Goal: Task Accomplishment & Management: Use online tool/utility

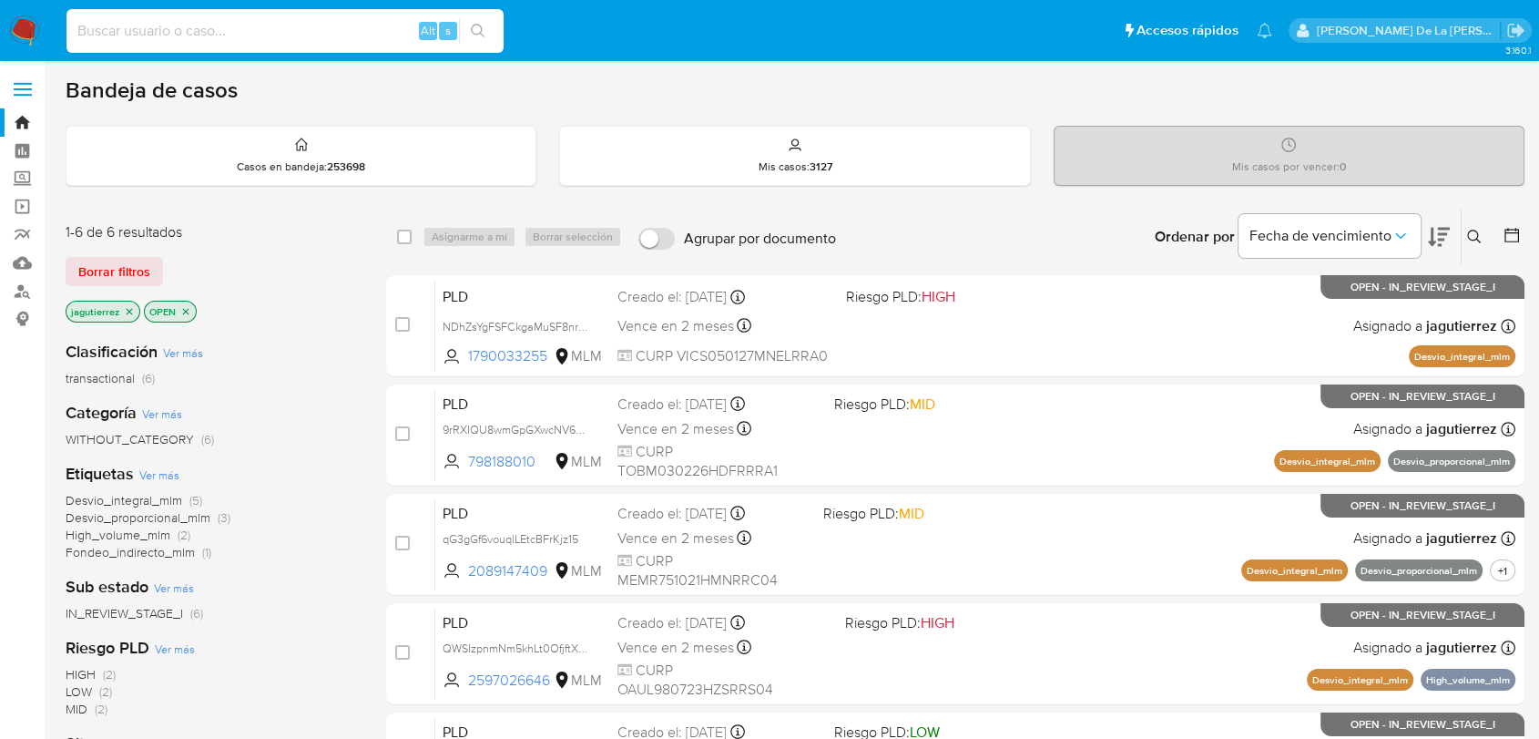
click at [237, 23] on input at bounding box center [284, 31] width 437 height 24
paste input "ZmdgOfOtDxGS4MTFhhjpD7KT"
type input "ZmdgOfOtDxGS4MTFhhjpD7KT"
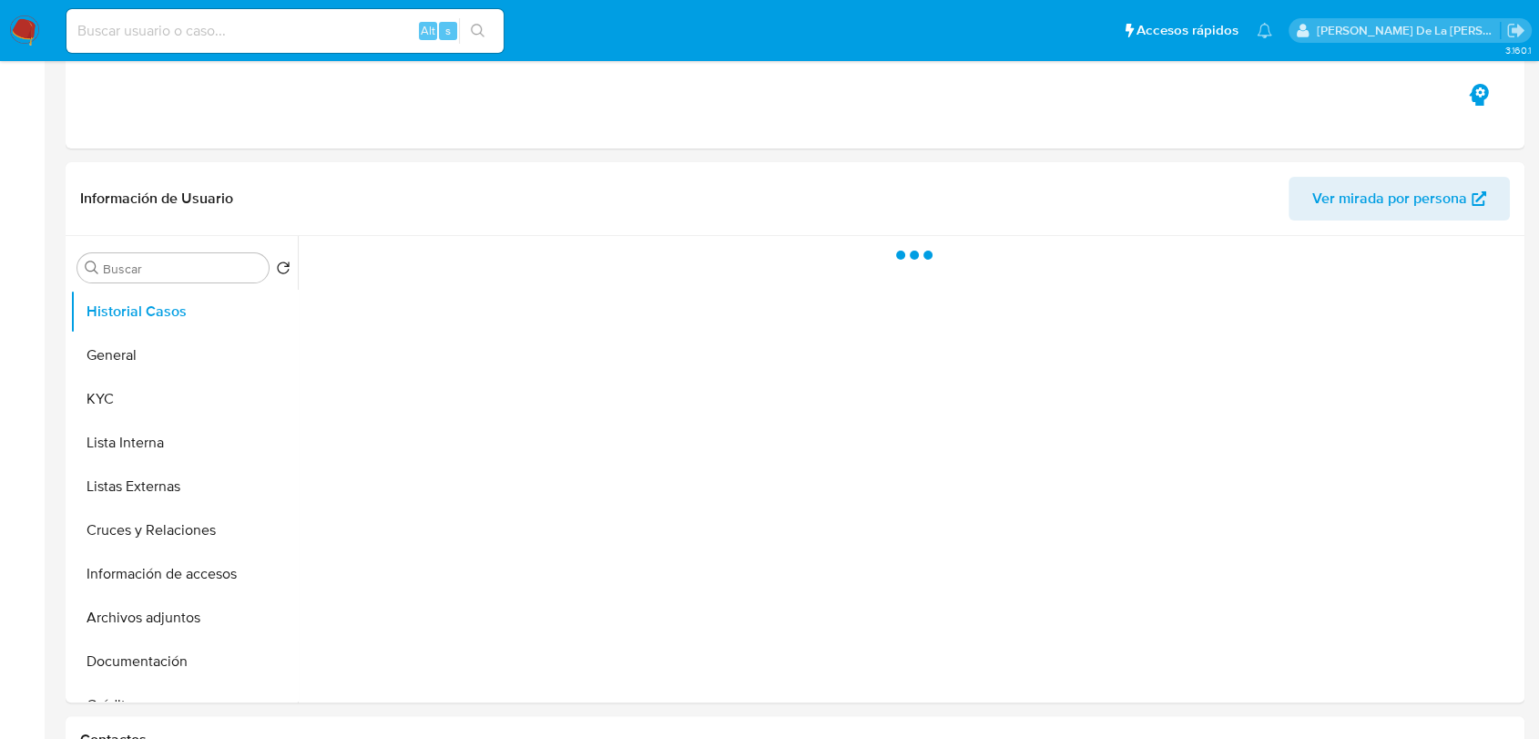
scroll to position [307, 0]
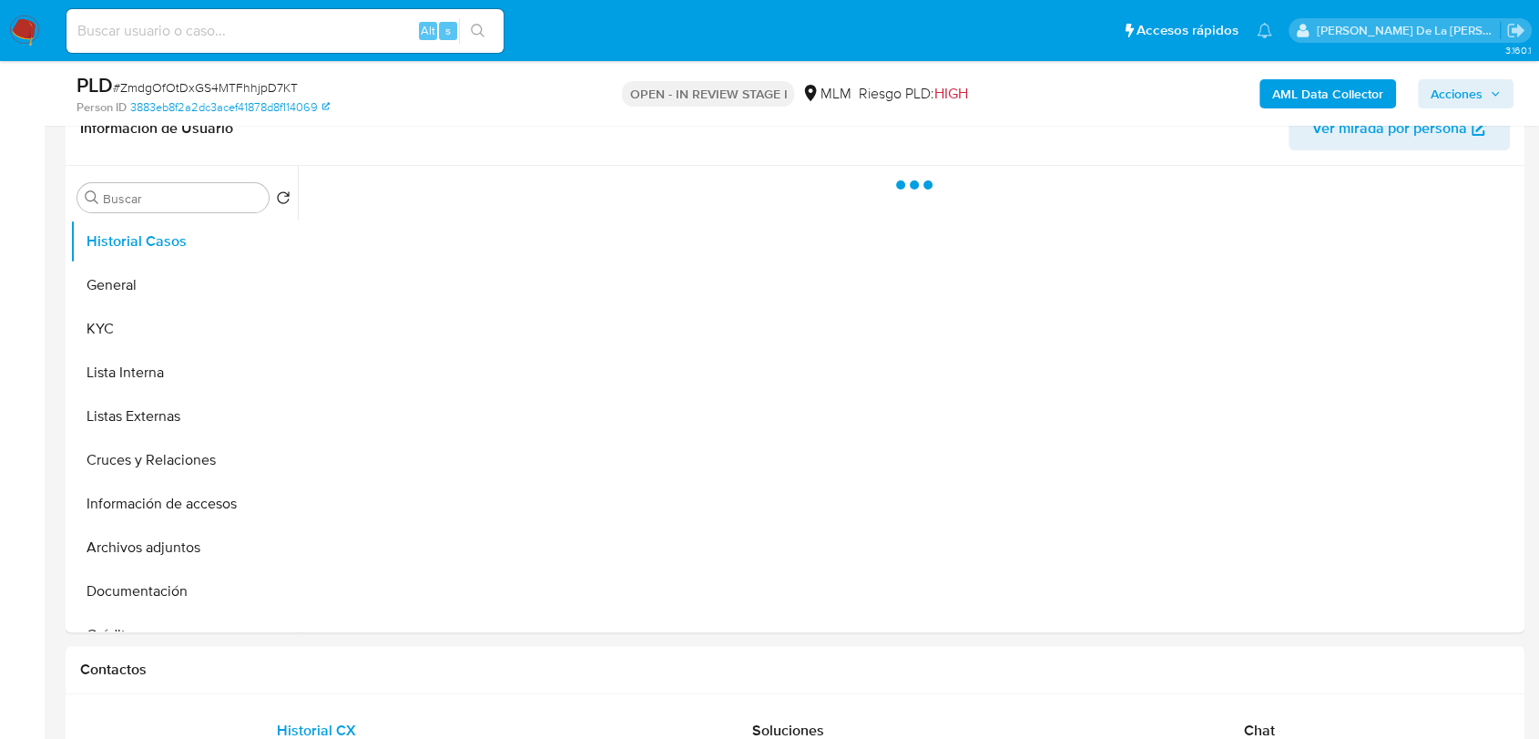
select select "10"
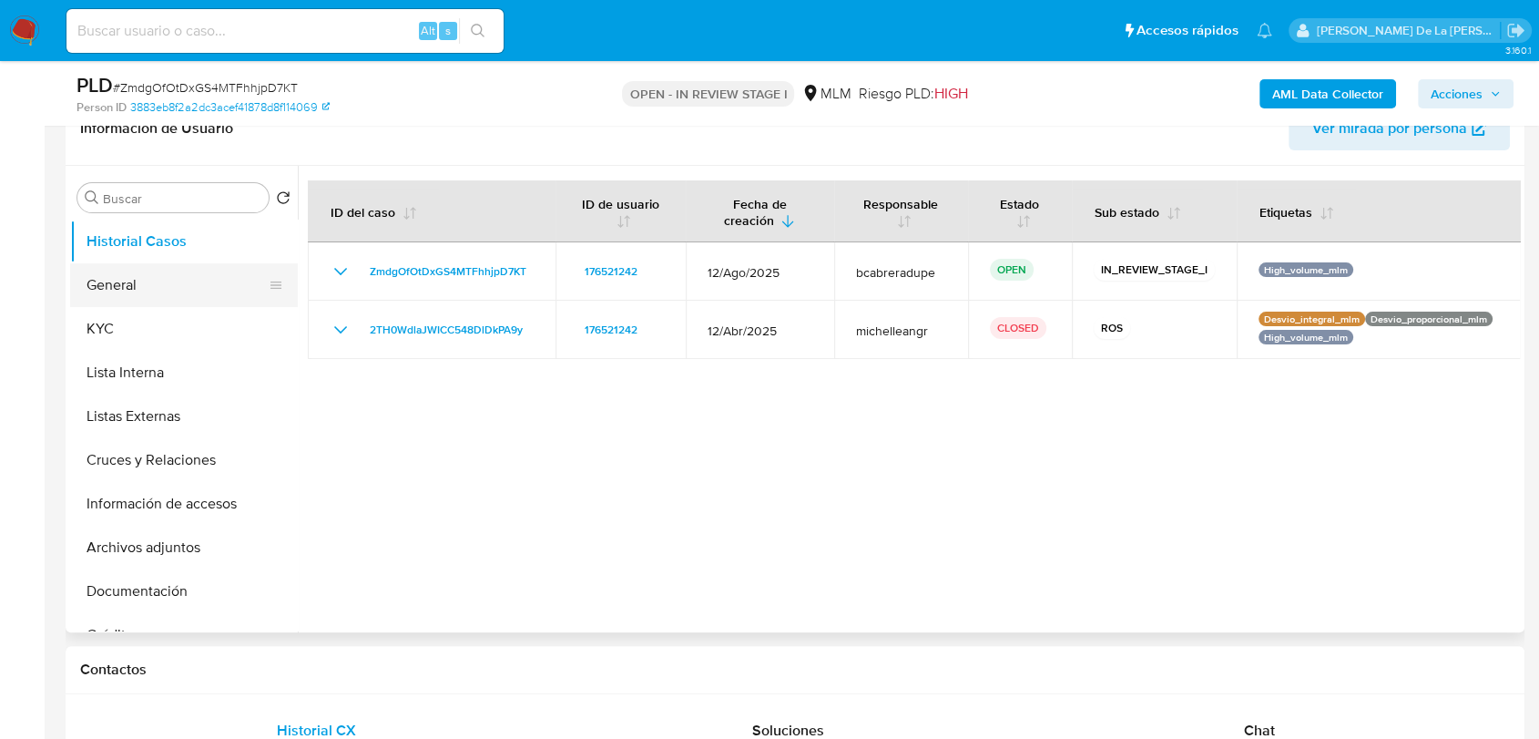
click at [133, 281] on button "General" at bounding box center [176, 285] width 213 height 44
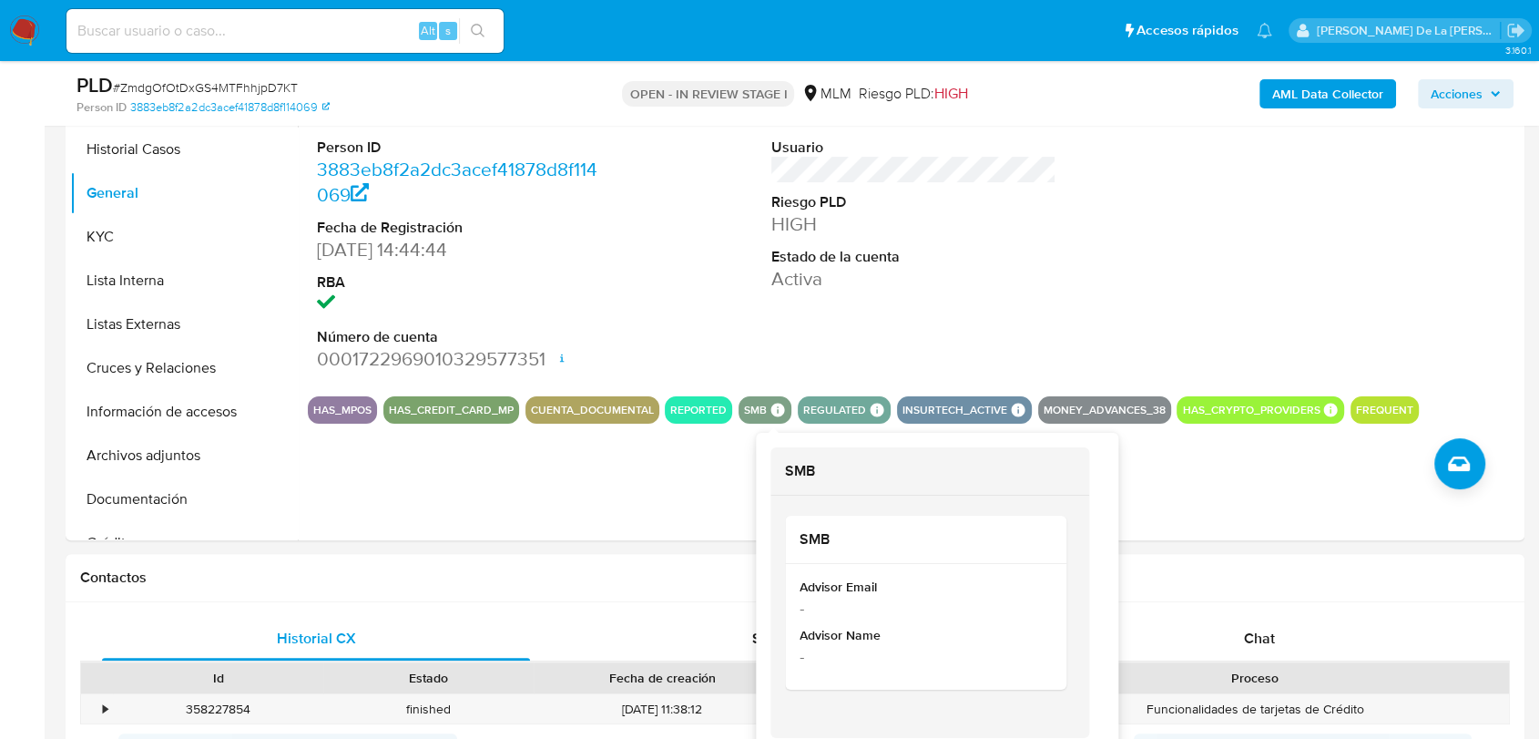
scroll to position [403, 0]
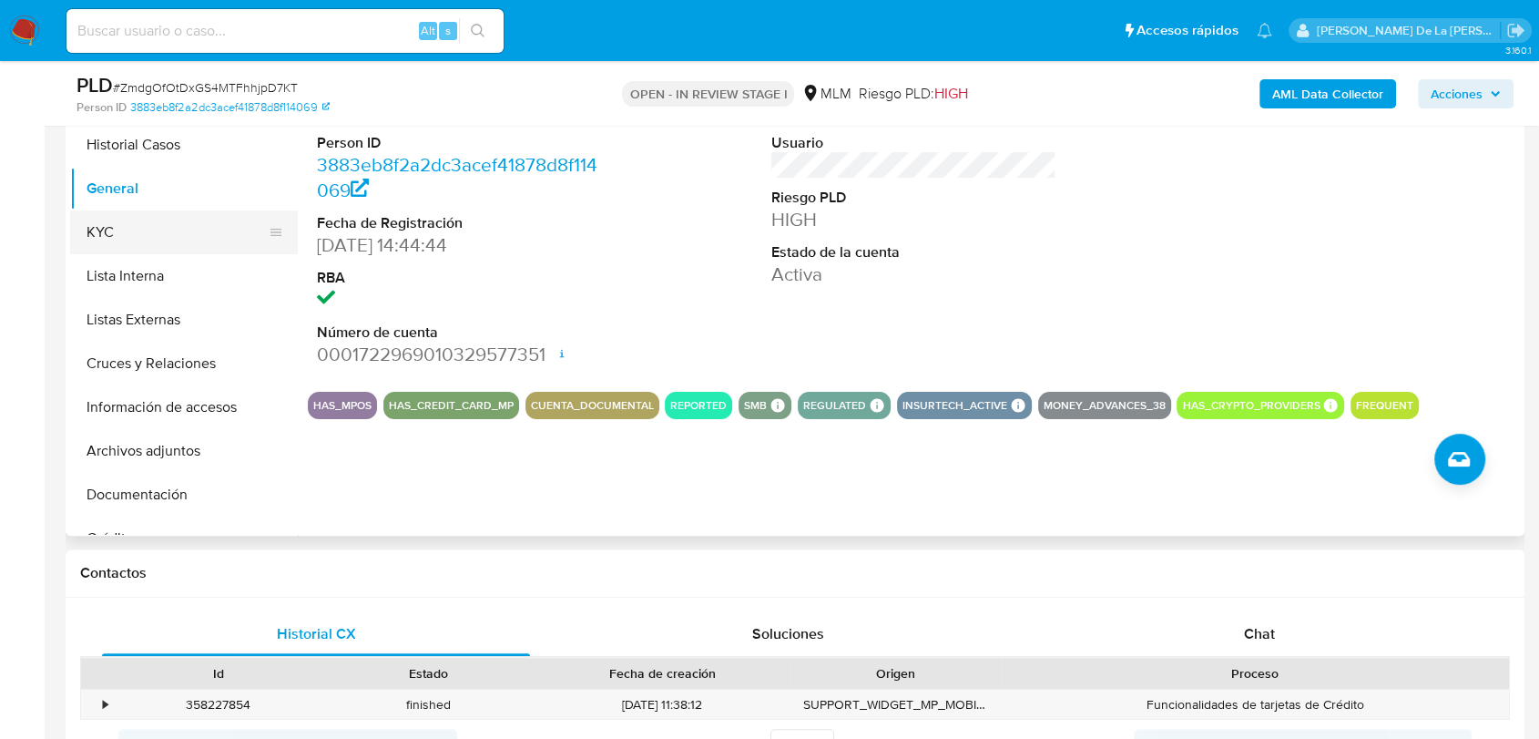
click at [155, 231] on button "KYC" at bounding box center [176, 232] width 213 height 44
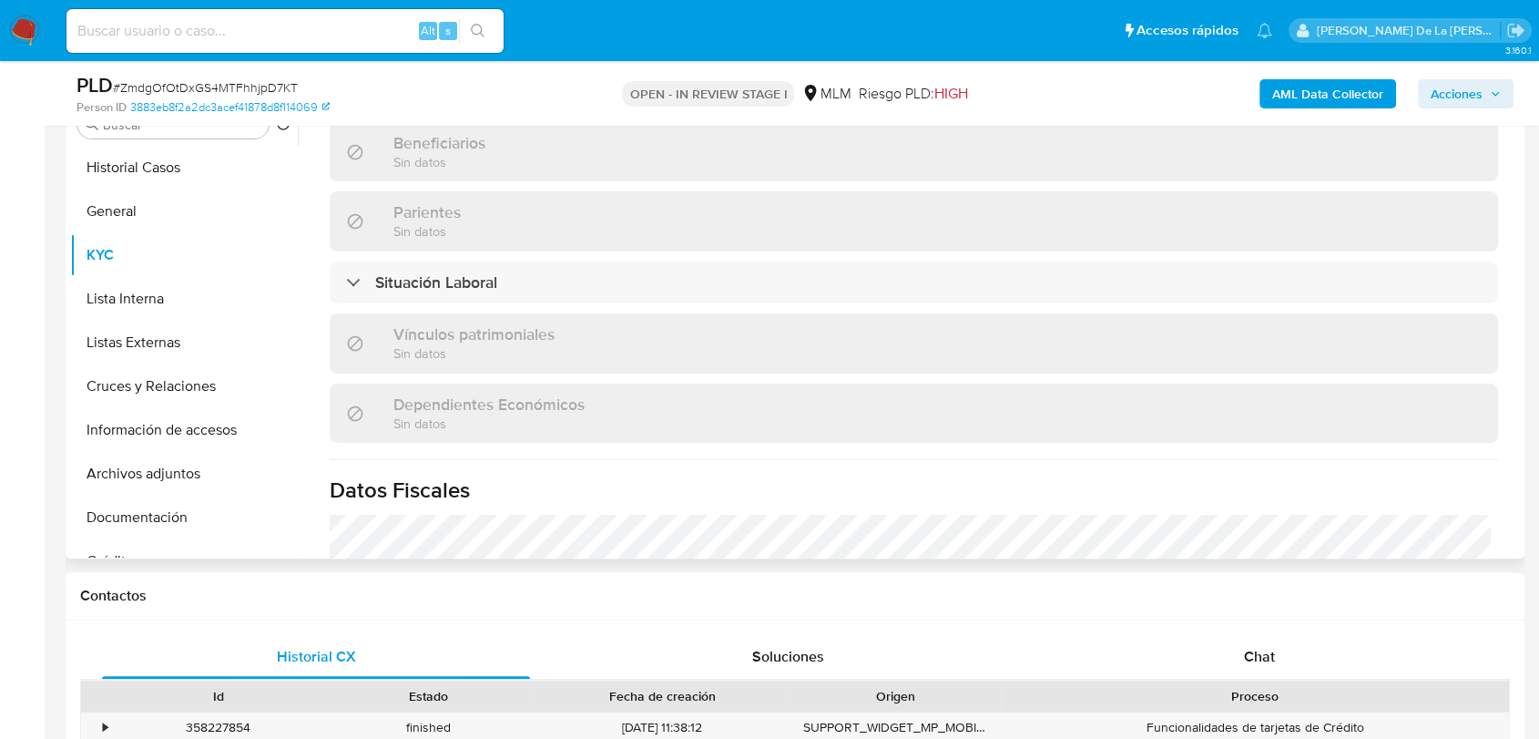
scroll to position [1127, 0]
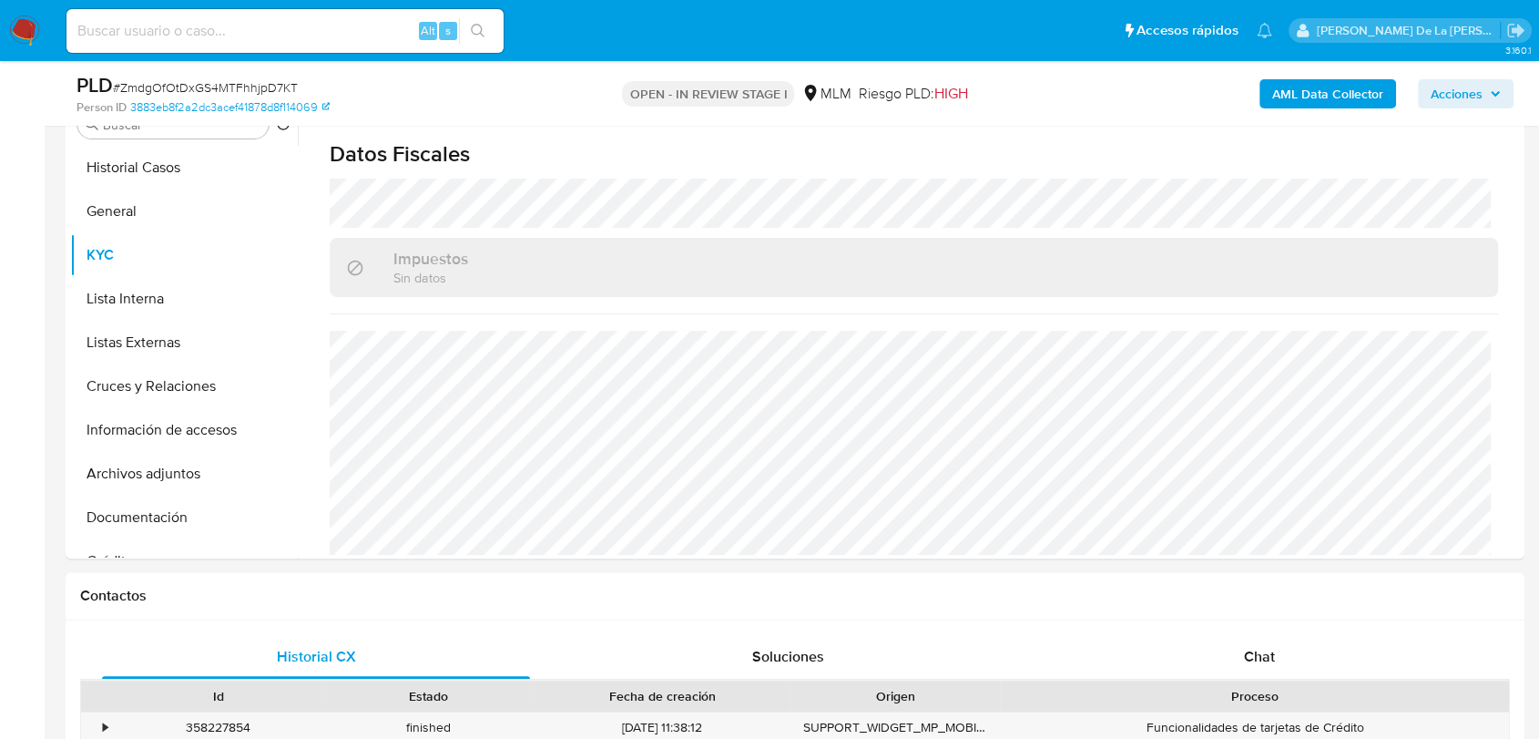
click at [30, 24] on img at bounding box center [24, 30] width 31 height 31
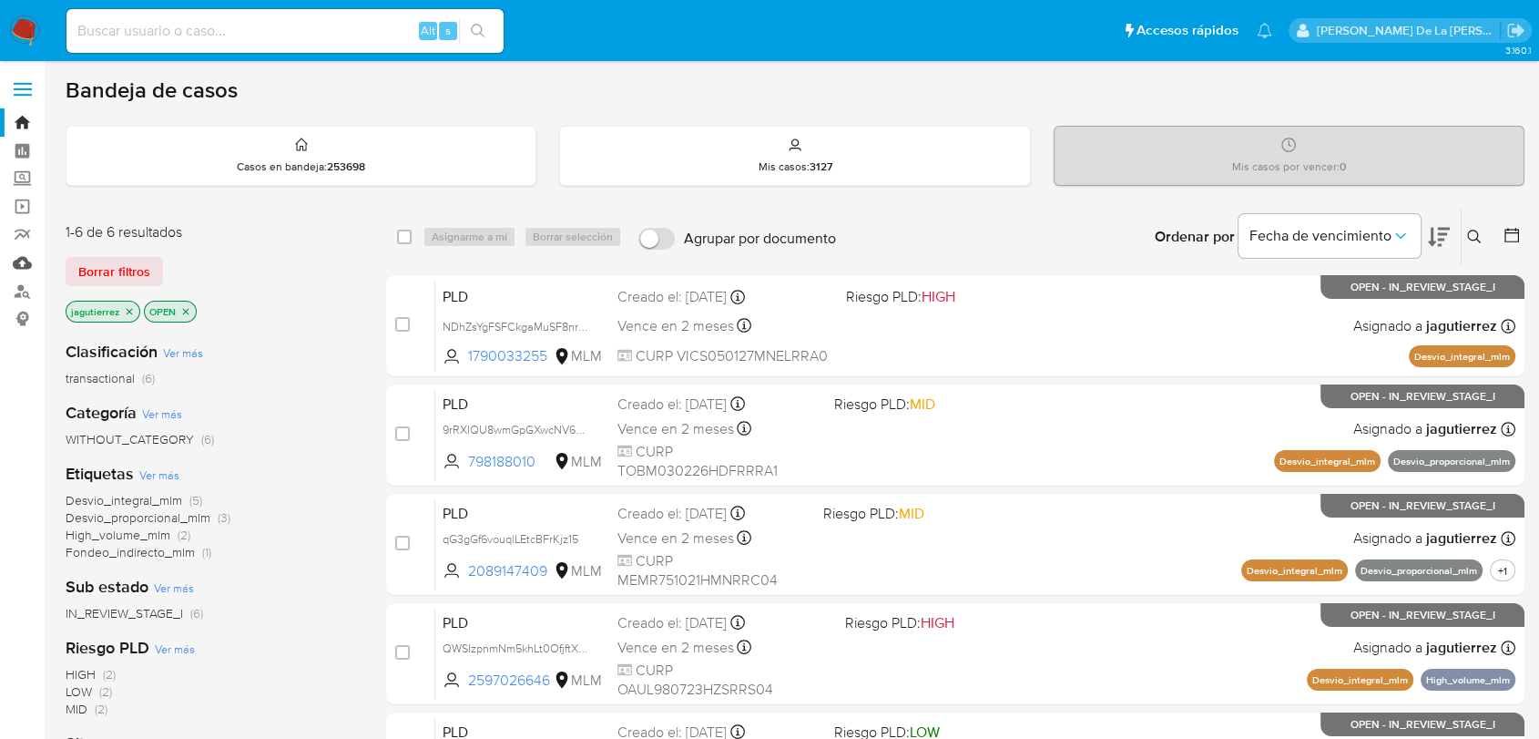
click at [22, 263] on link "Mulan" at bounding box center [108, 263] width 217 height 28
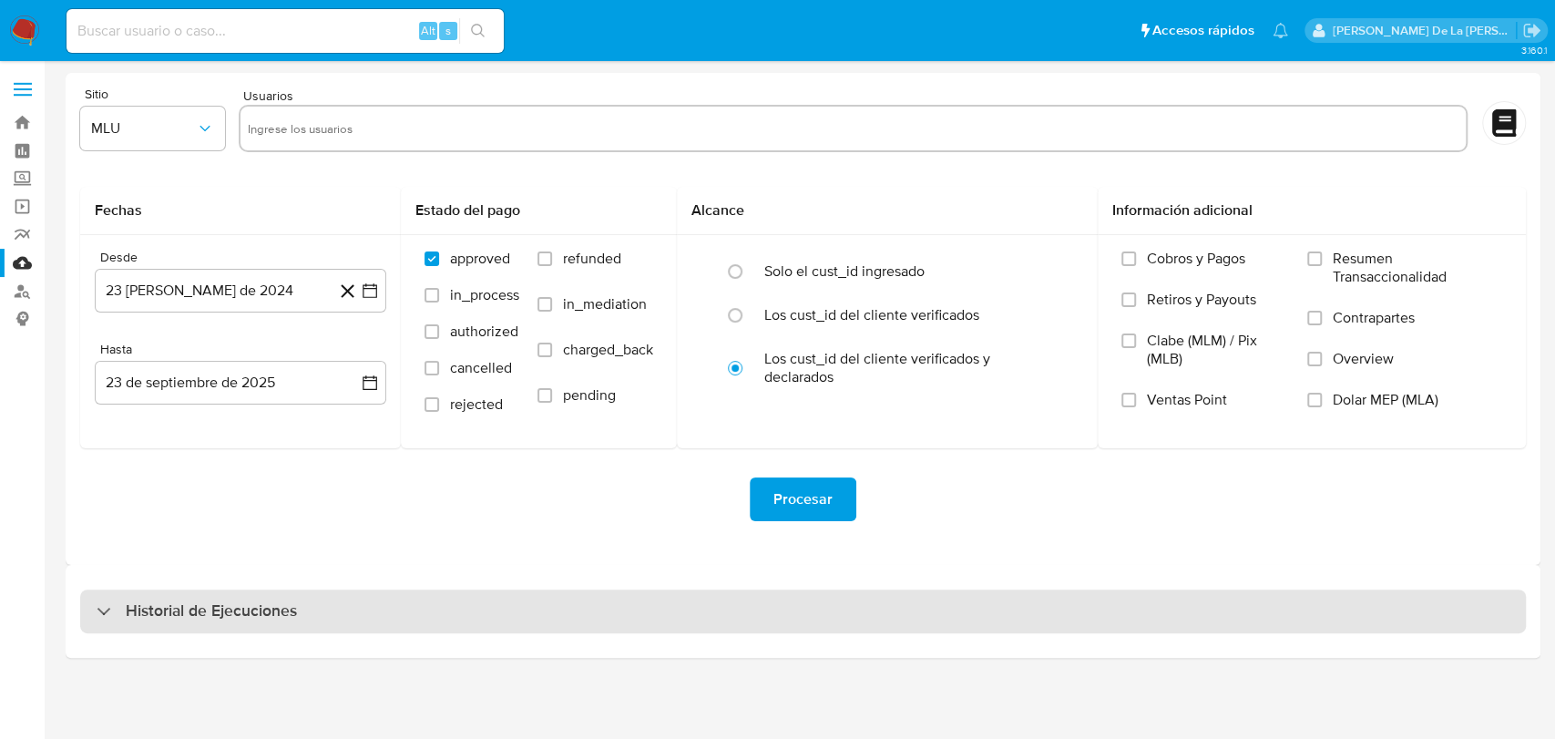
click at [392, 592] on div "Historial de Ejecuciones" at bounding box center [802, 611] width 1445 height 44
select select "10"
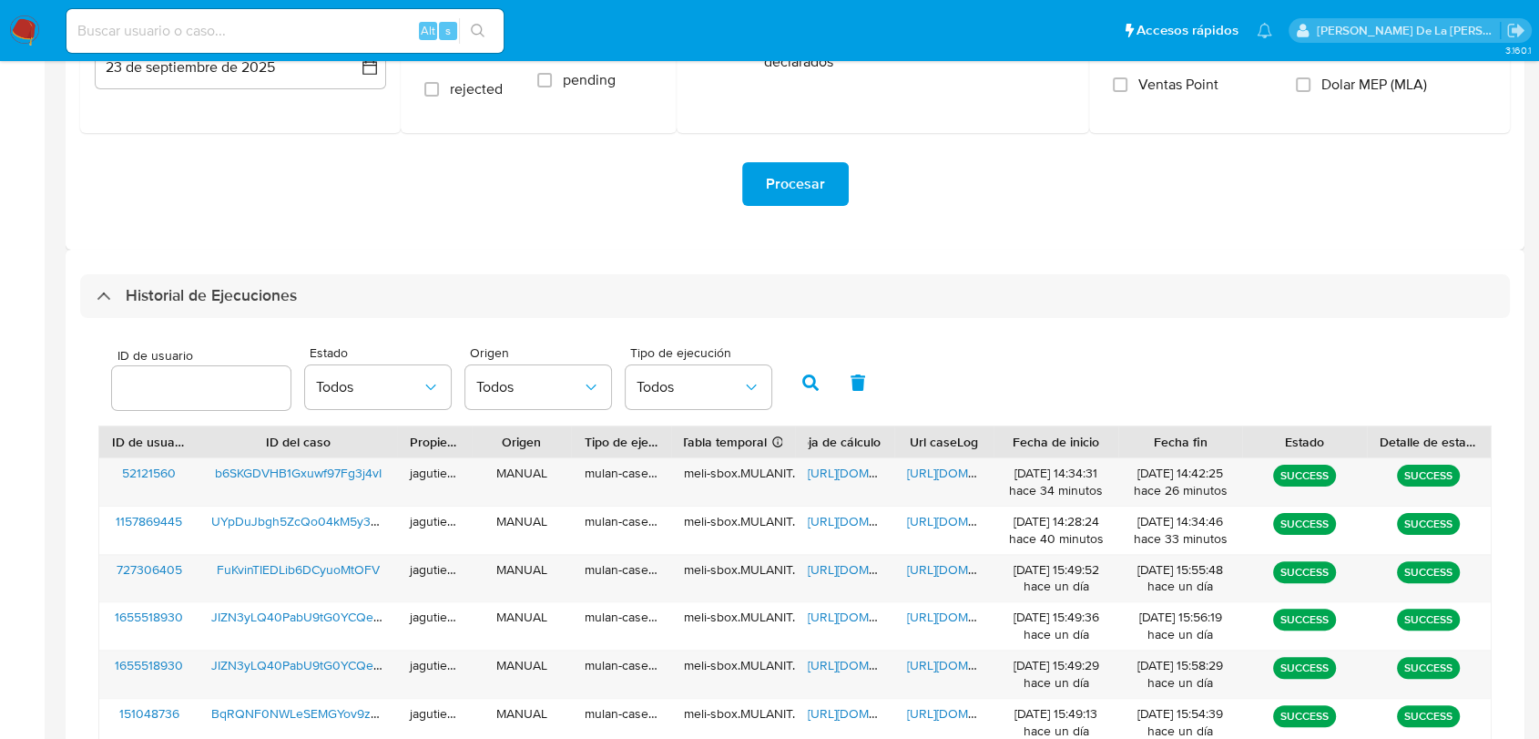
scroll to position [404, 0]
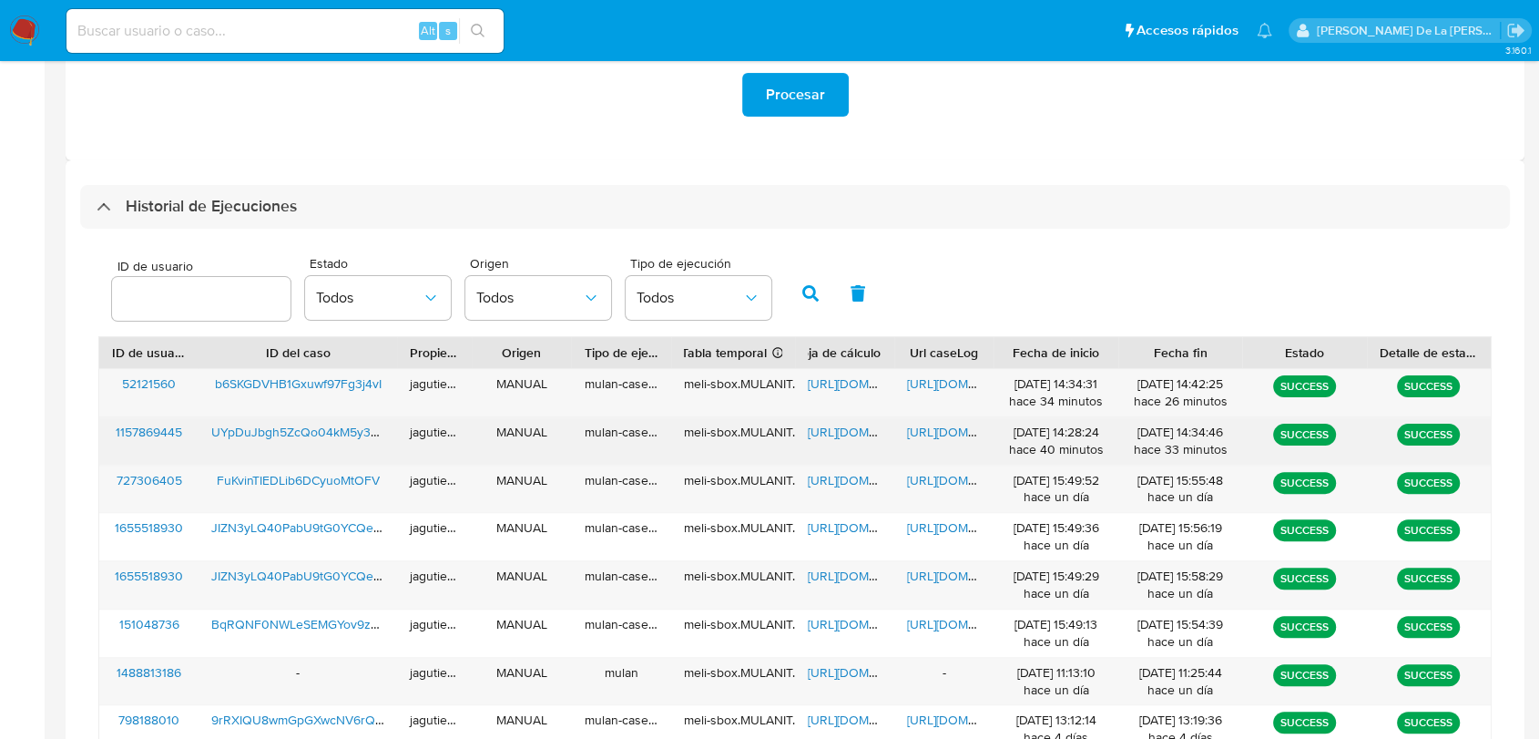
click at [326, 426] on span "UYpDuJbgh5ZcQo04kM5y35t9" at bounding box center [300, 432] width 178 height 18
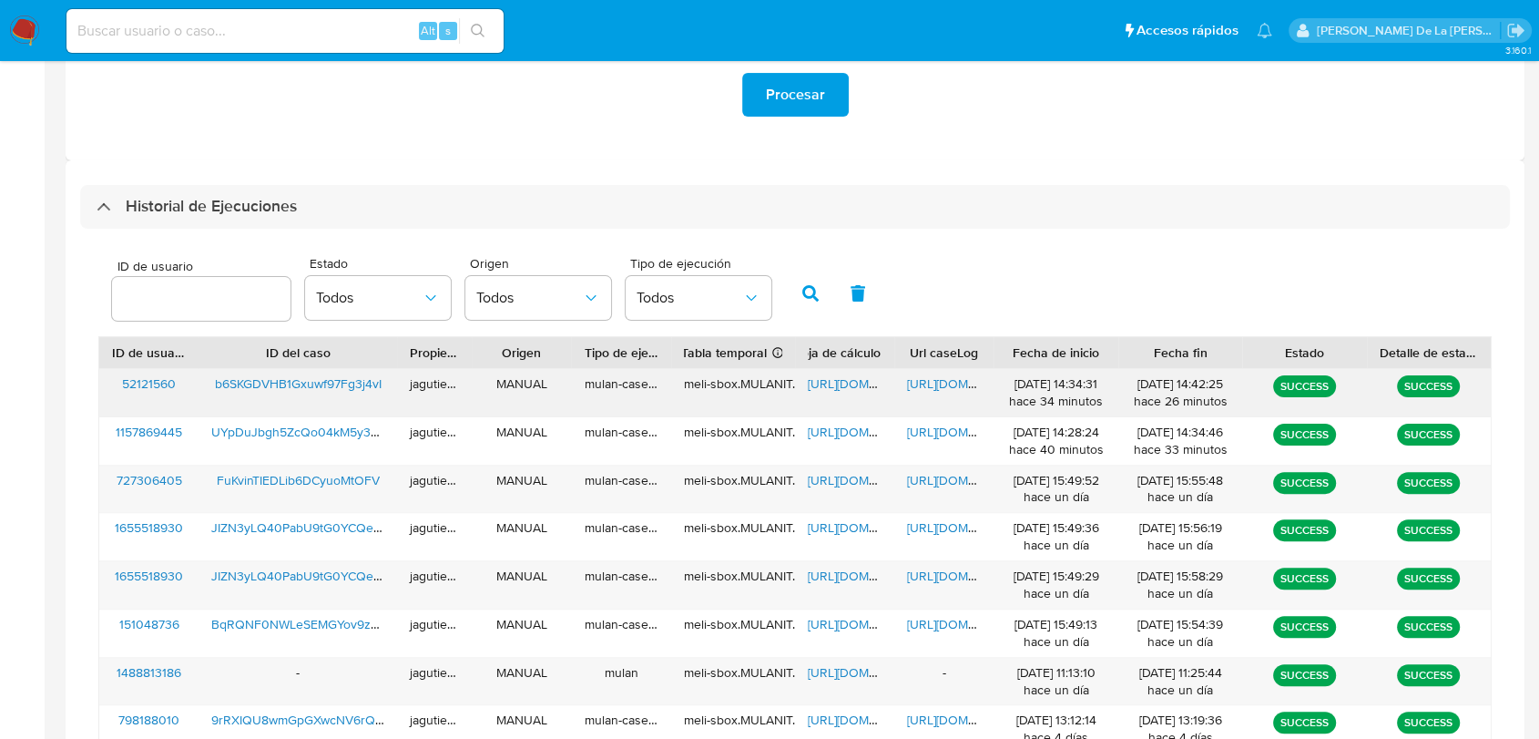
click at [275, 377] on span "b6SKGDVHB1Gxuwf97Fg3j4vI" at bounding box center [298, 383] width 167 height 18
click at [843, 381] on span "https://docs.google.com/spreadsheets/d/1x1QEhbooXSHZwTycW6bzqSf5JHW4LRsL4ZxQ1qu…" at bounding box center [871, 383] width 126 height 18
click at [940, 387] on span "https://docs.google.com/document/d/1nk_cQnJpO_x3XcIXaBHlv8jUxuoHdI-gFS3mg_fvXqI…" at bounding box center [970, 383] width 126 height 18
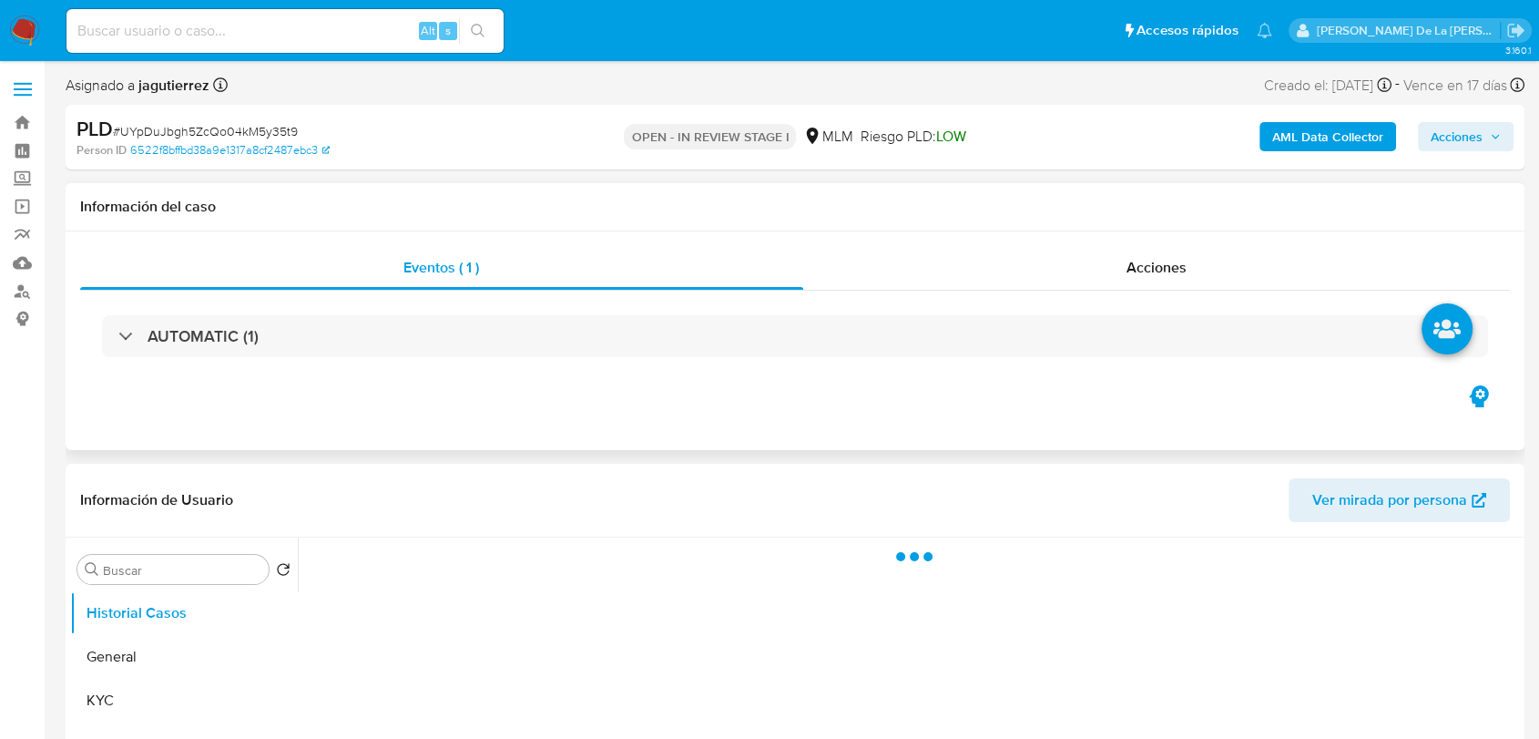
select select "10"
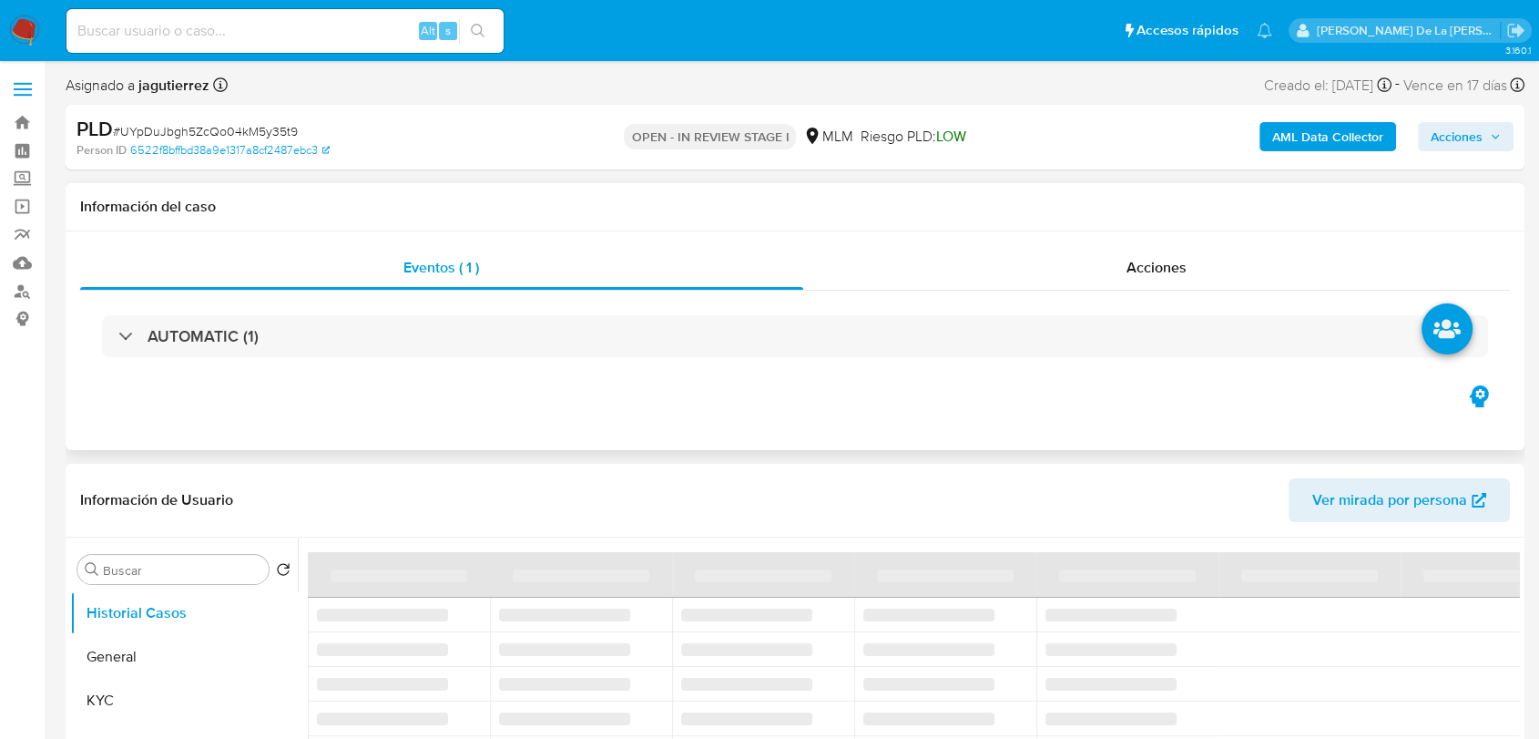
click at [359, 380] on div "AUTOMATIC (1)" at bounding box center [795, 336] width 1430 height 91
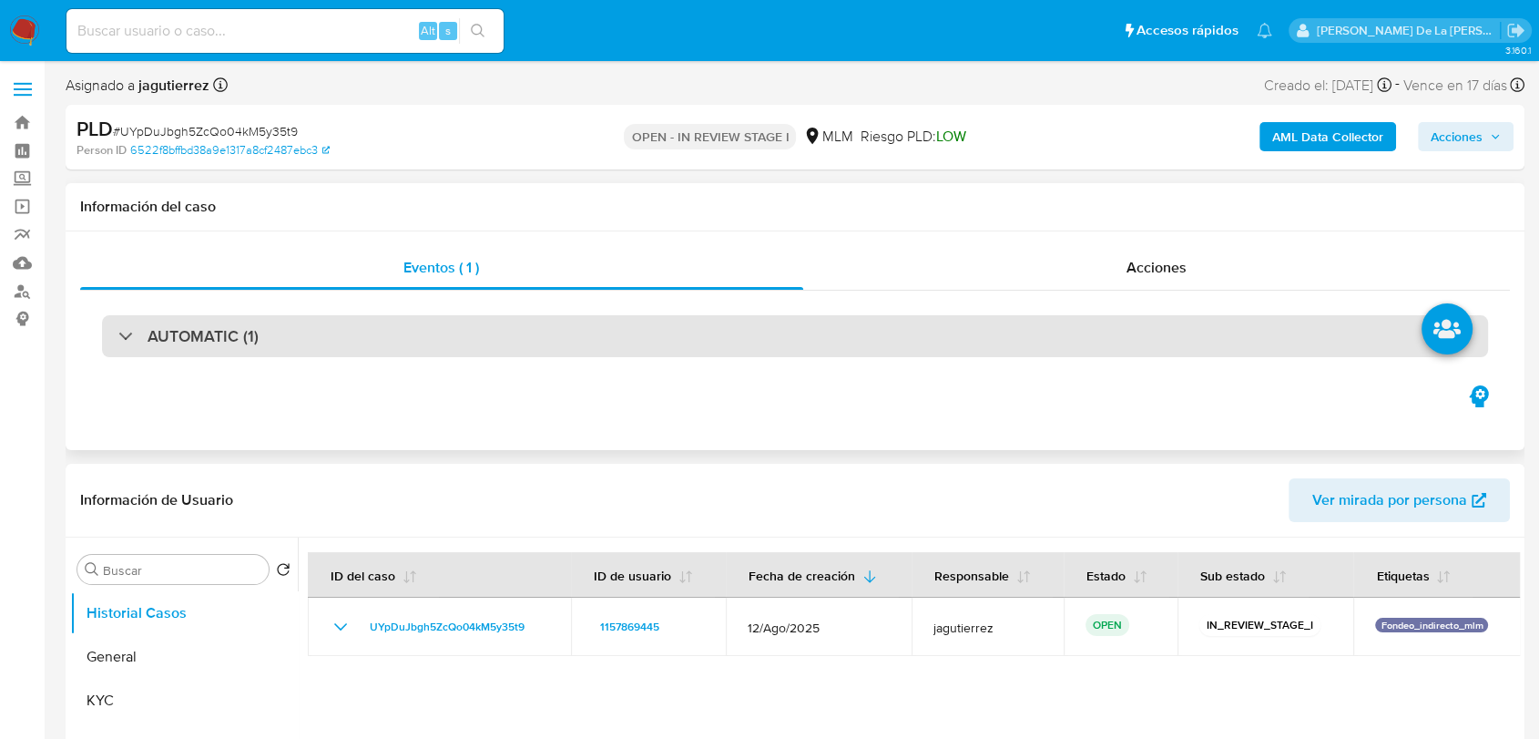
click at [362, 355] on div "AUTOMATIC (1)" at bounding box center [795, 336] width 1386 height 42
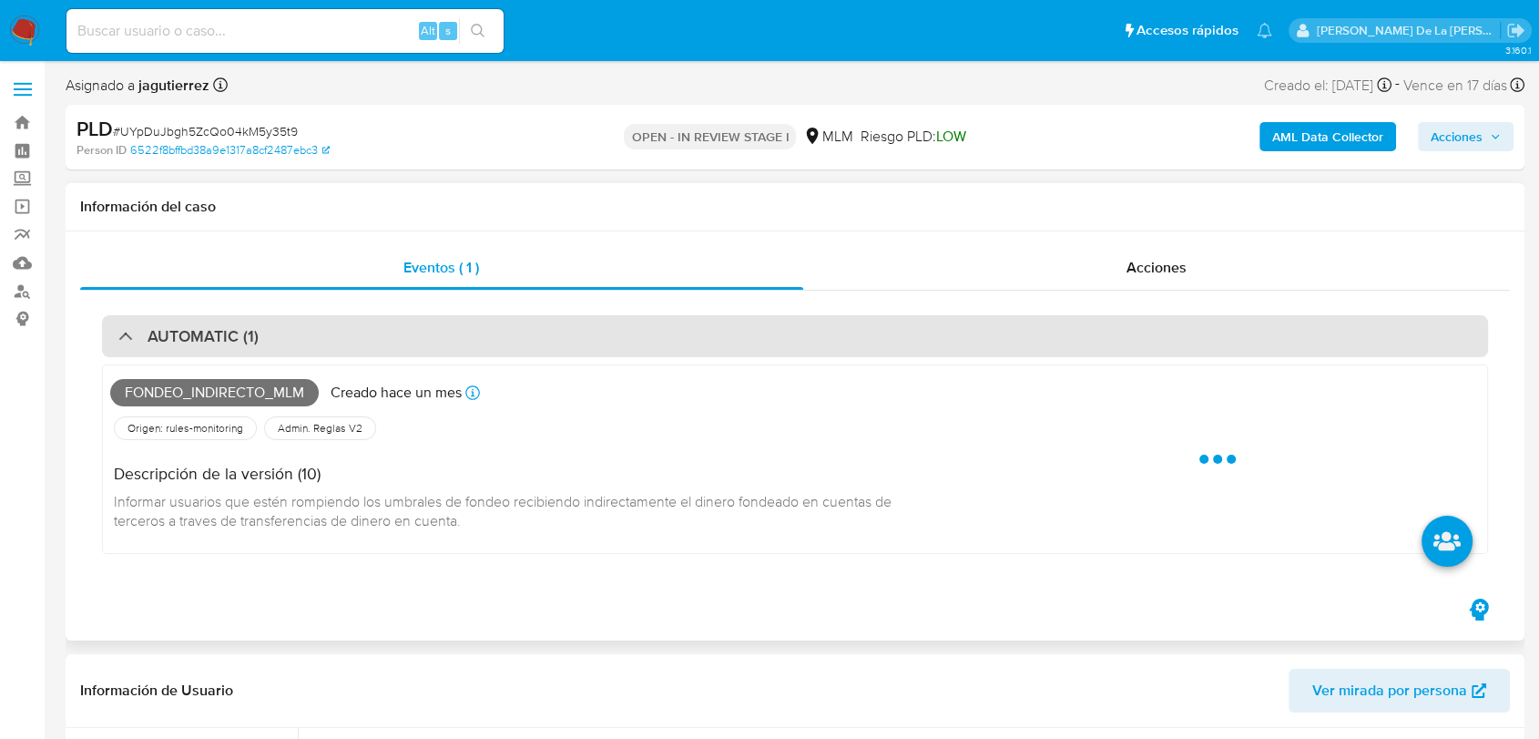
click at [365, 352] on div "AUTOMATIC (1)" at bounding box center [795, 336] width 1386 height 42
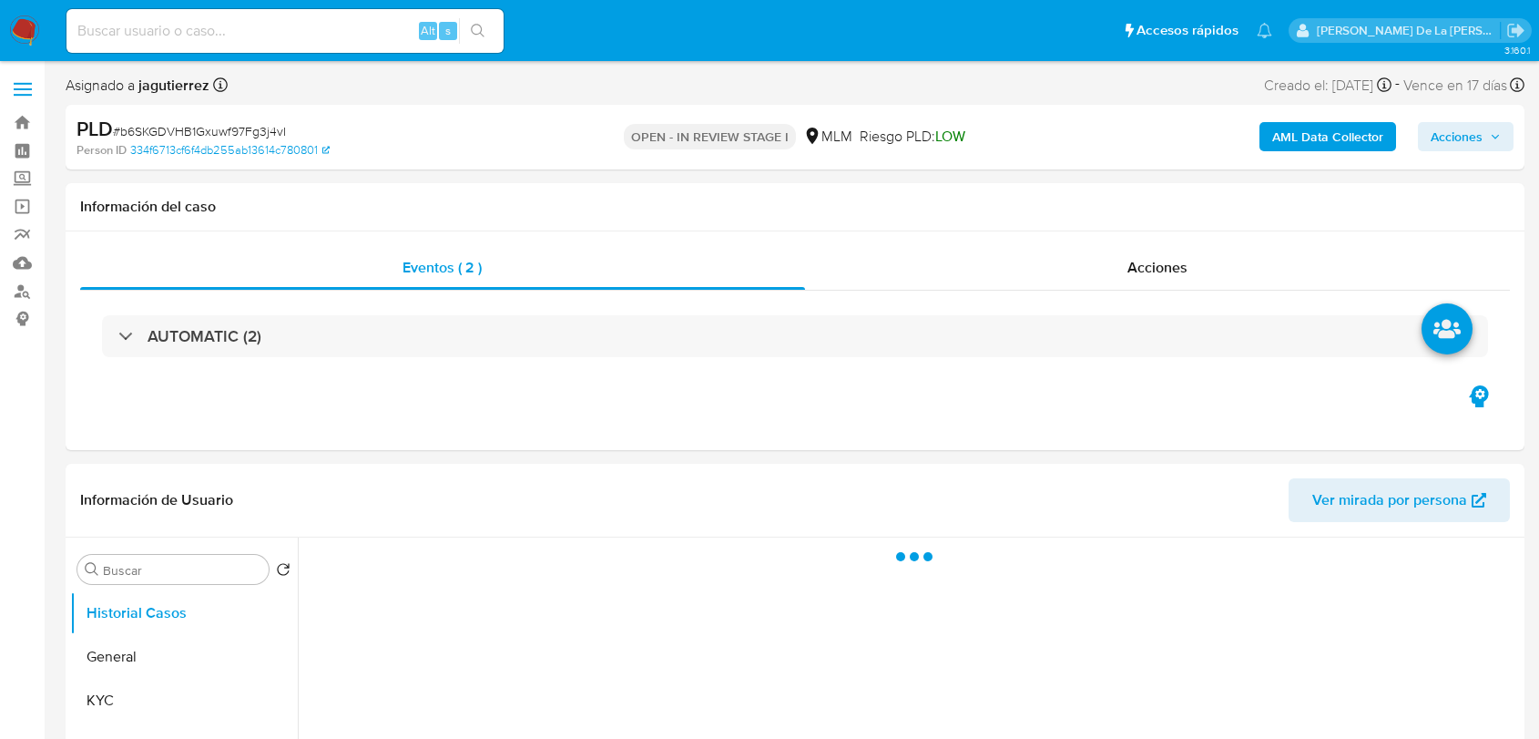
select select "10"
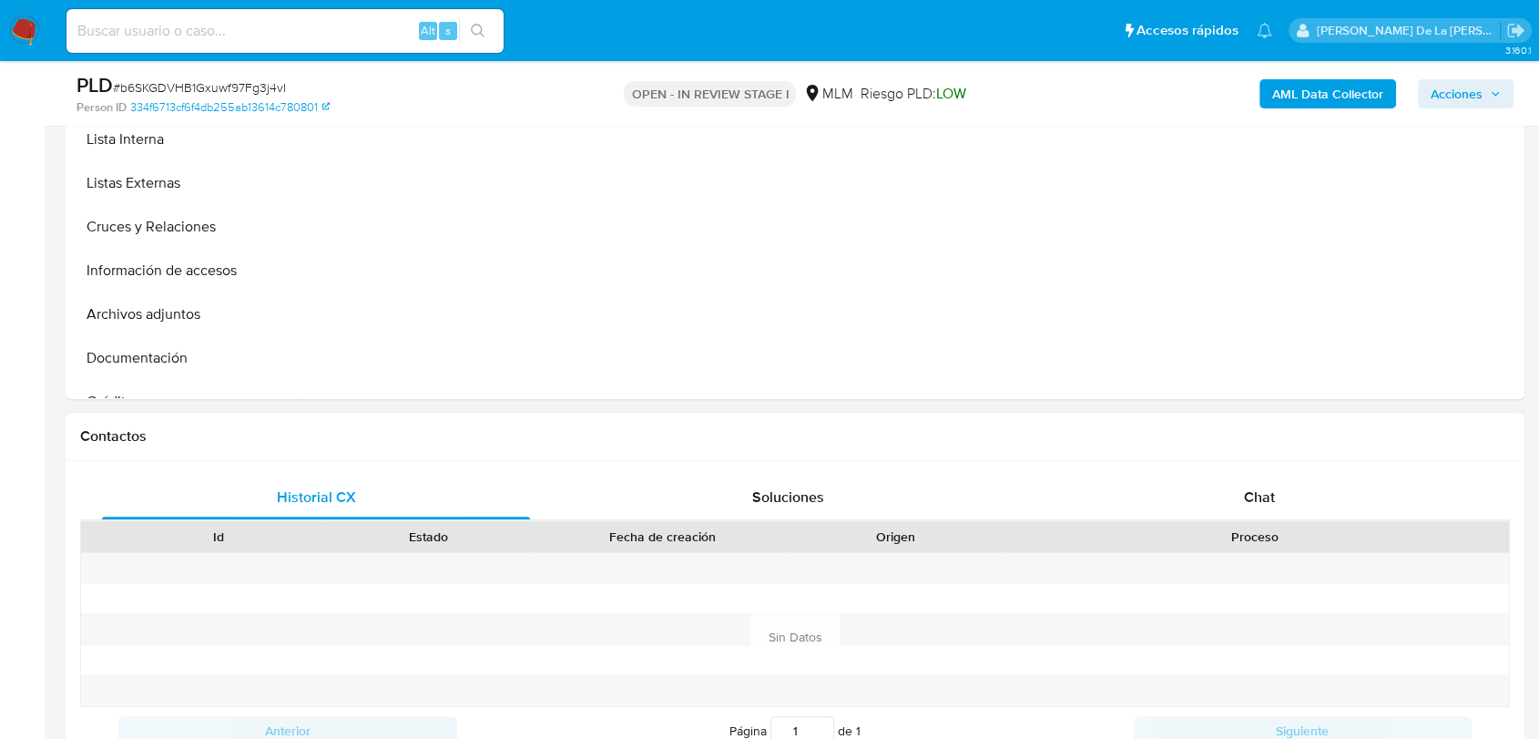
scroll to position [708, 0]
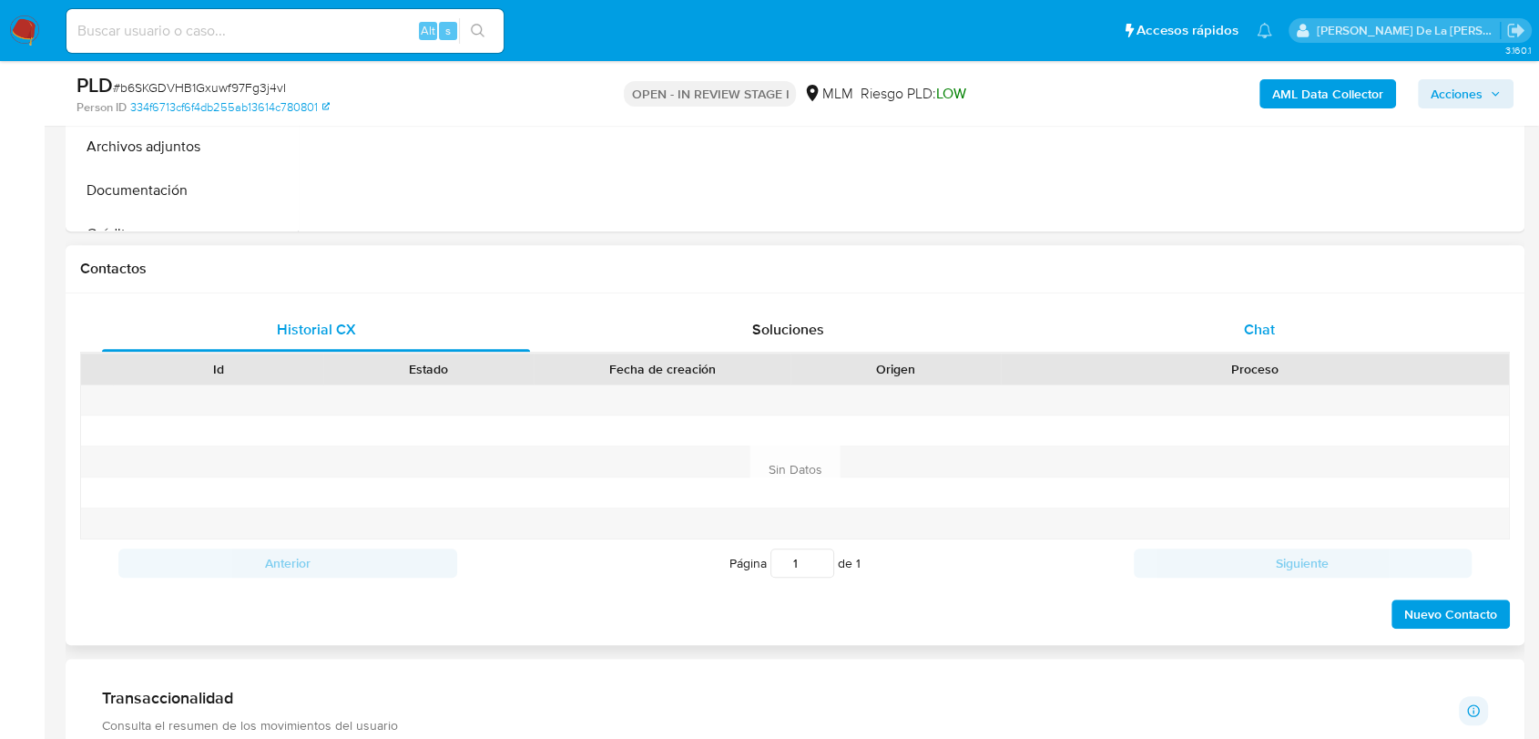
drag, startPoint x: 1249, startPoint y: 325, endPoint x: 1239, endPoint y: 322, distance: 10.4
click at [1248, 325] on span "Chat" at bounding box center [1259, 329] width 31 height 21
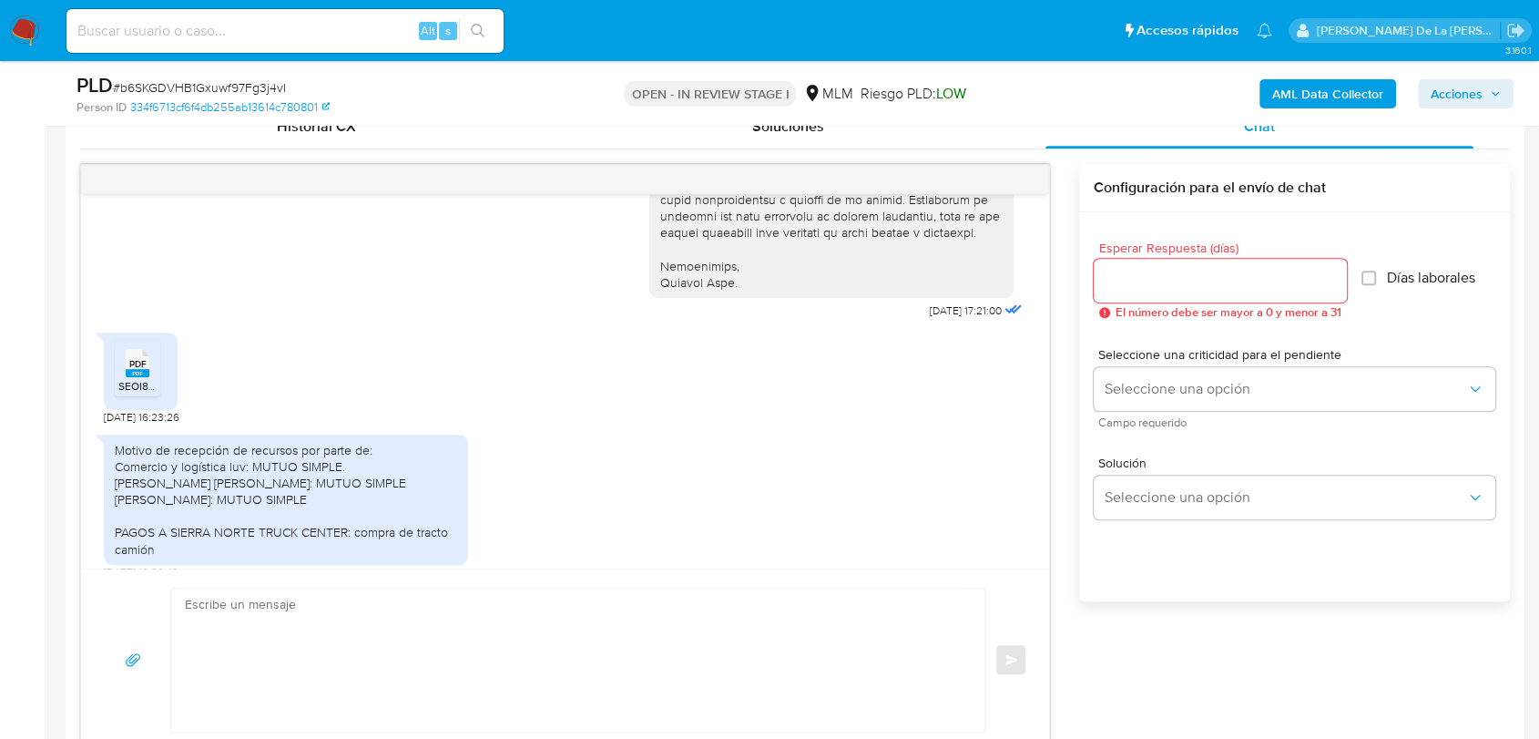
scroll to position [530, 0]
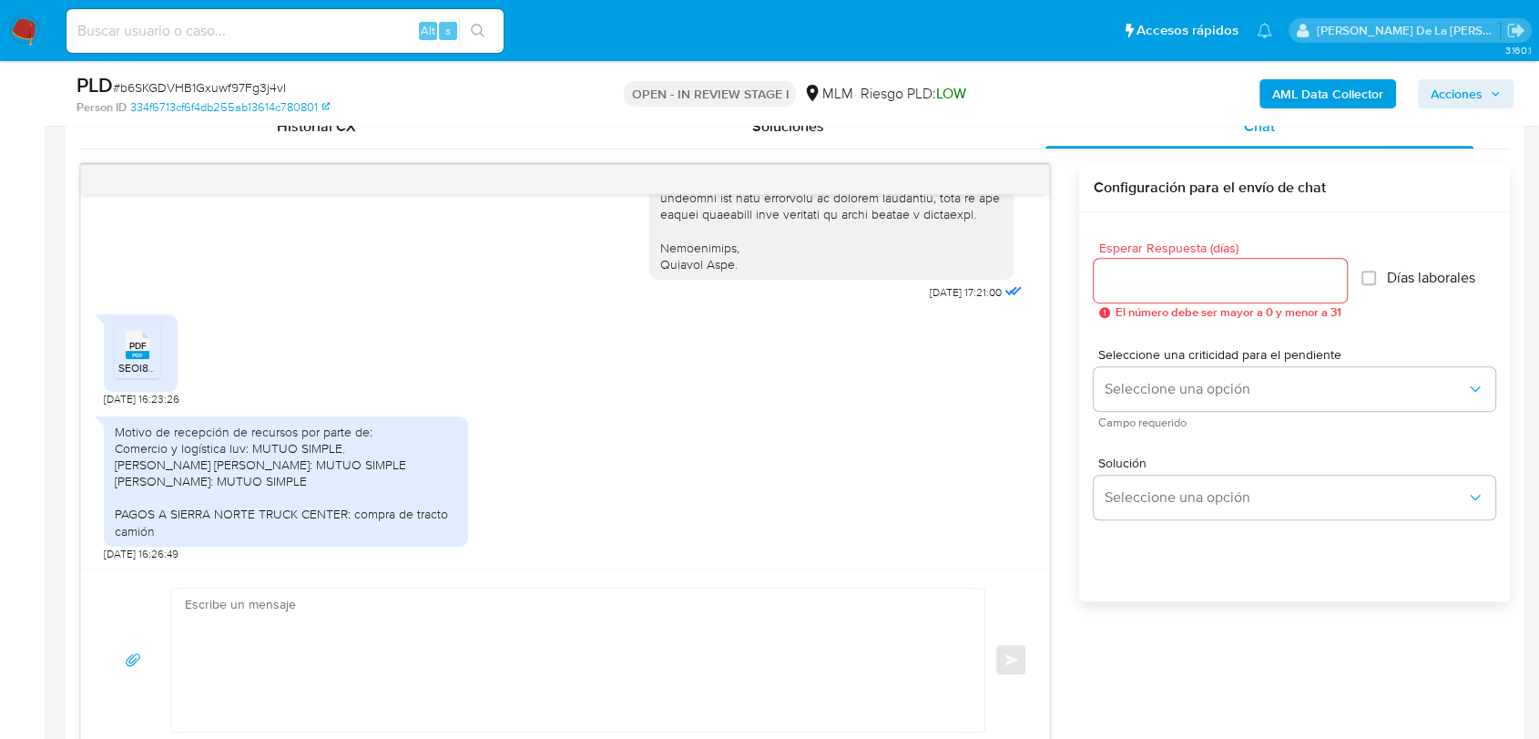
click at [130, 359] on rect at bounding box center [138, 355] width 24 height 8
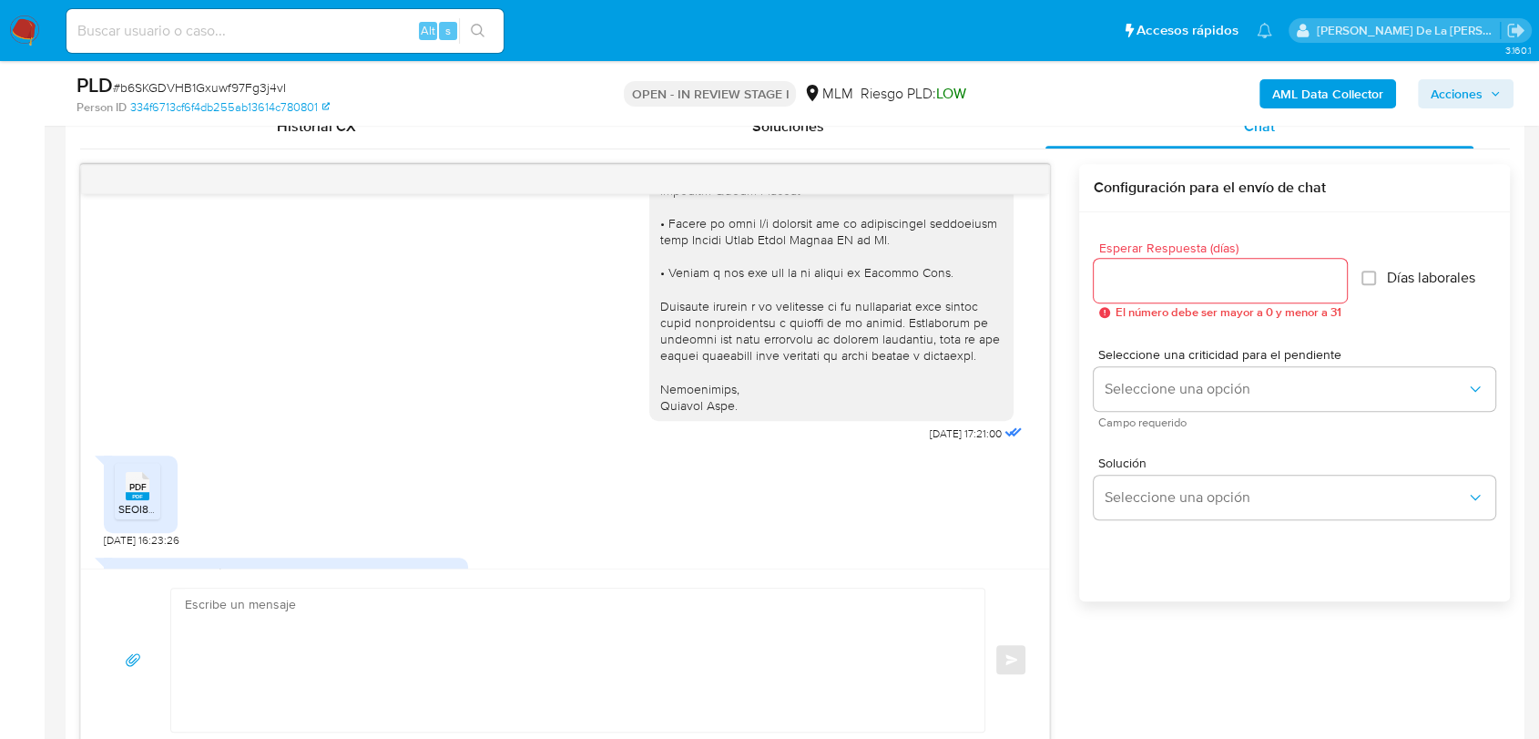
scroll to position [631, 0]
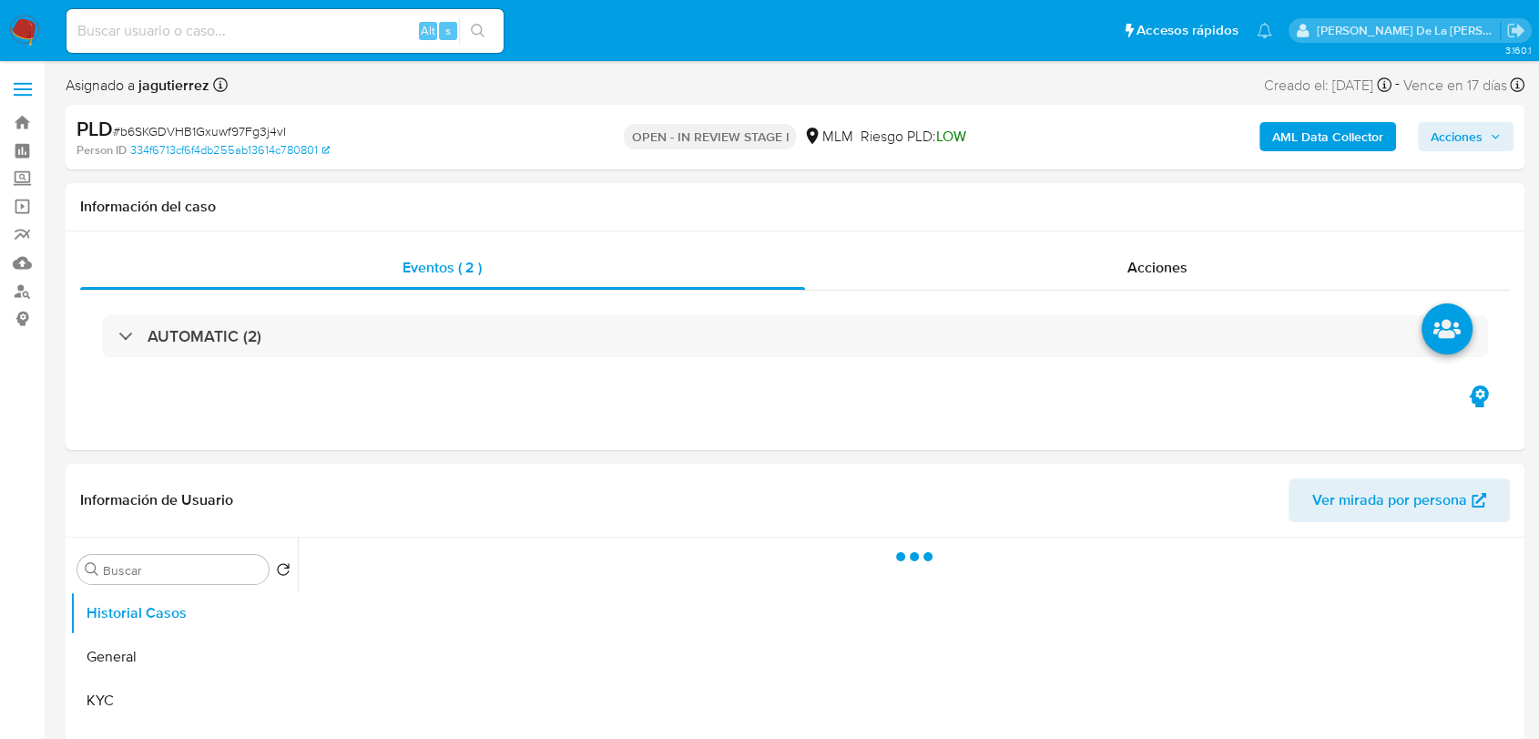
select select "10"
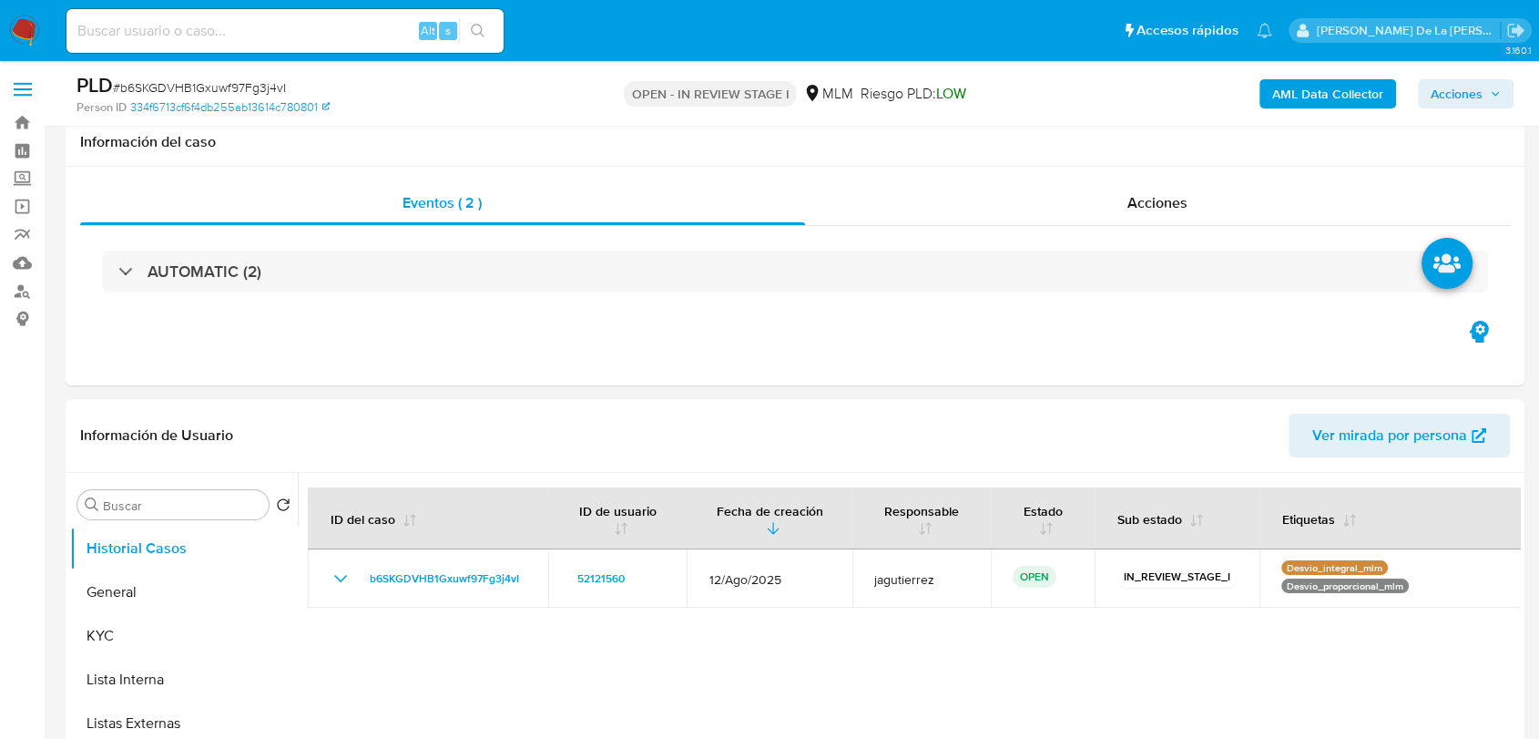
scroll to position [395, 0]
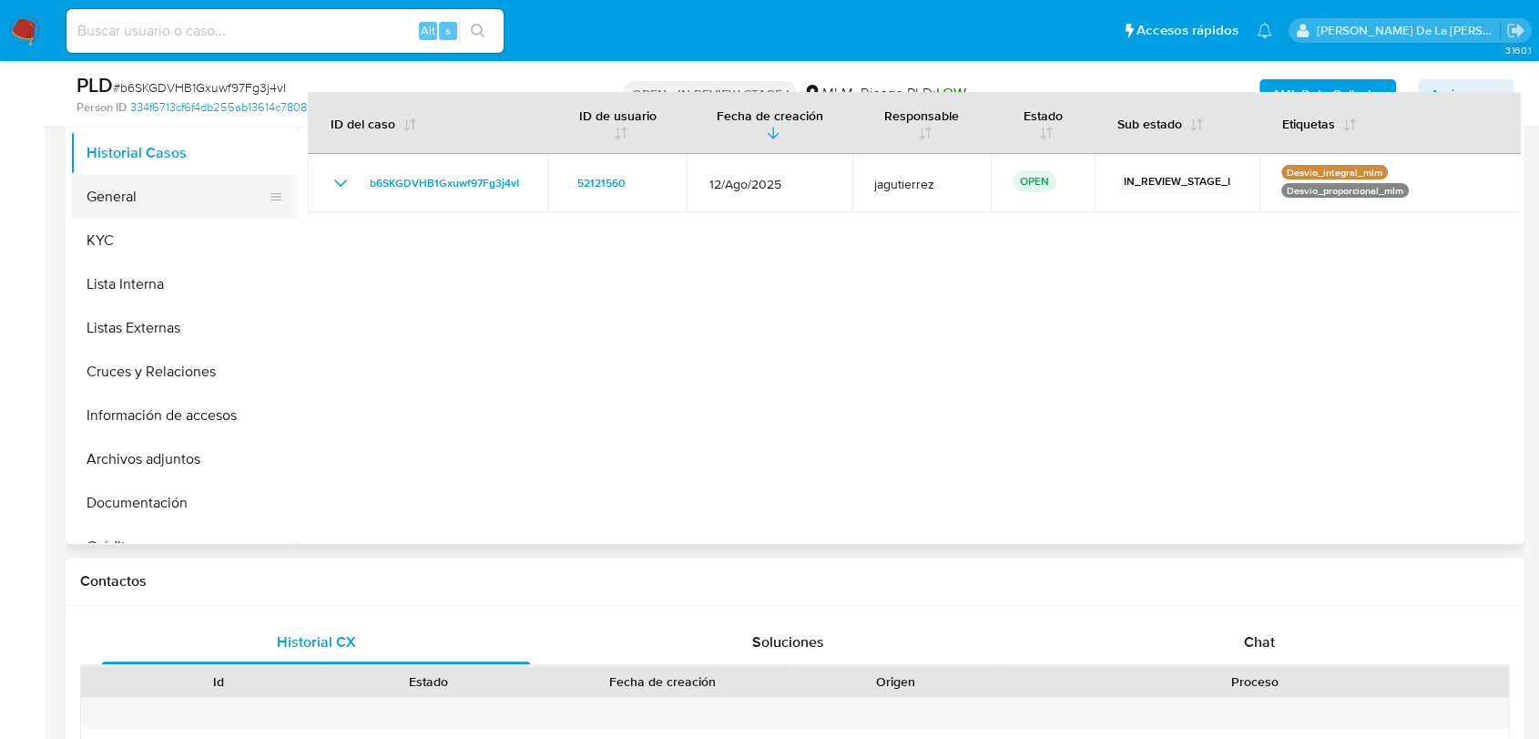
click at [128, 191] on button "General" at bounding box center [176, 197] width 213 height 44
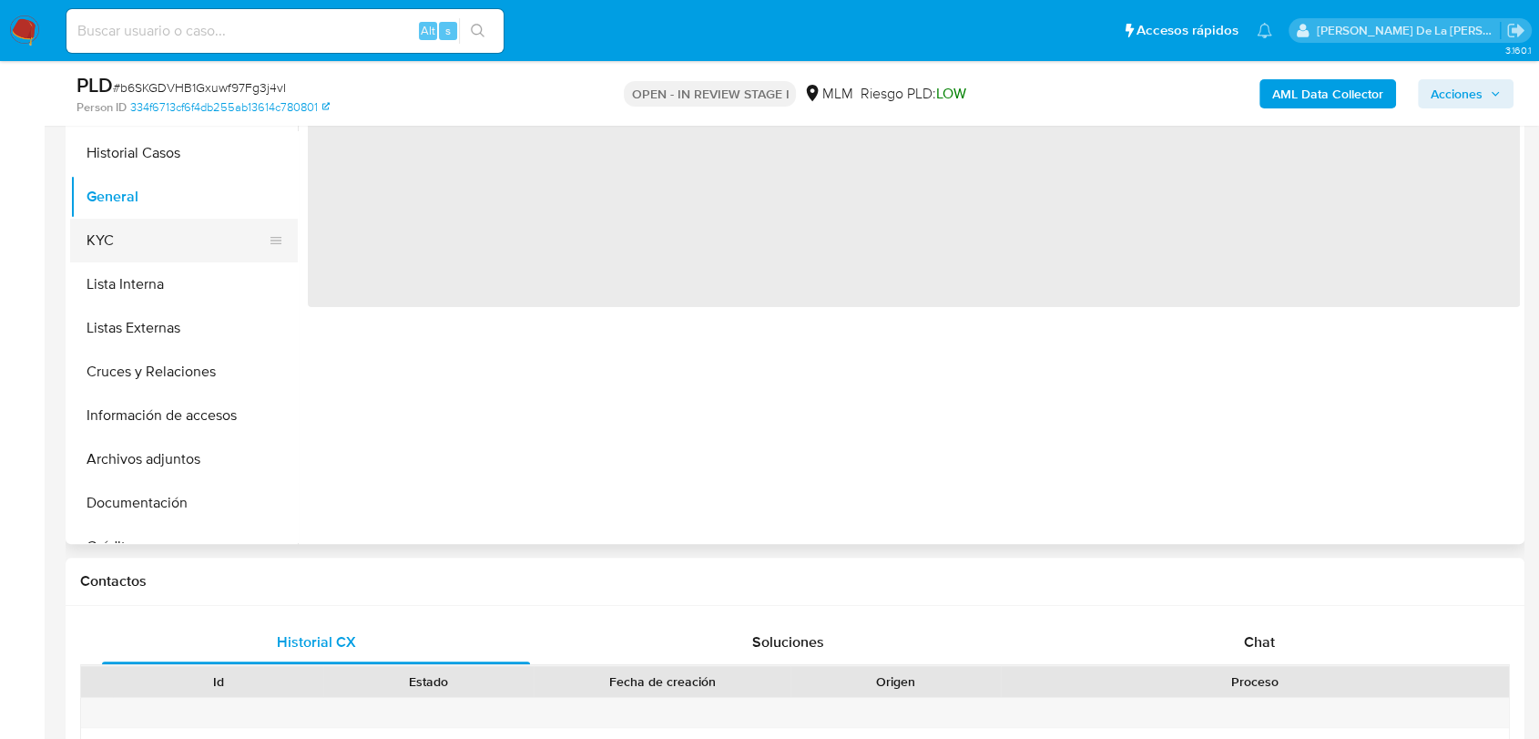
click at [107, 223] on button "KYC" at bounding box center [176, 241] width 213 height 44
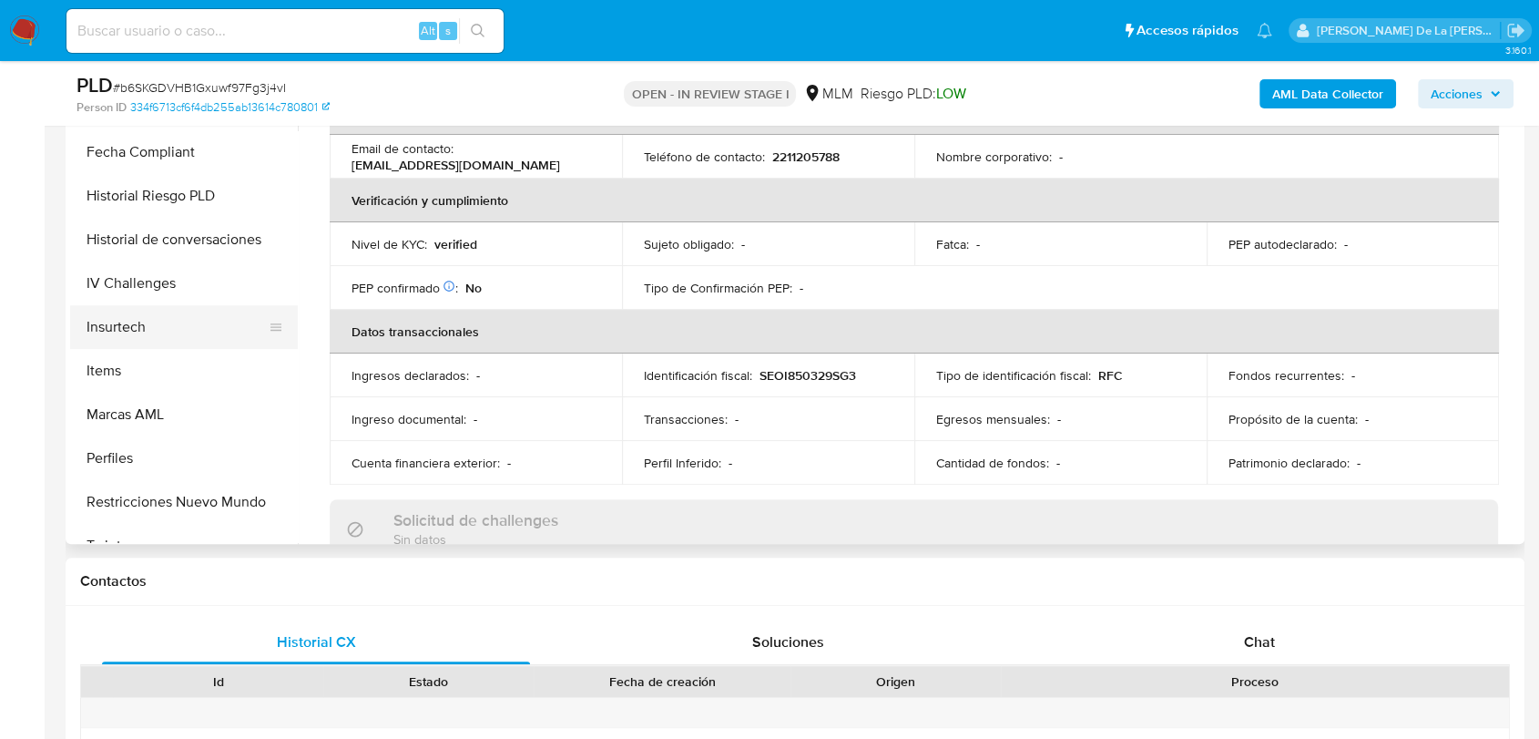
scroll to position [695, 0]
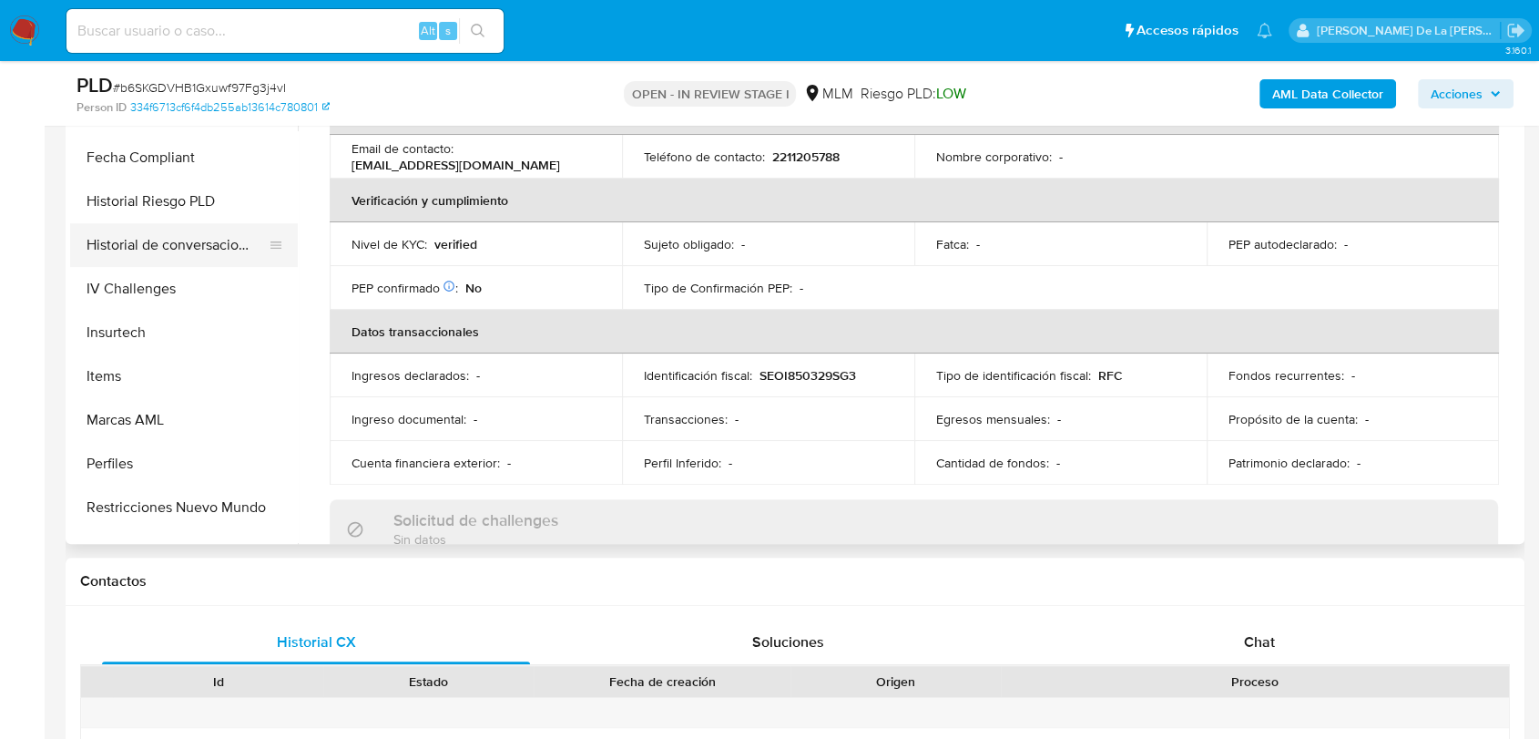
click at [183, 228] on button "Historial de conversaciones" at bounding box center [176, 245] width 213 height 44
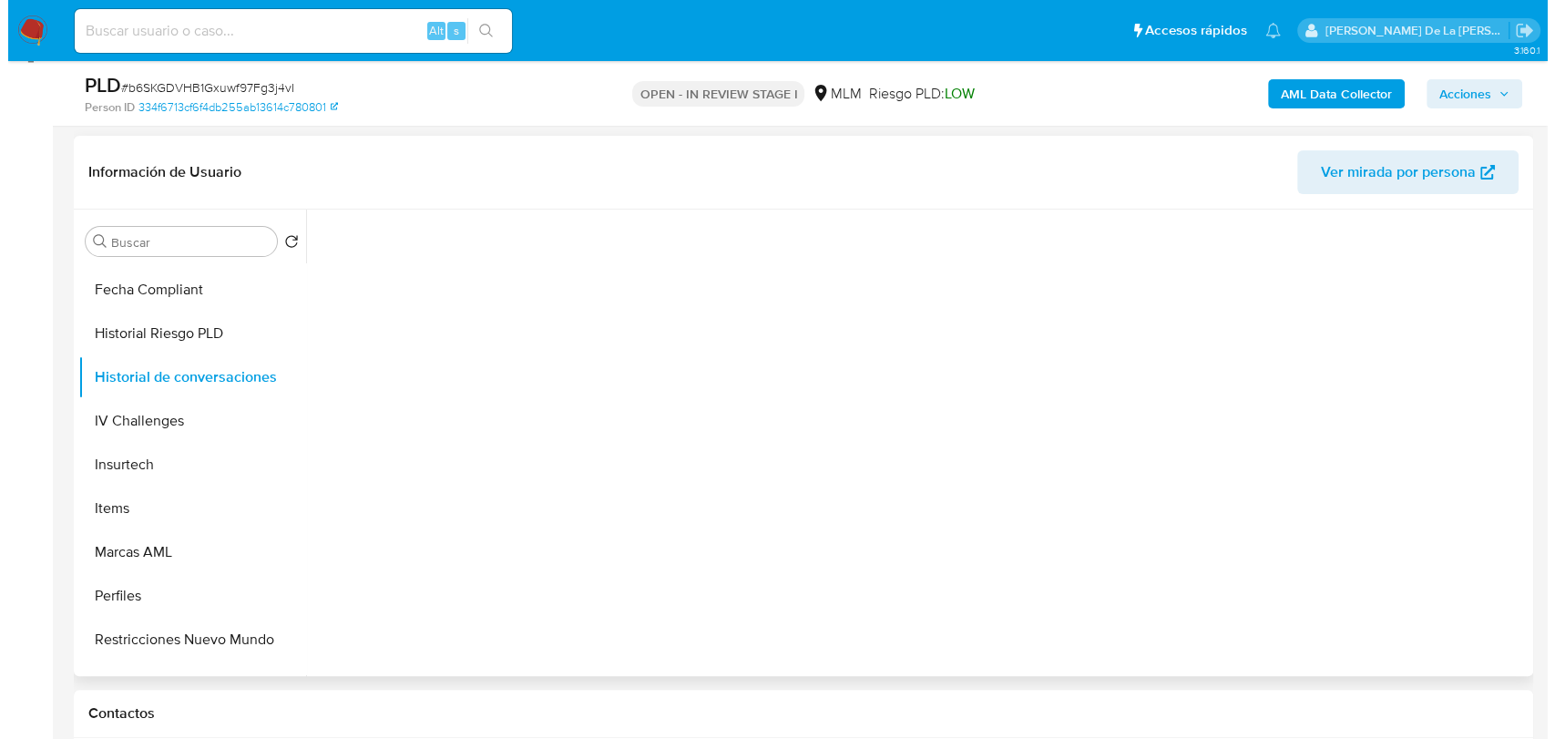
scroll to position [277, 0]
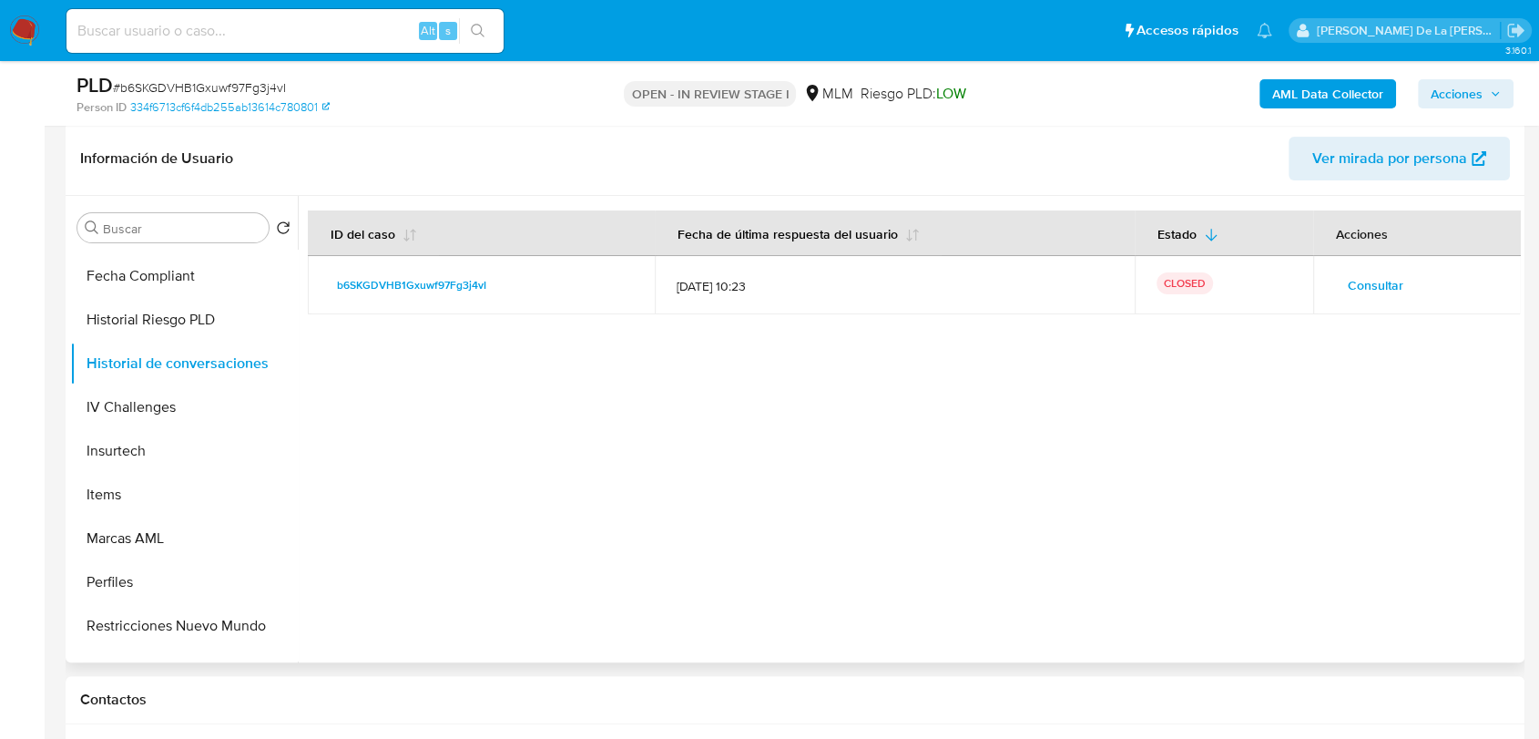
click at [1355, 281] on span "Consultar" at bounding box center [1376, 284] width 56 height 25
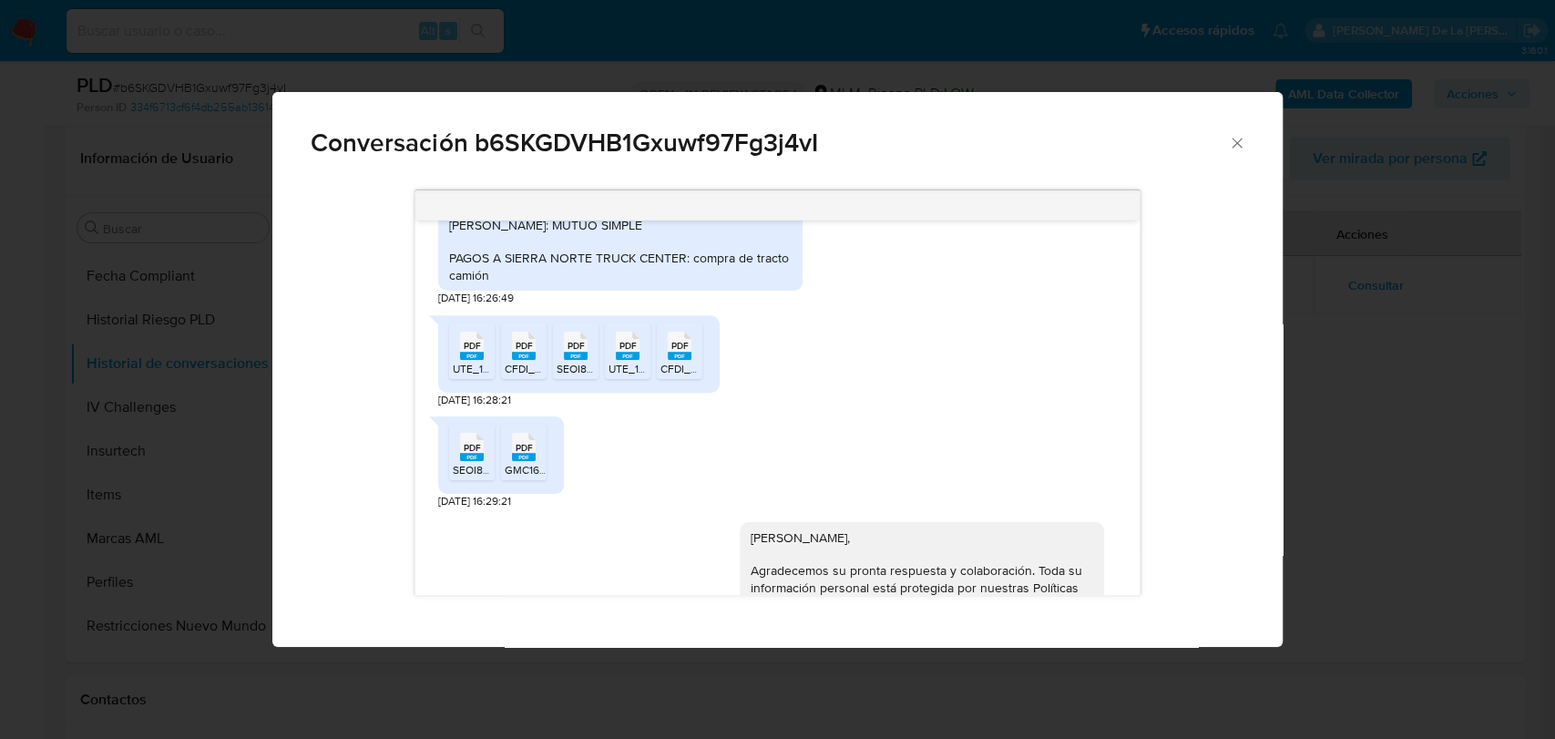
scroll to position [816, 0]
click at [475, 350] on span "PDF" at bounding box center [472, 344] width 17 height 12
click at [533, 357] on icon "Comunicación" at bounding box center [524, 343] width 24 height 28
click at [586, 357] on icon "Comunicación" at bounding box center [576, 343] width 24 height 28
click at [648, 356] on li "PDF PDF UTE_15_b90db537-799c-4c1e-8af0-88f8fd4d7adb_cassandra.delgado_QRSVOMX33…" at bounding box center [628, 349] width 46 height 56
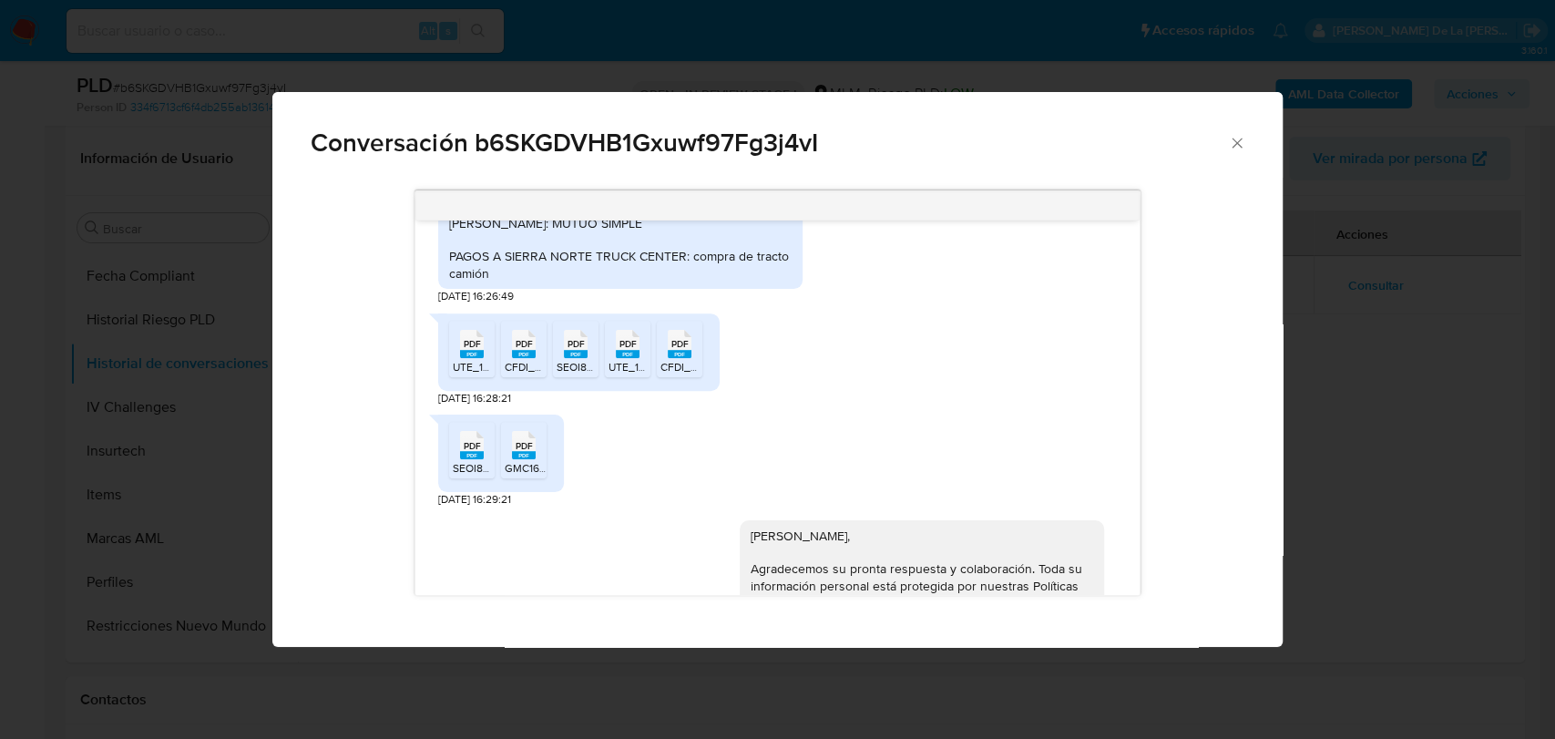
click at [678, 350] on span "PDF" at bounding box center [679, 344] width 17 height 12
click at [464, 452] on span "PDF" at bounding box center [472, 446] width 17 height 12
click at [539, 461] on div "PDF PDF" at bounding box center [524, 443] width 38 height 36
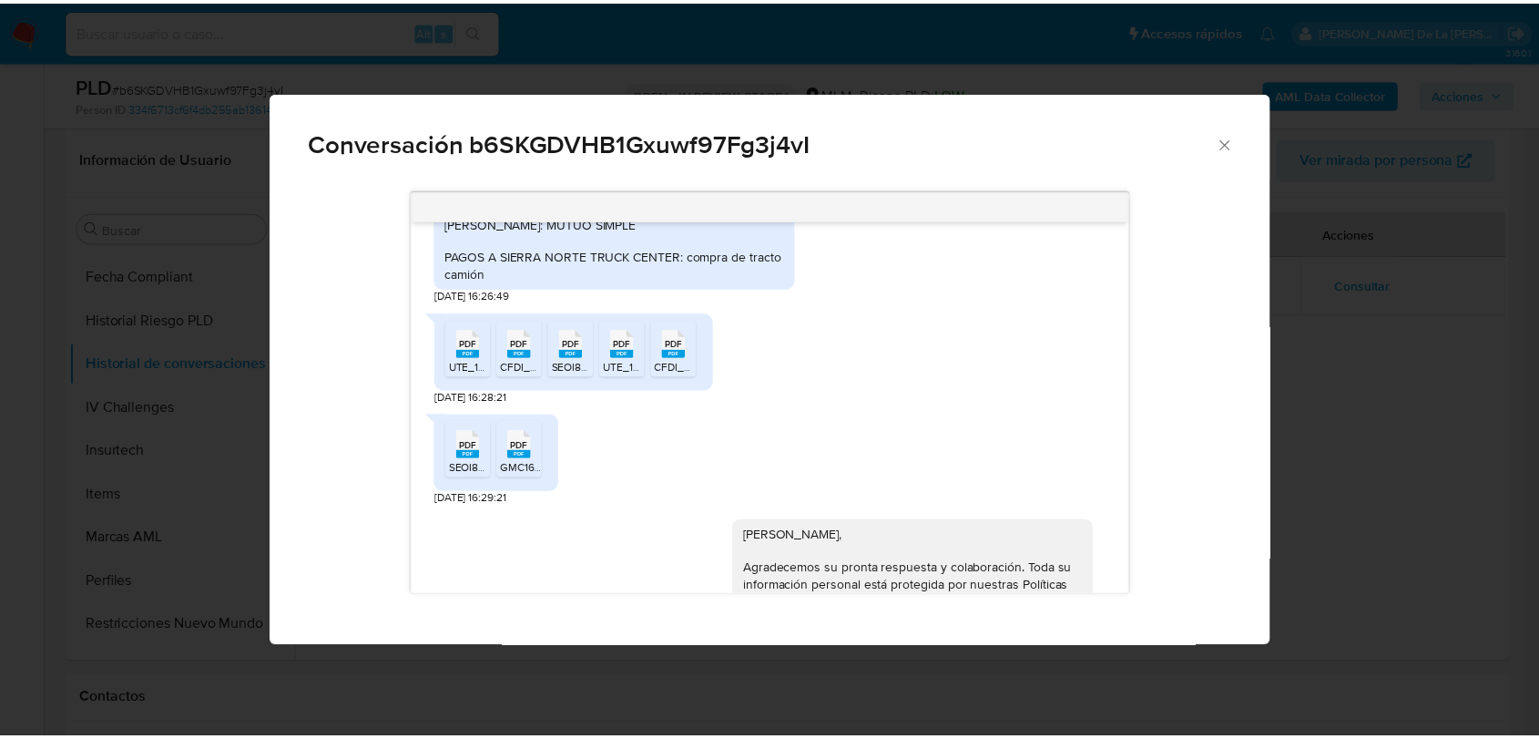
scroll to position [1039, 0]
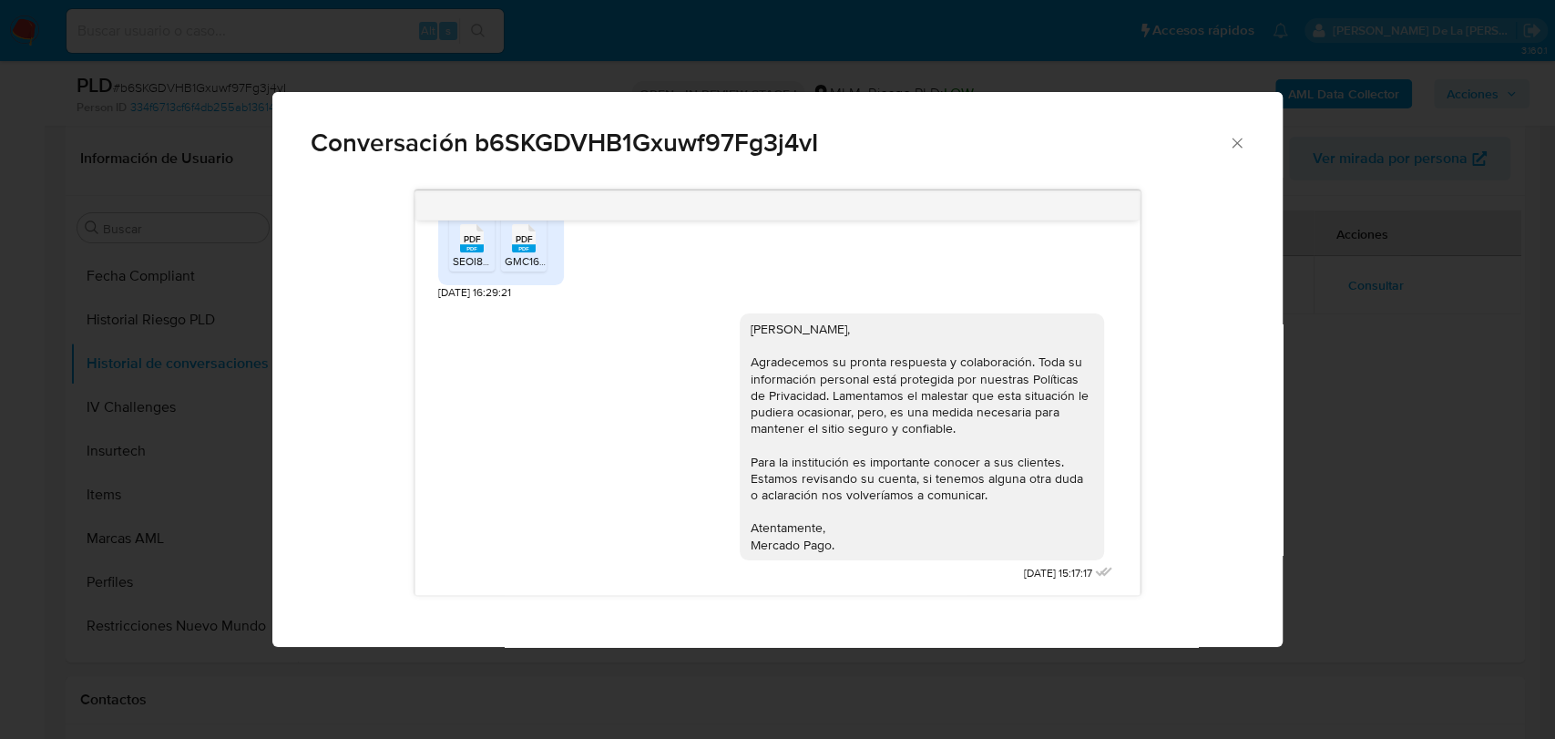
click at [1235, 140] on icon "Cerrar" at bounding box center [1236, 143] width 10 height 10
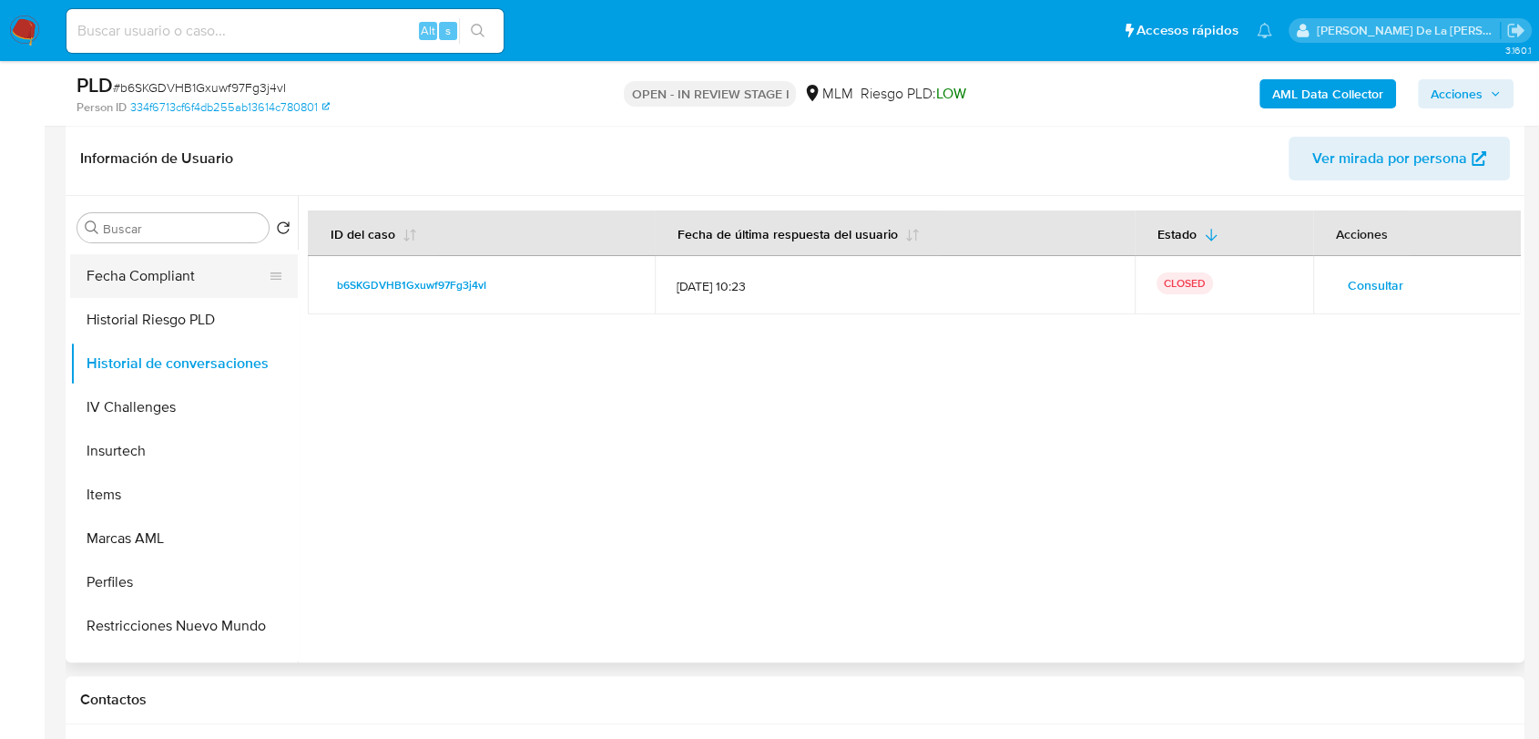
click at [169, 271] on button "Fecha Compliant" at bounding box center [176, 276] width 213 height 44
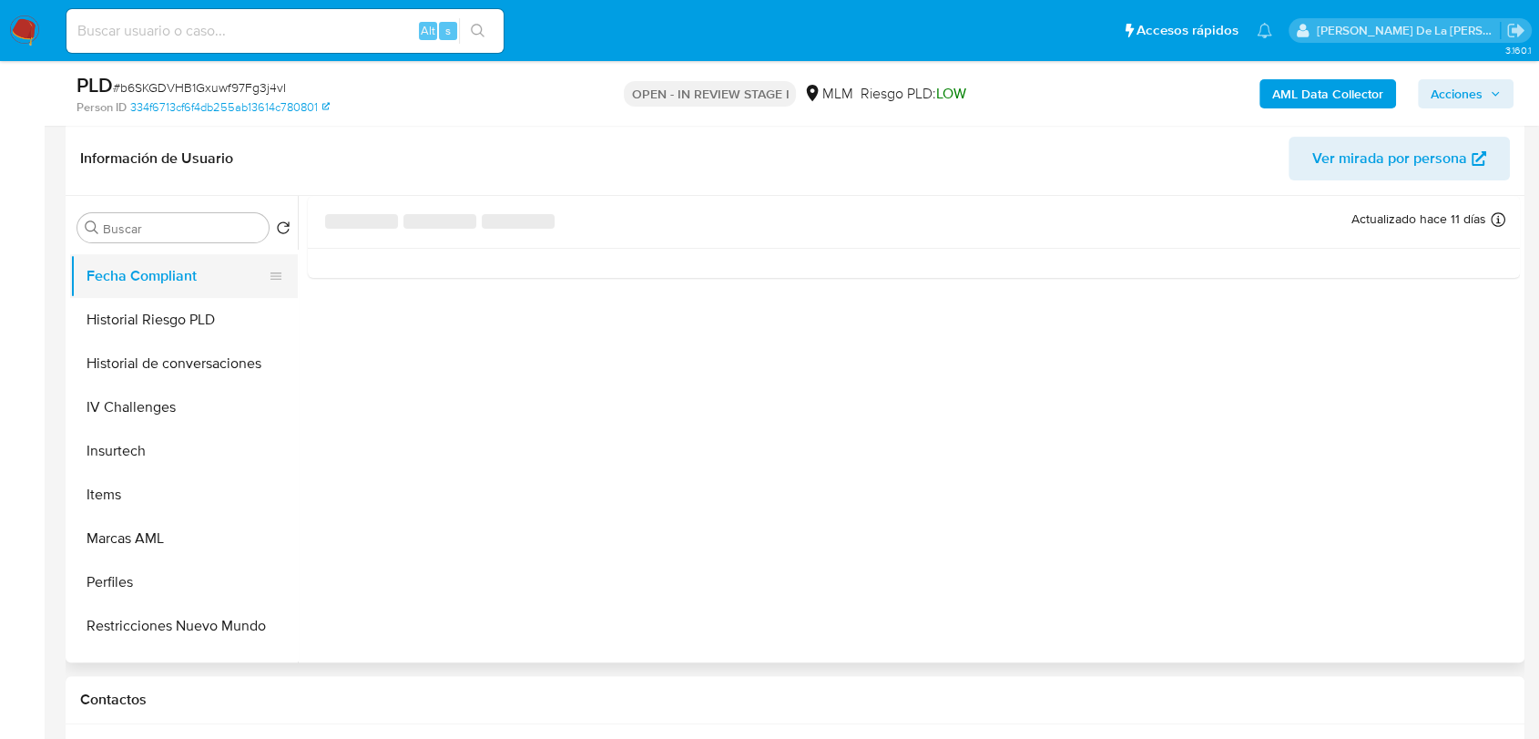
click at [145, 287] on button "Fecha Compliant" at bounding box center [176, 276] width 213 height 44
click at [130, 303] on button "Historial Riesgo PLD" at bounding box center [176, 320] width 213 height 44
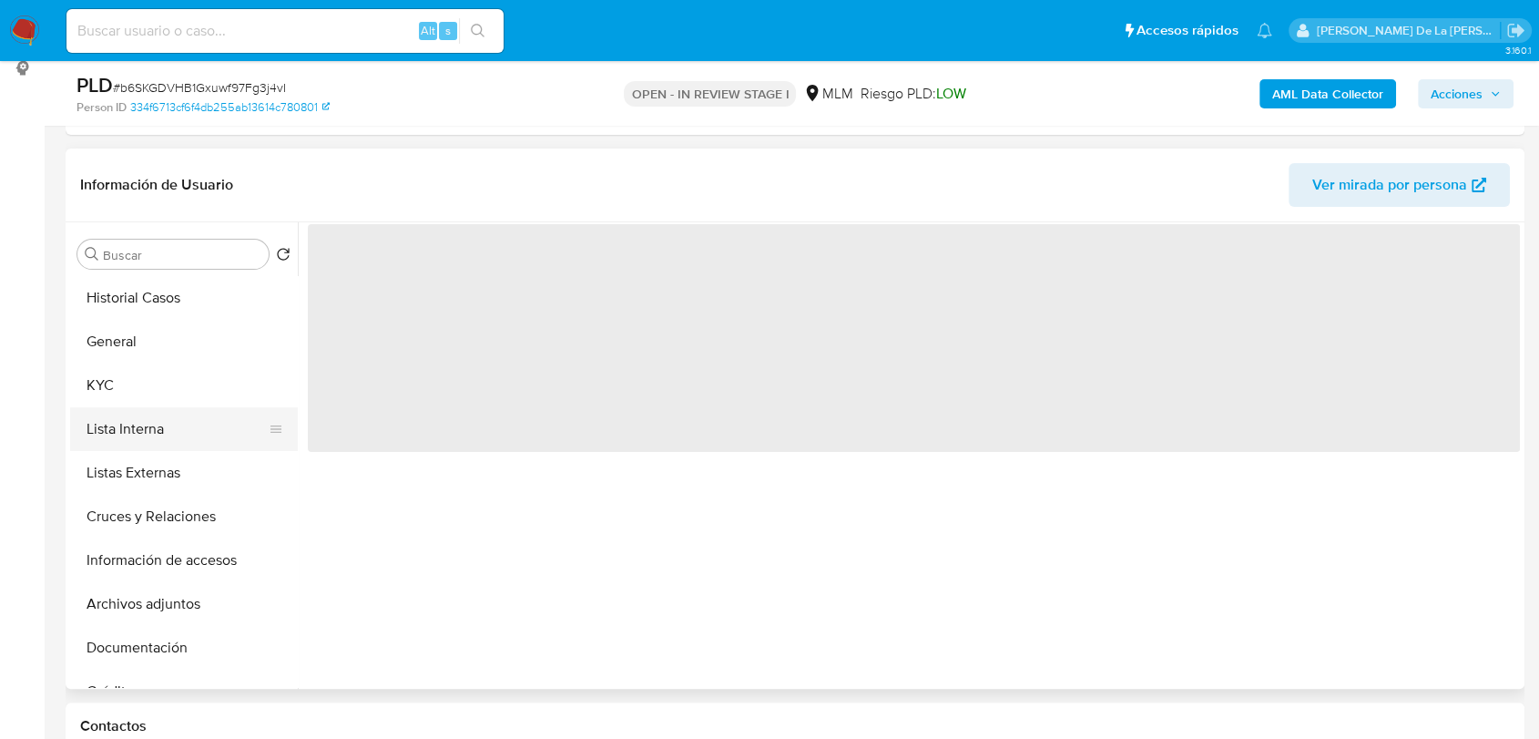
scroll to position [379, 0]
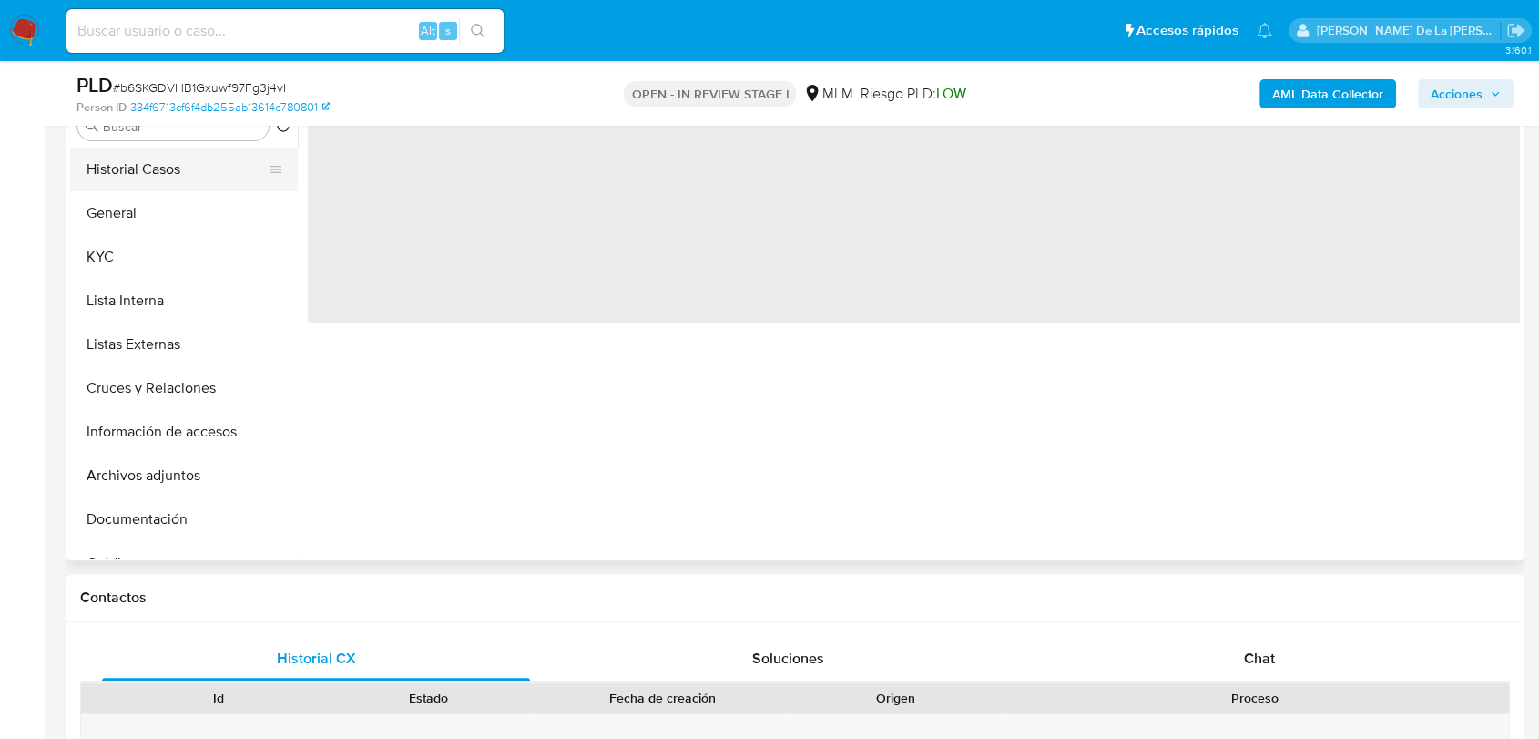
click at [156, 178] on button "Historial Casos" at bounding box center [176, 170] width 213 height 44
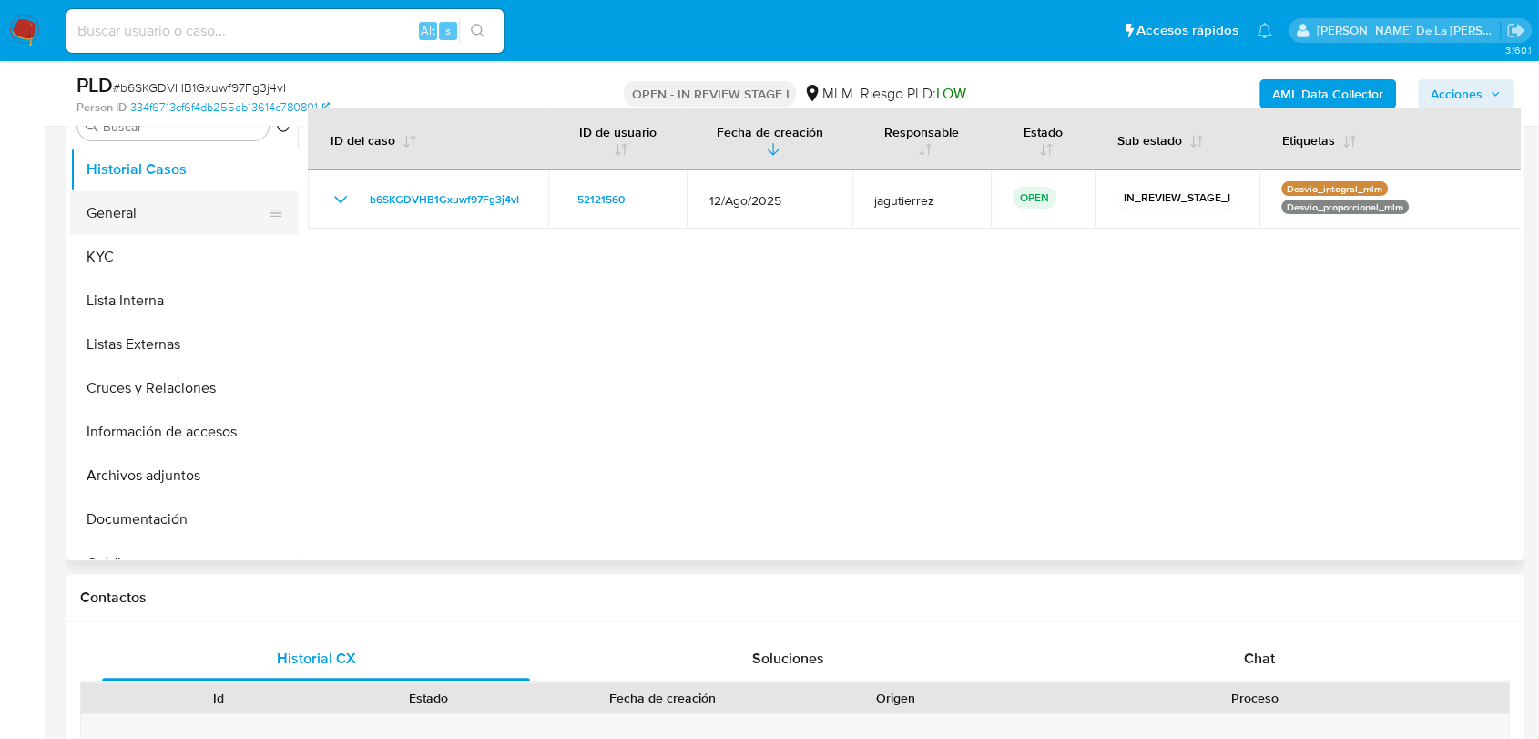
click at [113, 212] on button "General" at bounding box center [176, 213] width 213 height 44
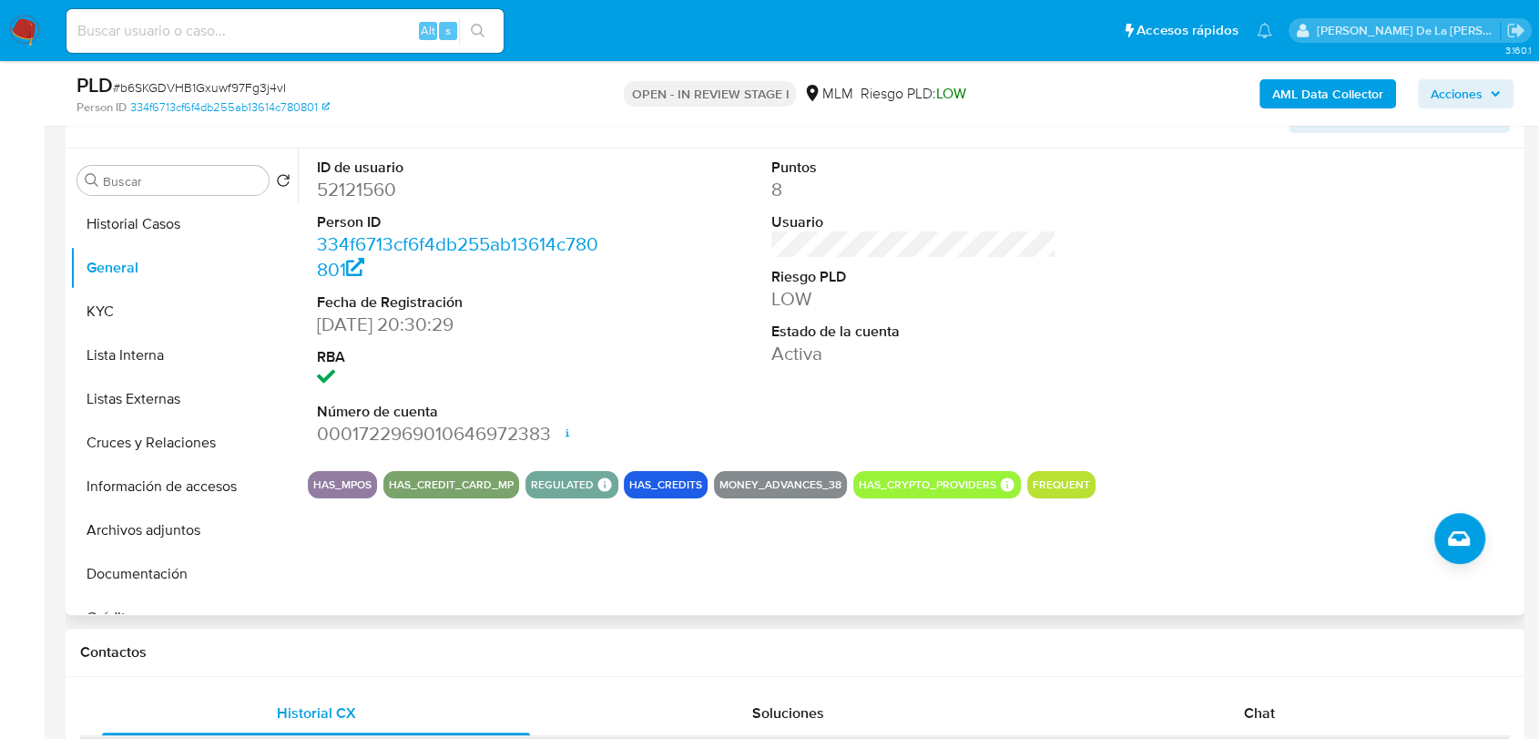
scroll to position [277, 0]
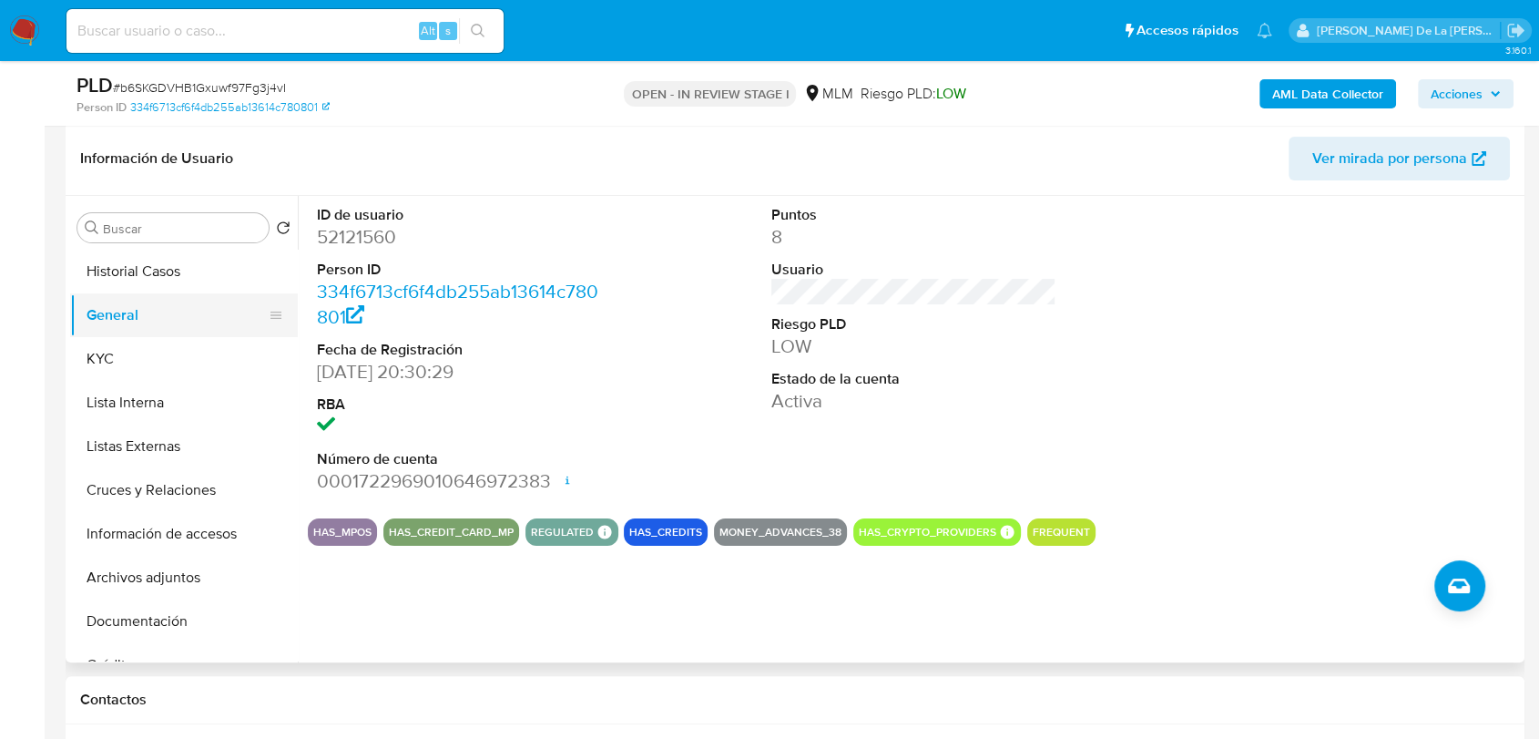
click at [163, 322] on button "General" at bounding box center [176, 315] width 213 height 44
click at [158, 272] on button "Historial Casos" at bounding box center [176, 272] width 213 height 44
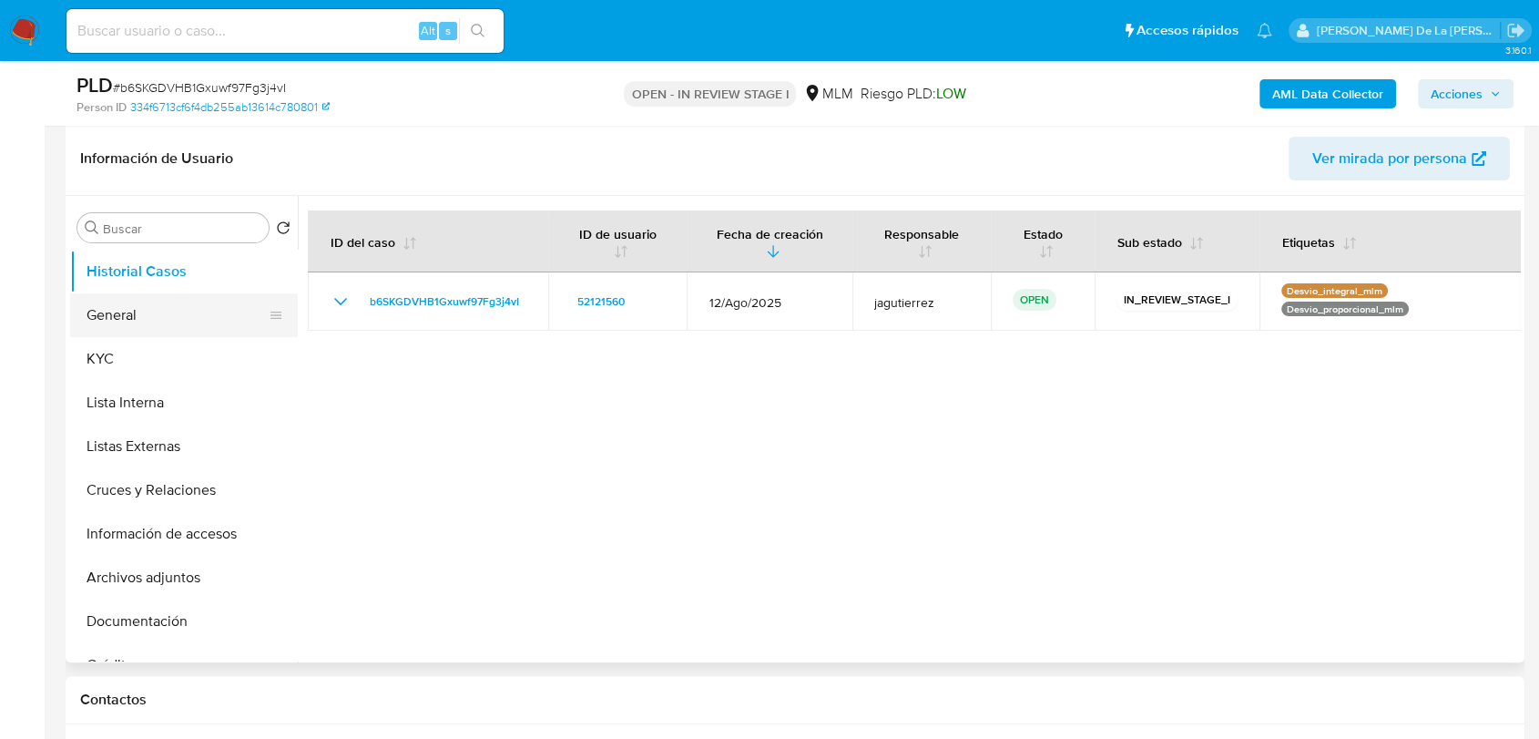
drag, startPoint x: 148, startPoint y: 314, endPoint x: 138, endPoint y: 316, distance: 10.2
click at [147, 314] on button "General" at bounding box center [176, 315] width 213 height 44
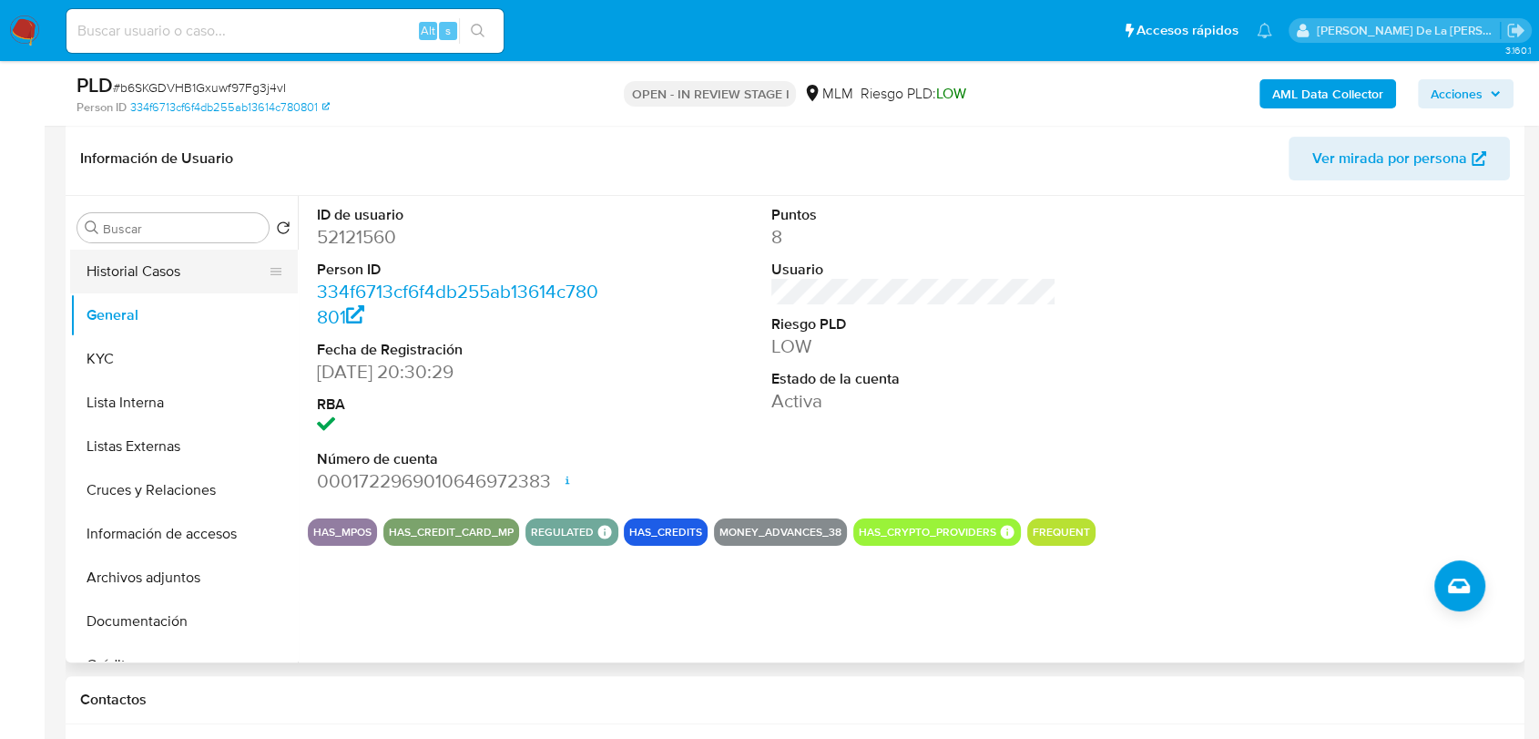
click at [161, 266] on button "Historial Casos" at bounding box center [176, 272] width 213 height 44
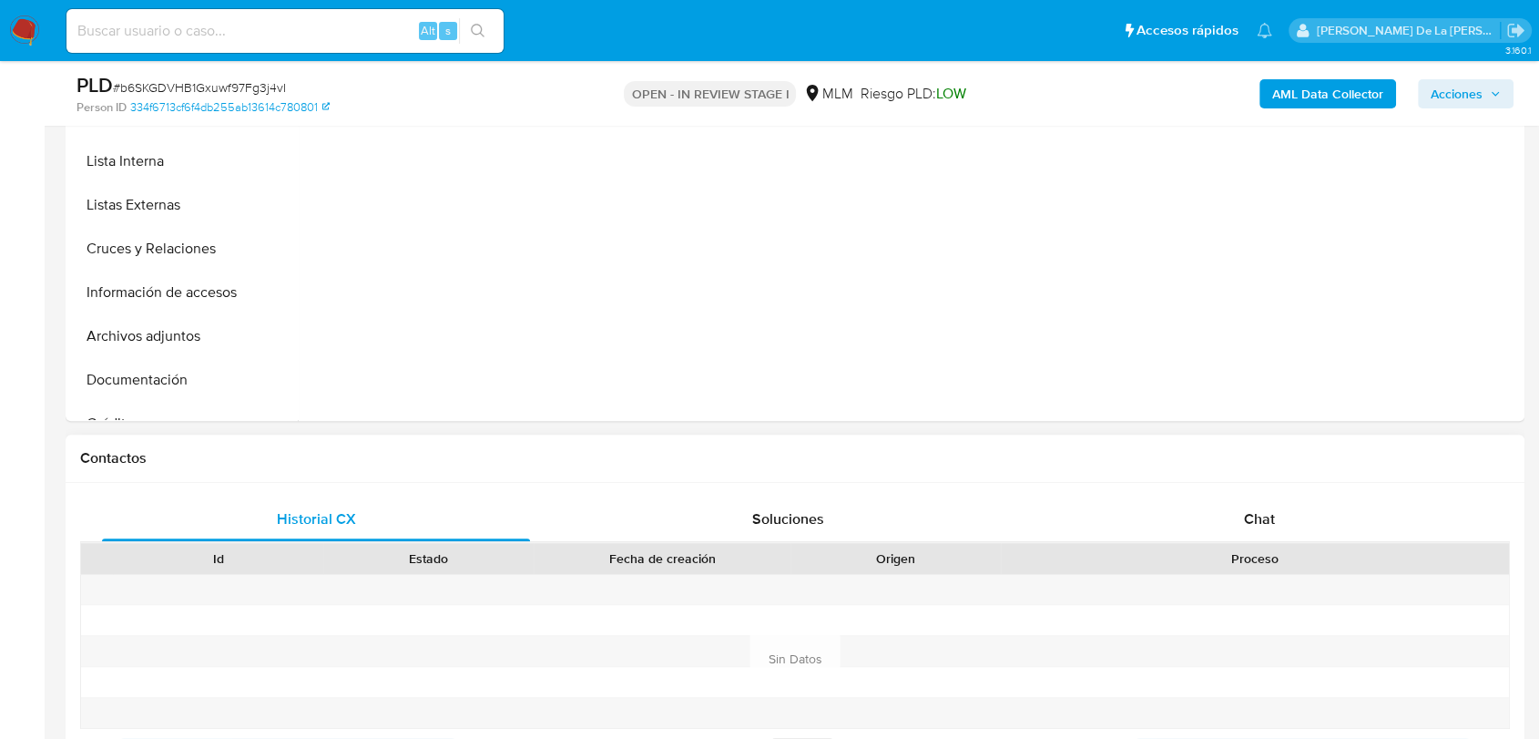
scroll to position [682, 0]
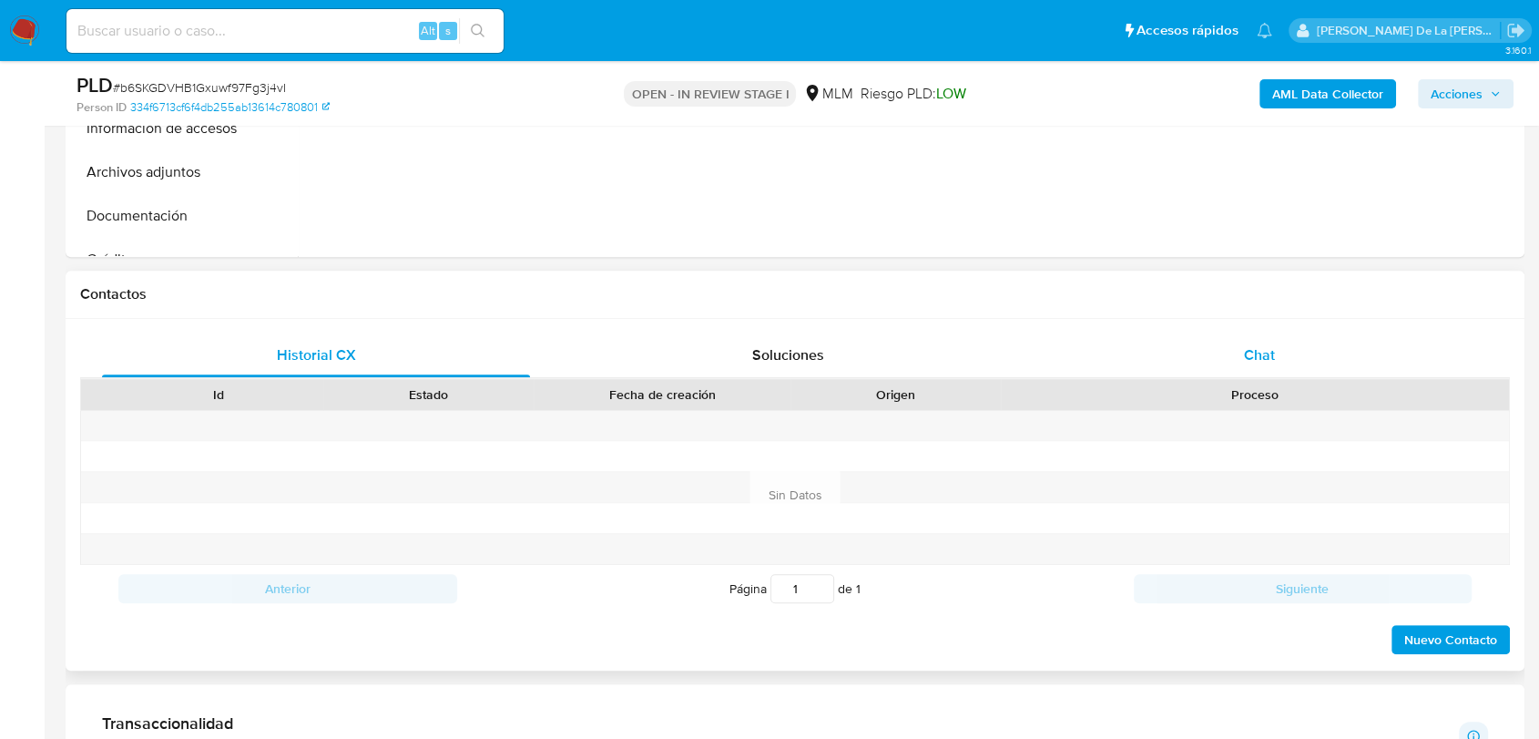
click at [1290, 365] on div "Chat" at bounding box center [1259, 355] width 428 height 44
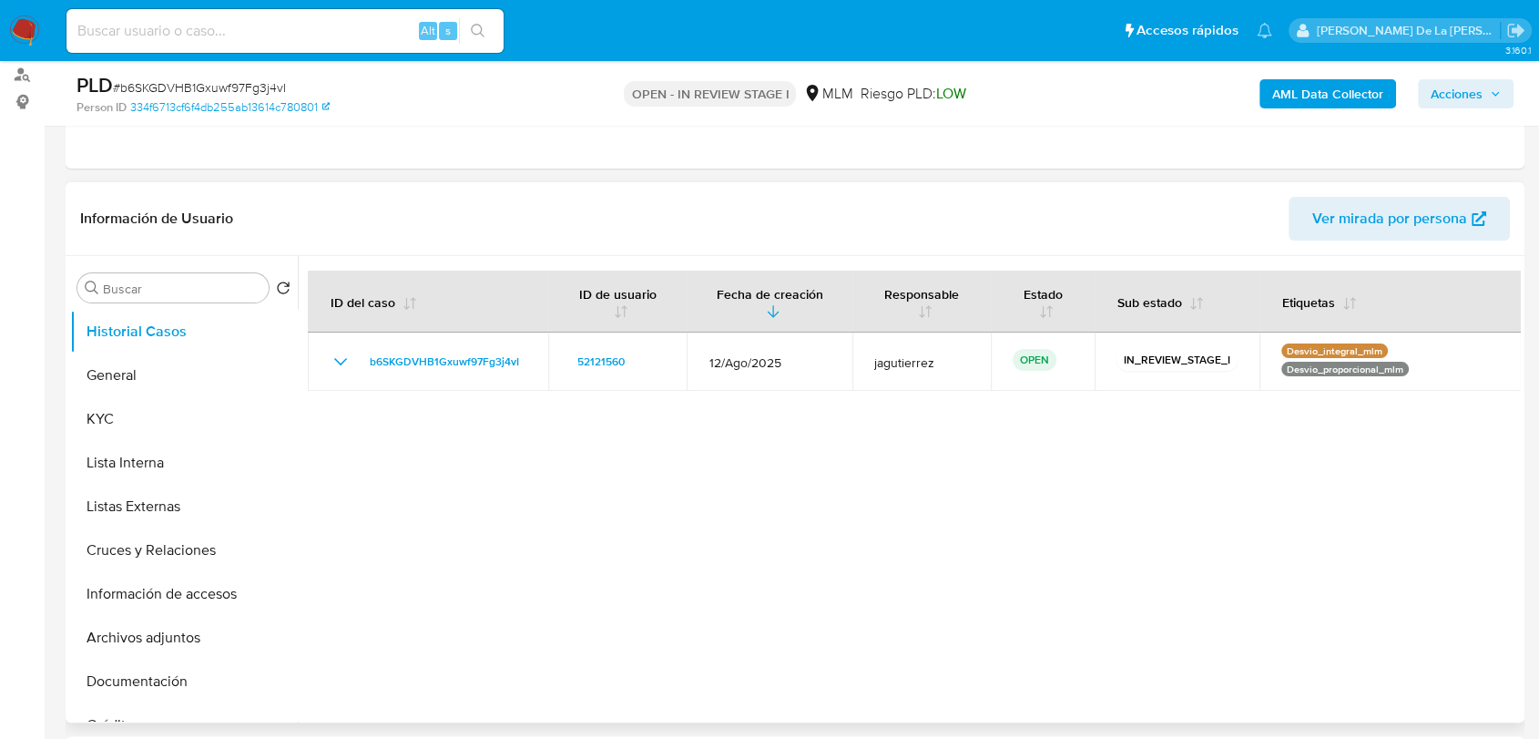
scroll to position [303, 0]
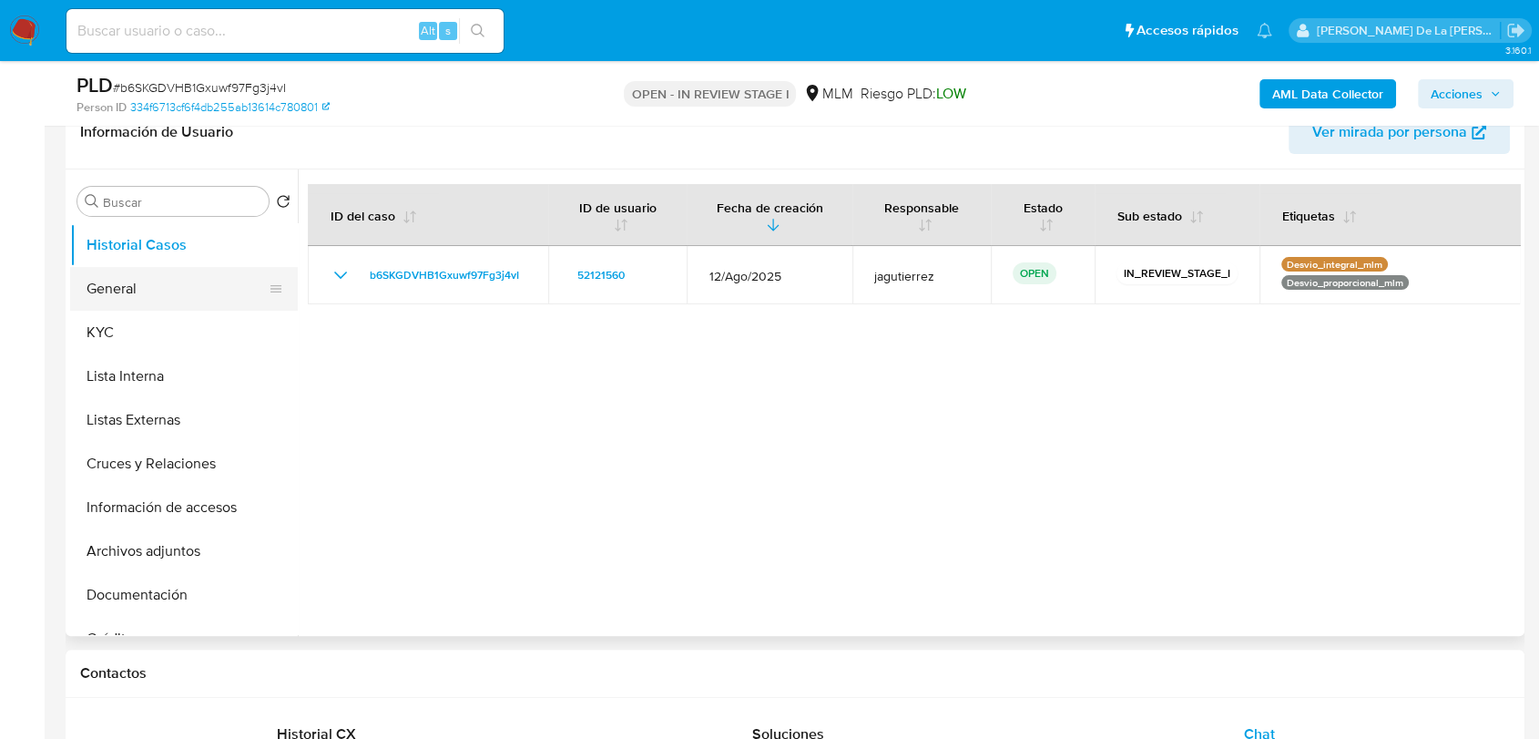
click at [130, 279] on button "General" at bounding box center [176, 289] width 213 height 44
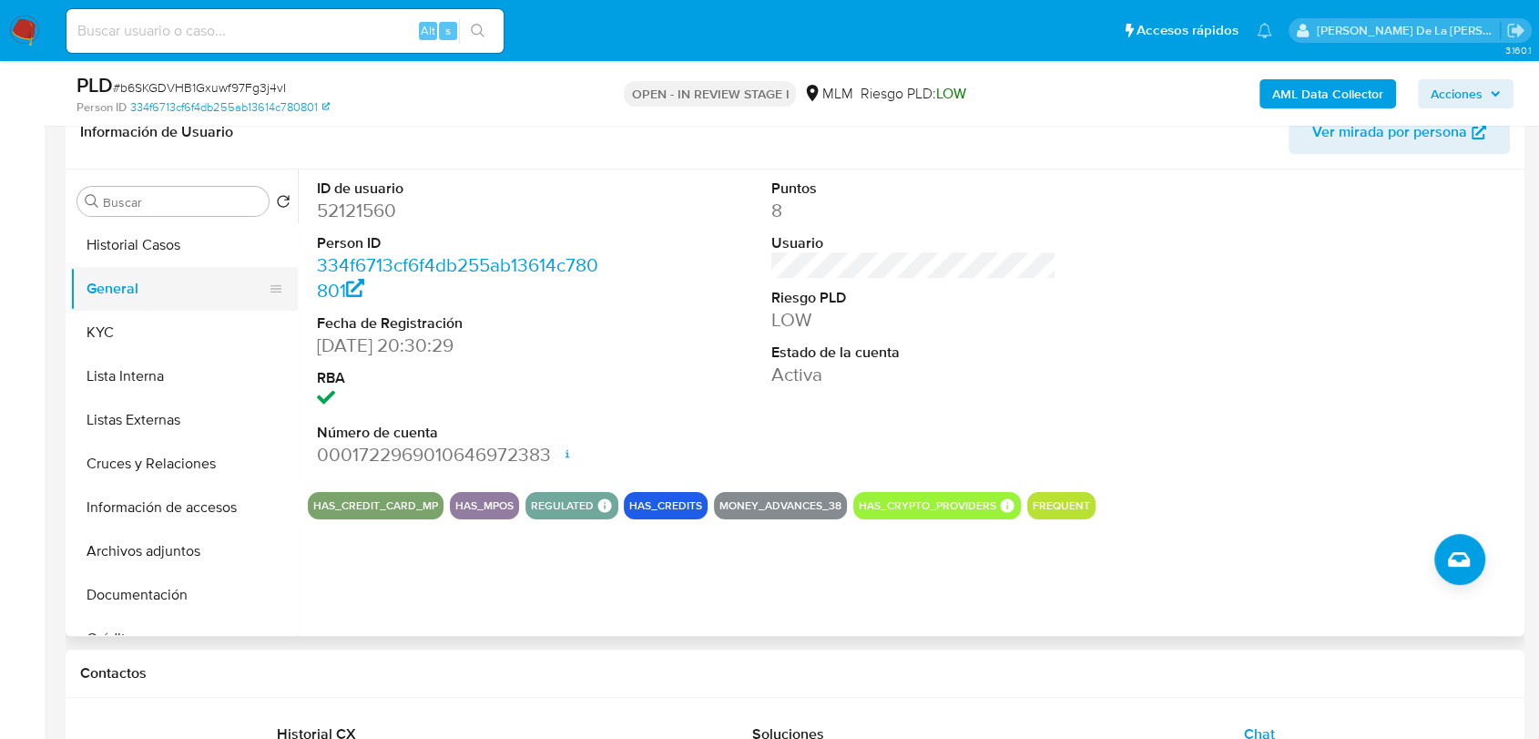
click at [126, 296] on button "General" at bounding box center [176, 289] width 213 height 44
click at [117, 330] on button "KYC" at bounding box center [176, 333] width 213 height 44
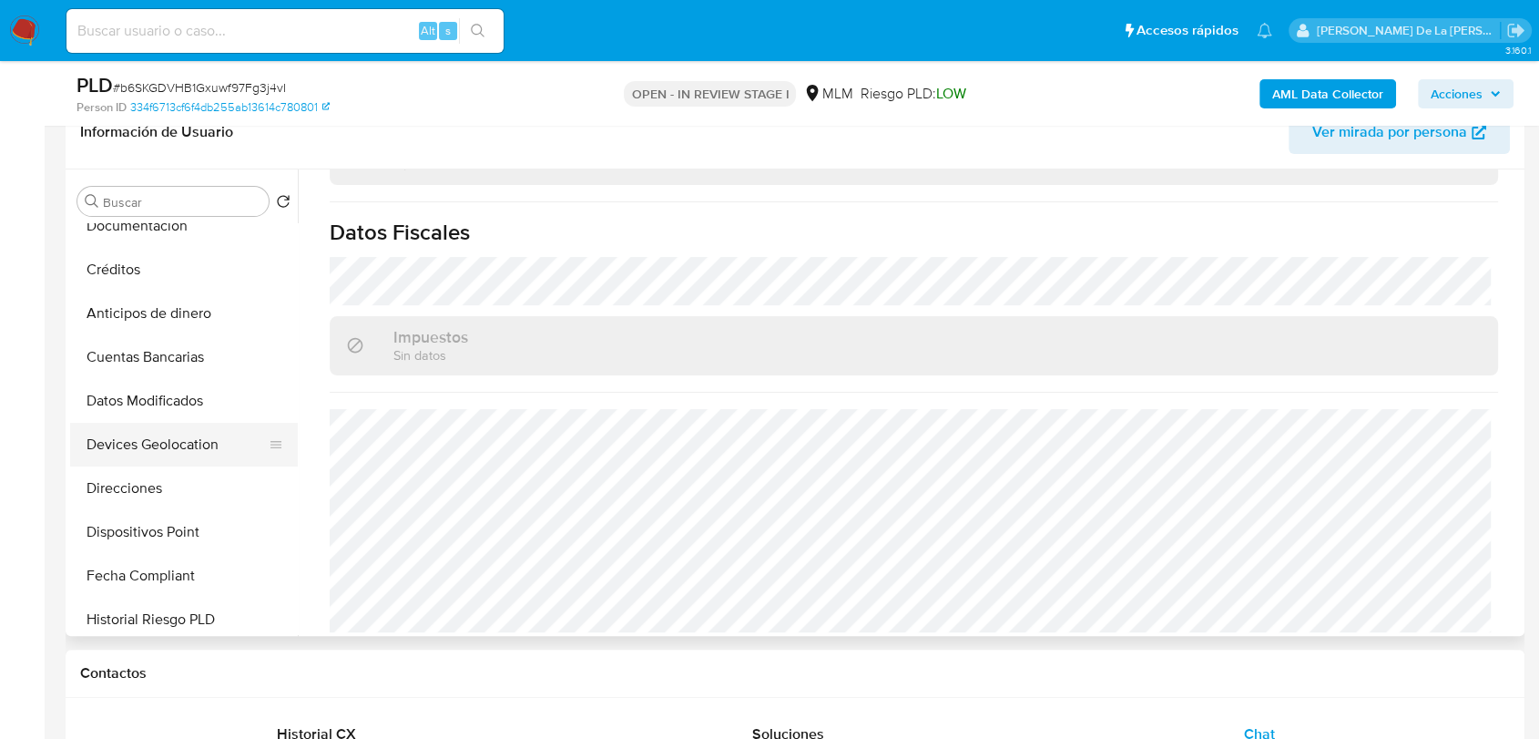
scroll to position [404, 0]
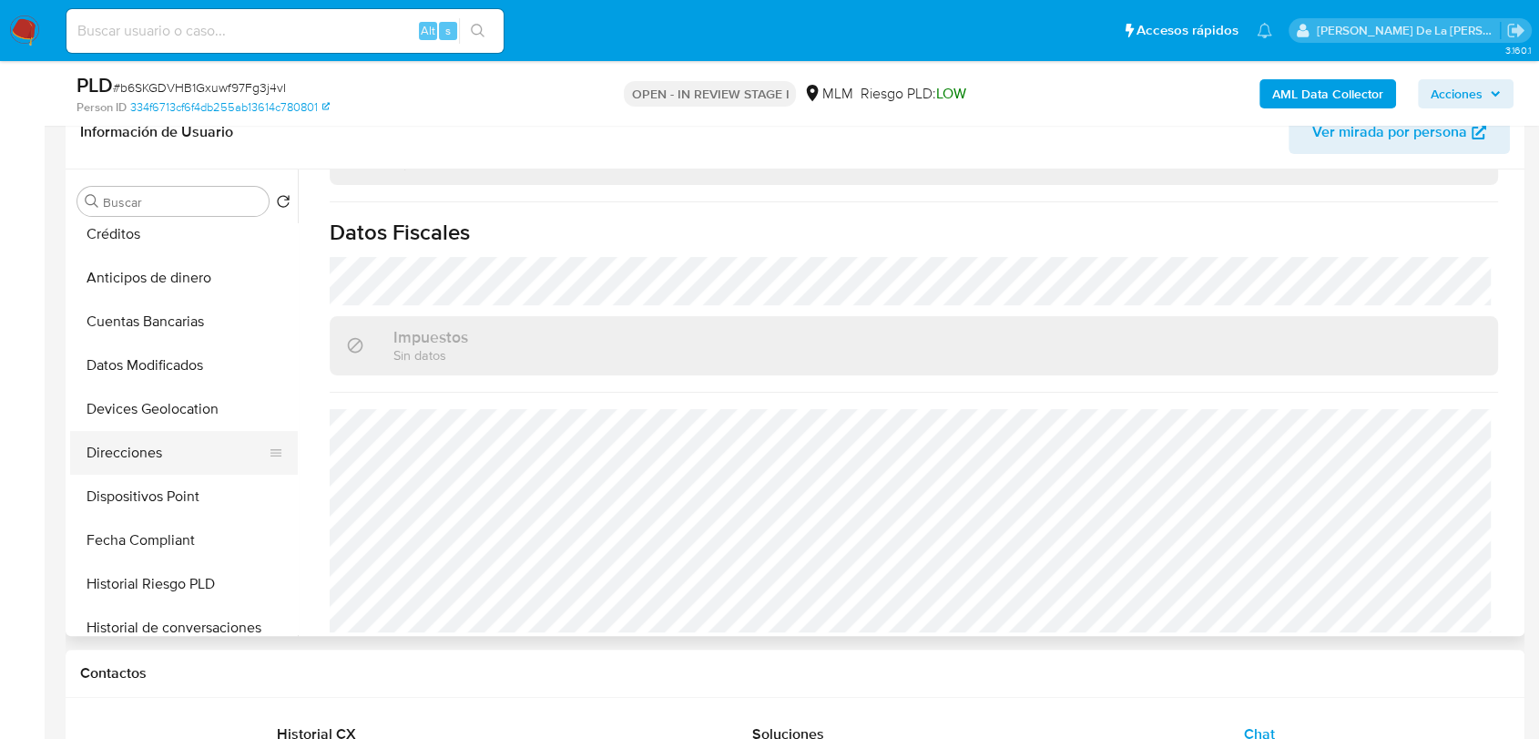
click at [151, 450] on button "Direcciones" at bounding box center [176, 453] width 213 height 44
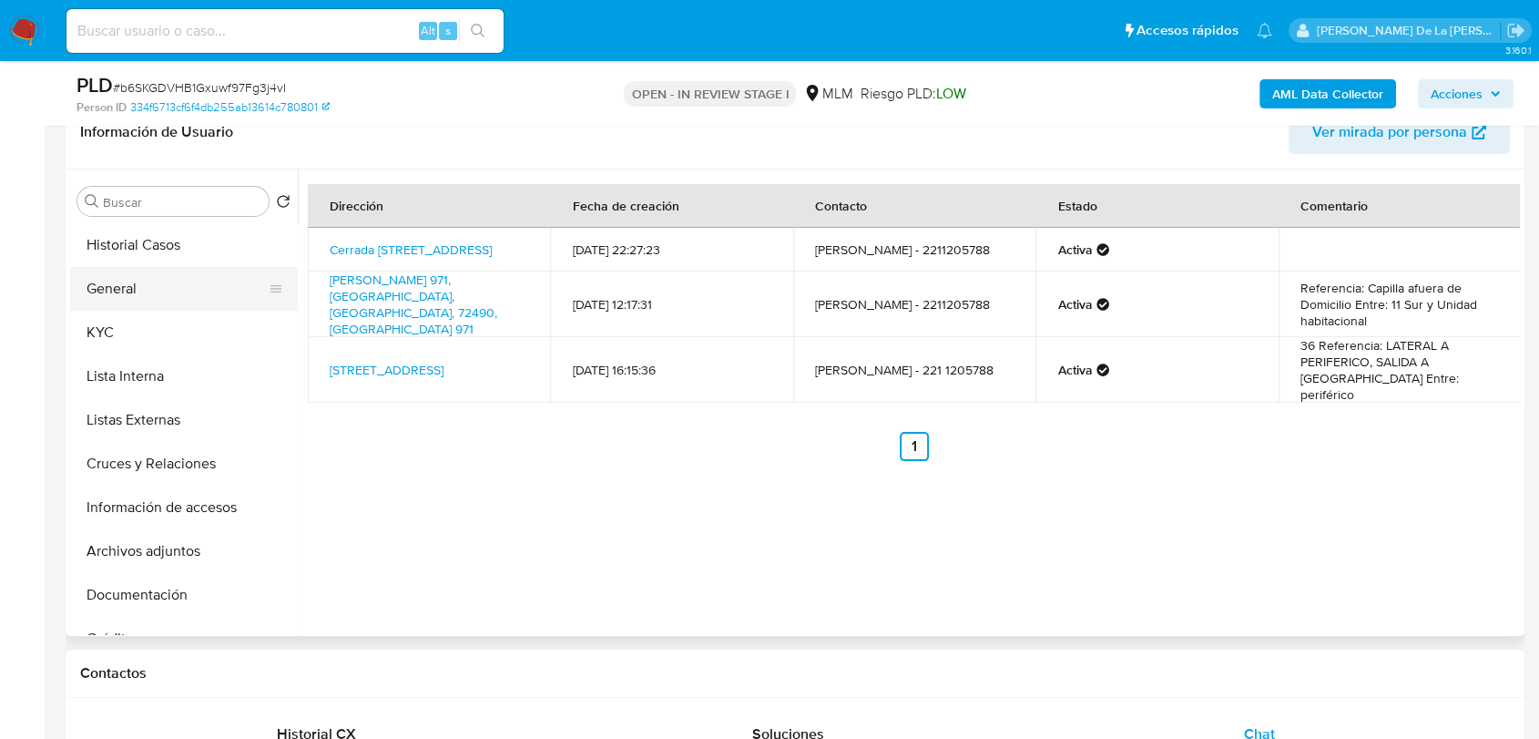
scroll to position [101, 0]
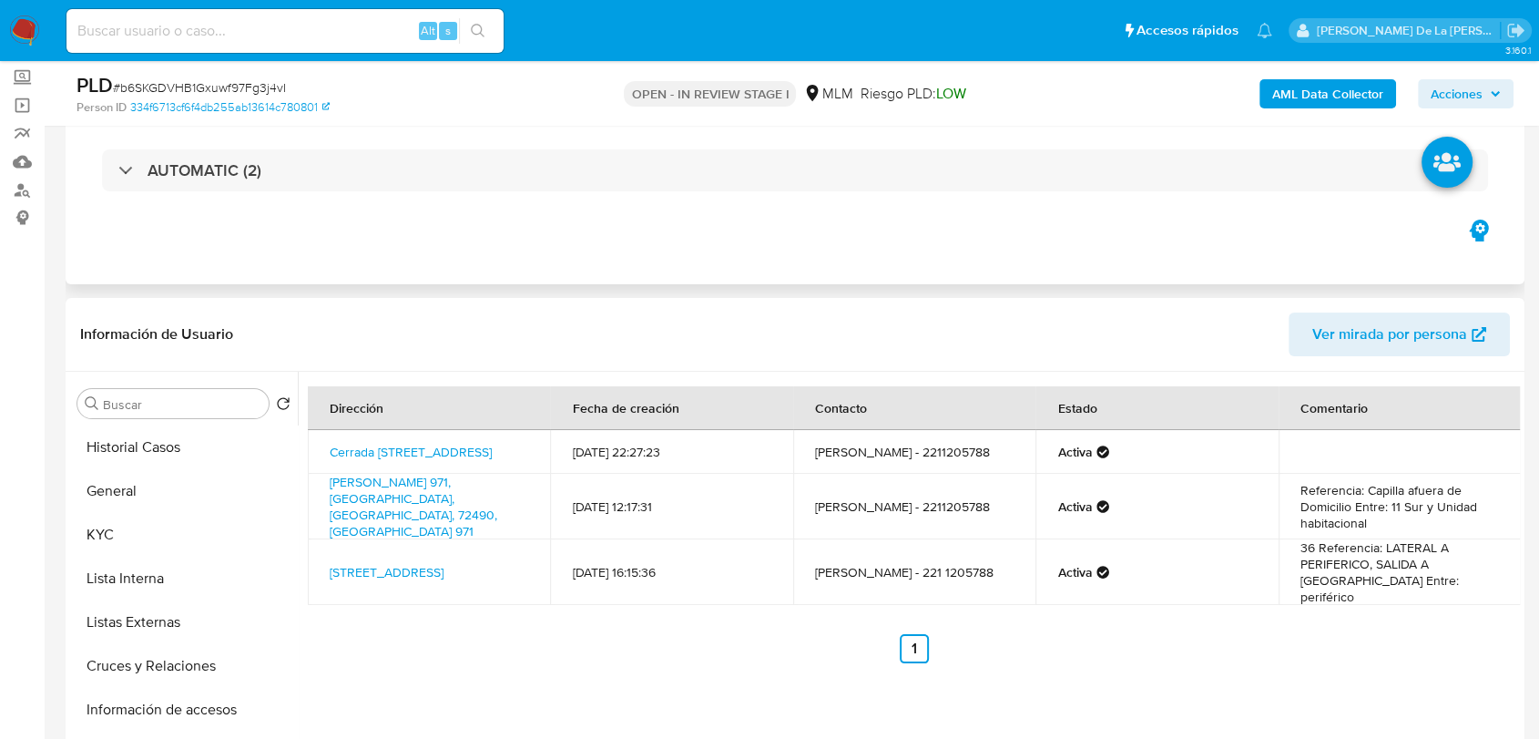
click at [219, 199] on div "AUTOMATIC (2)" at bounding box center [795, 170] width 1430 height 91
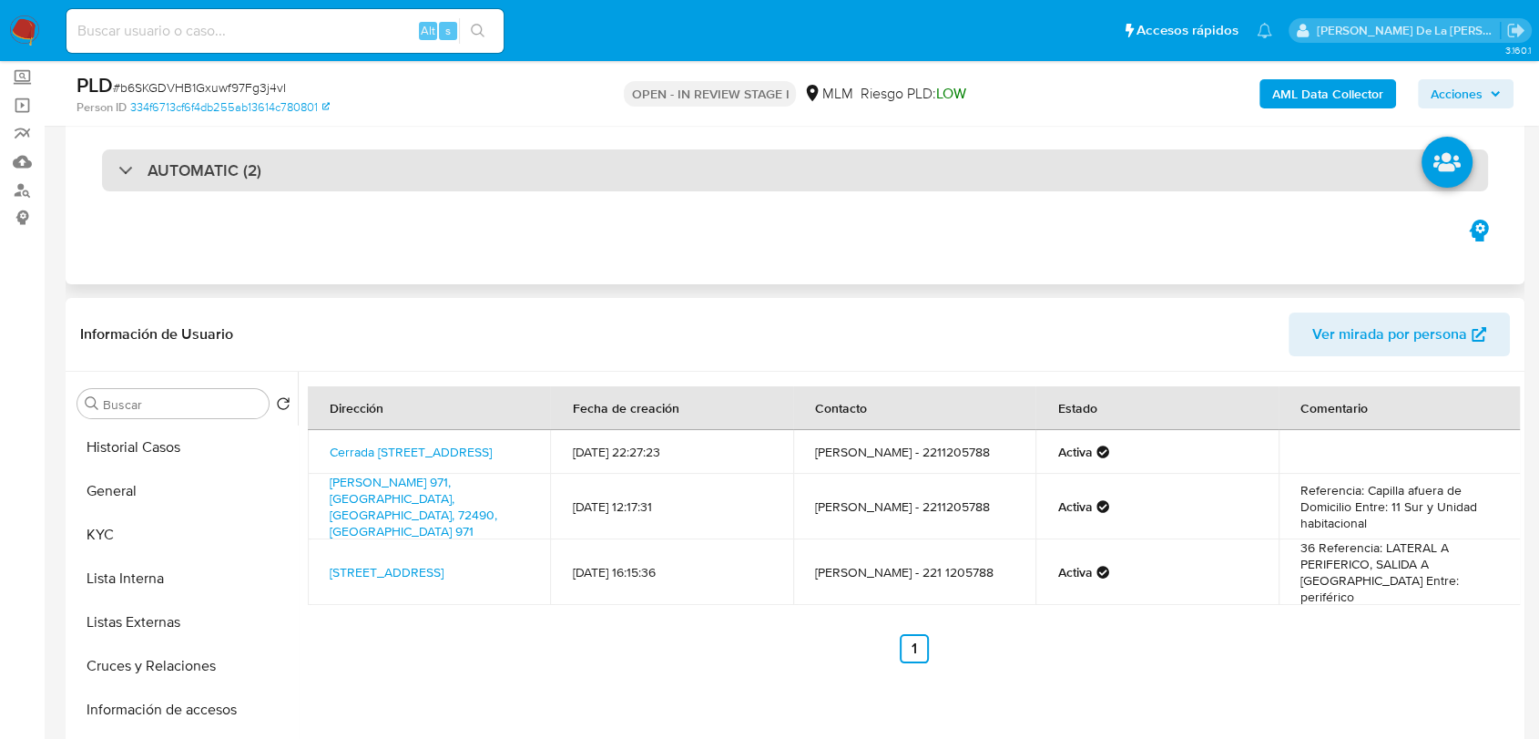
click at [193, 156] on div "AUTOMATIC (2)" at bounding box center [795, 170] width 1386 height 42
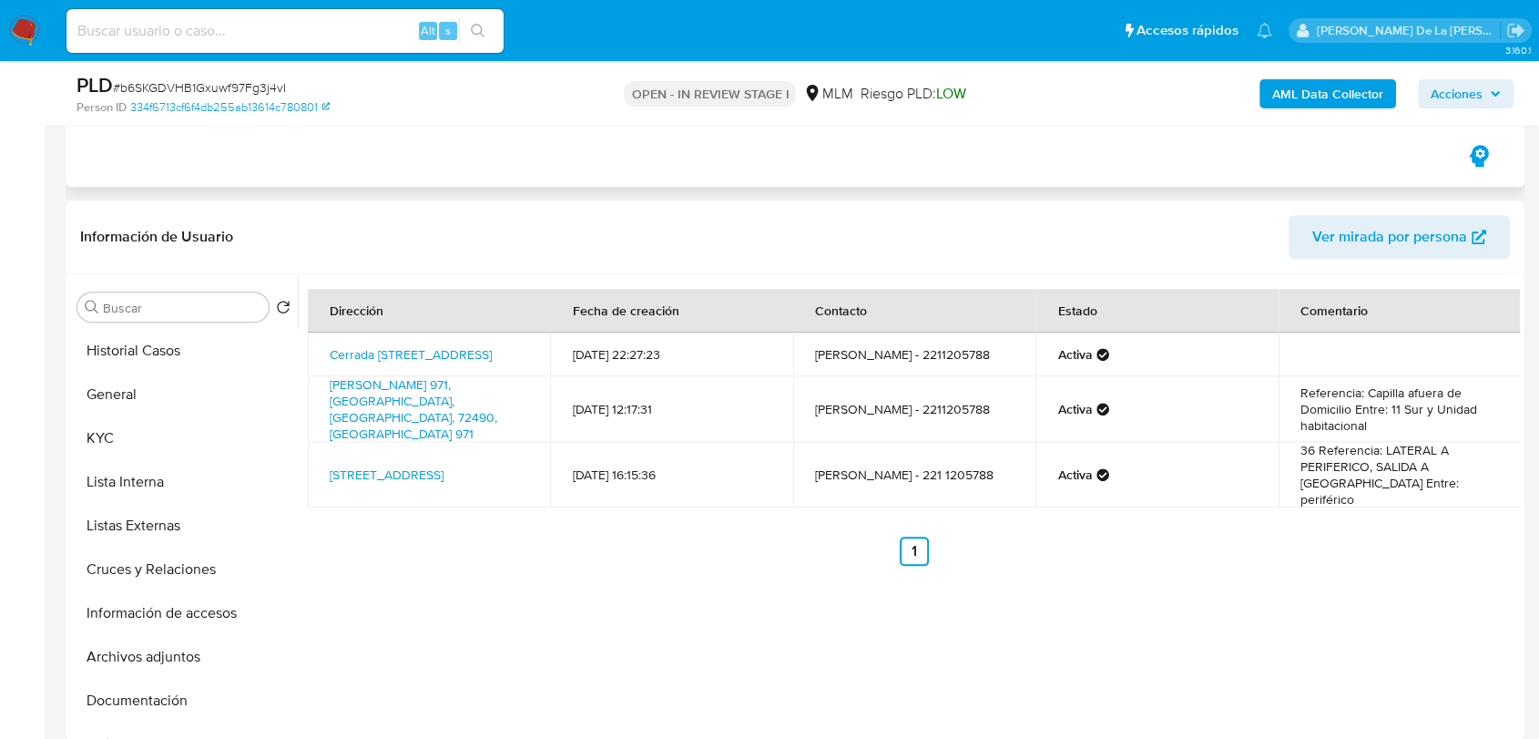
scroll to position [1096, 0]
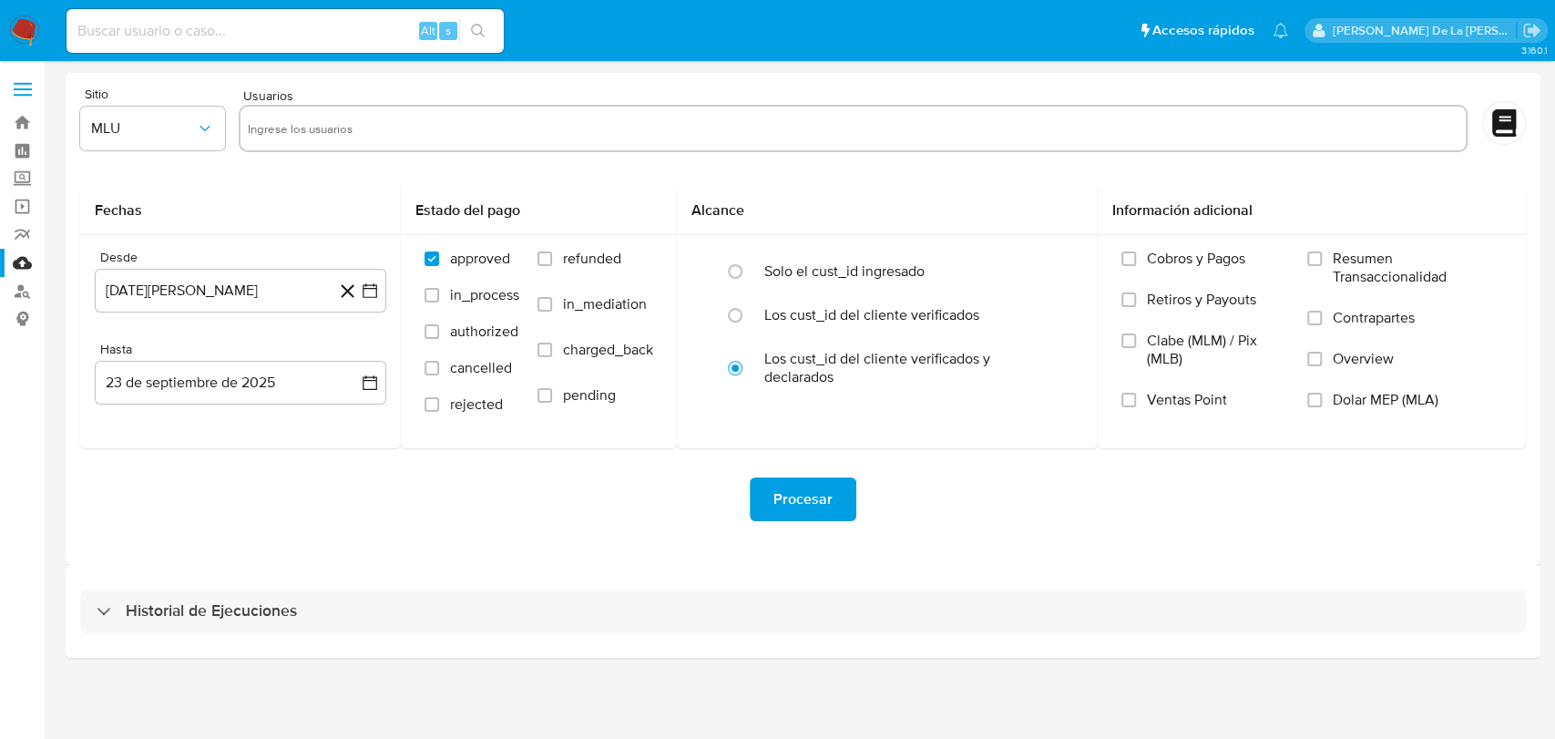
click at [35, 16] on nav "Pausado Ver notificaciones Alt s Accesos rápidos Presiona las siguientes teclas…" at bounding box center [777, 30] width 1555 height 61
click at [35, 19] on img at bounding box center [24, 30] width 31 height 31
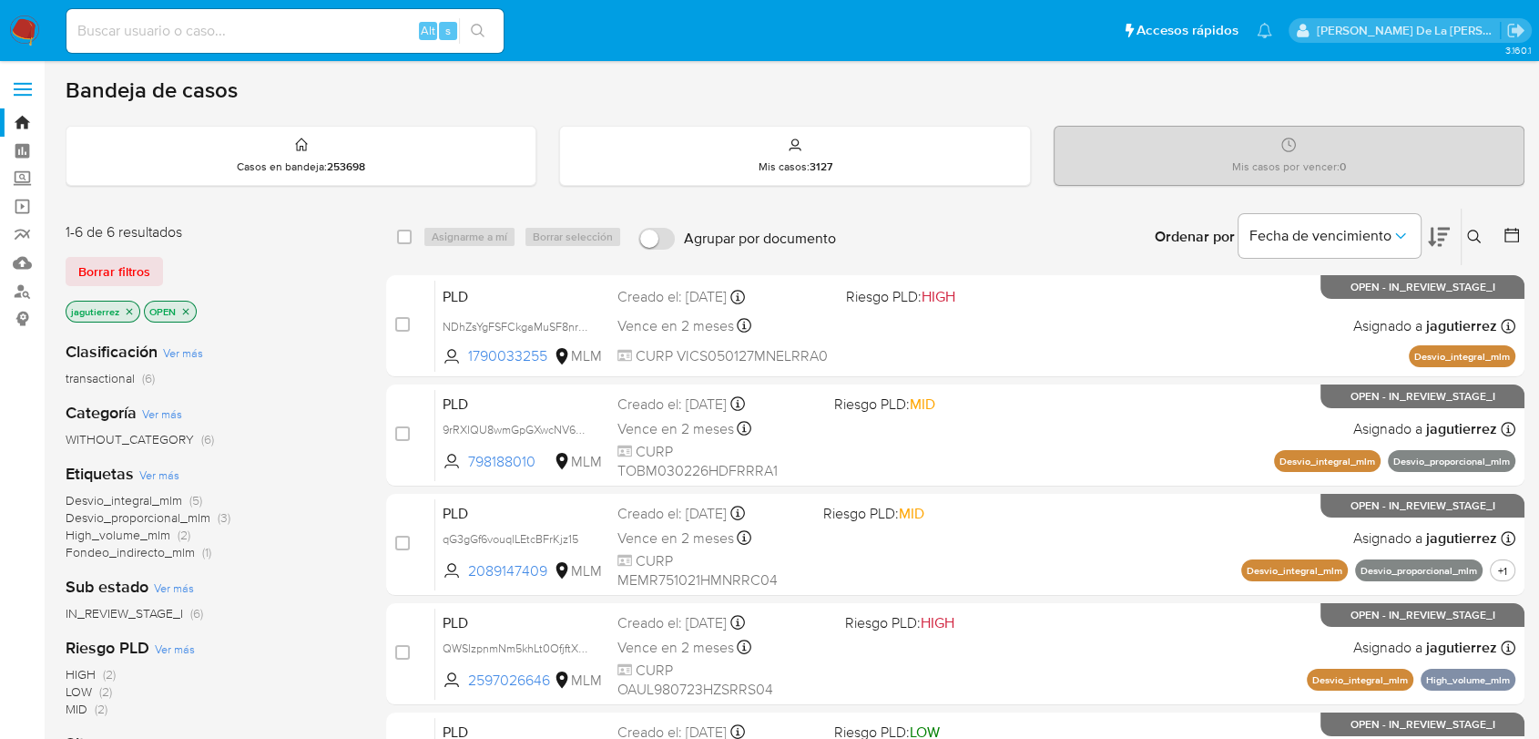
click at [1443, 223] on button at bounding box center [1439, 237] width 22 height 56
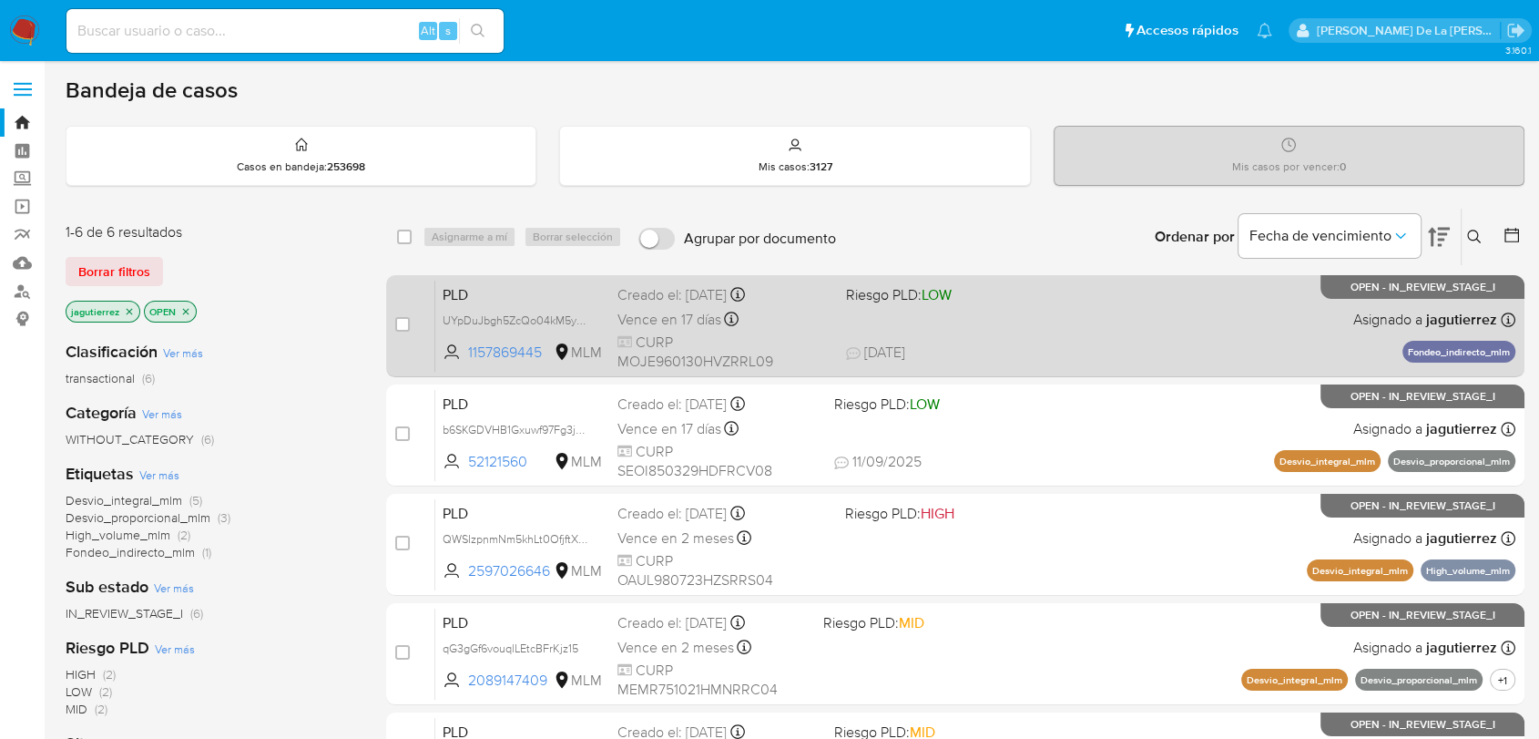
click at [1045, 318] on div "PLD UYpDuJbgh5ZcQo04kM5y35t9 1157869445 MLM Riesgo PLD: LOW Creado el: 12/08/20…" at bounding box center [975, 326] width 1080 height 92
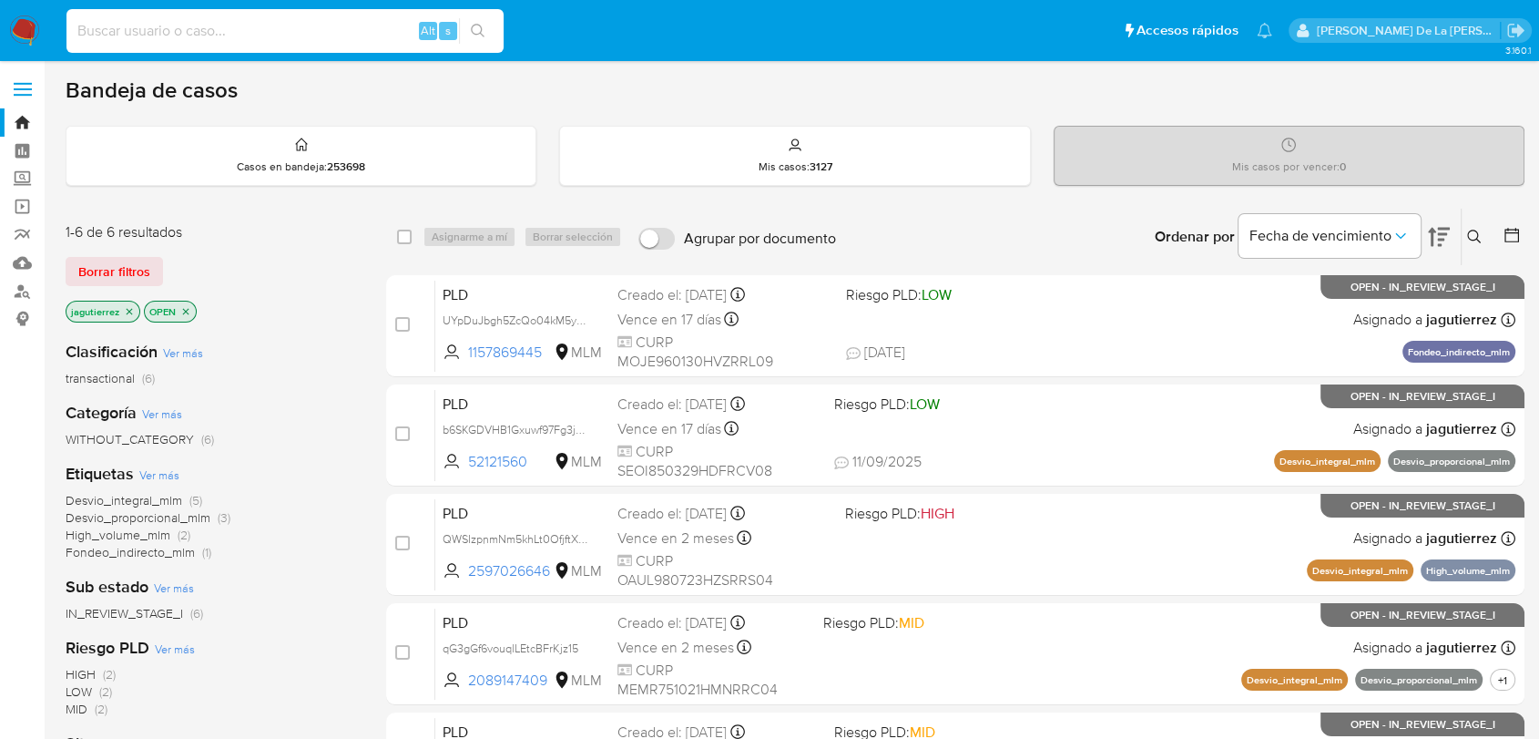
drag, startPoint x: 148, startPoint y: 36, endPoint x: 153, endPoint y: 25, distance: 11.8
click at [150, 35] on input at bounding box center [284, 31] width 437 height 24
paste input "ZmdgOfOtDxGS4MTFhhjpD7KT"
type input "ZmdgOfOtDxGS4MTFhhjpD7KT"
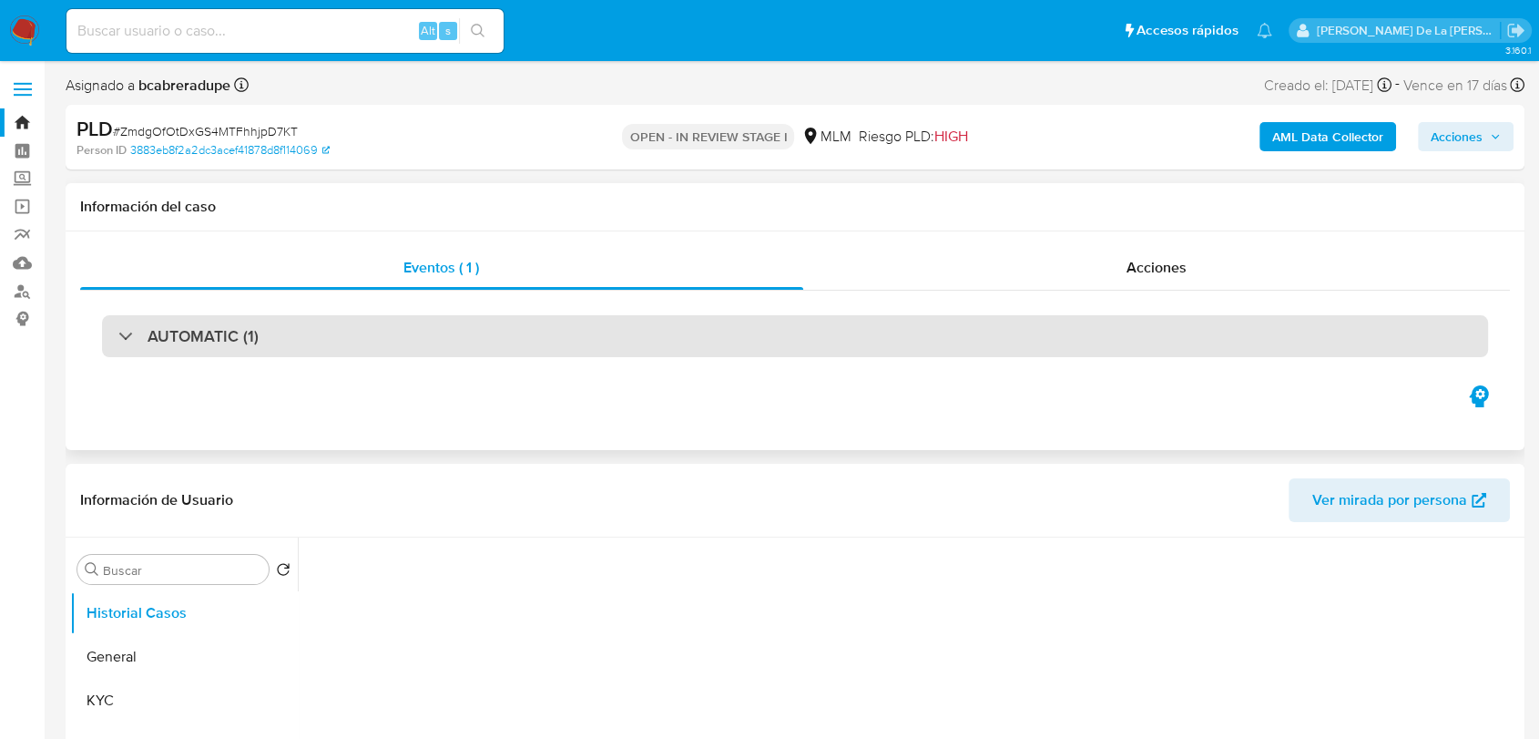
select select "10"
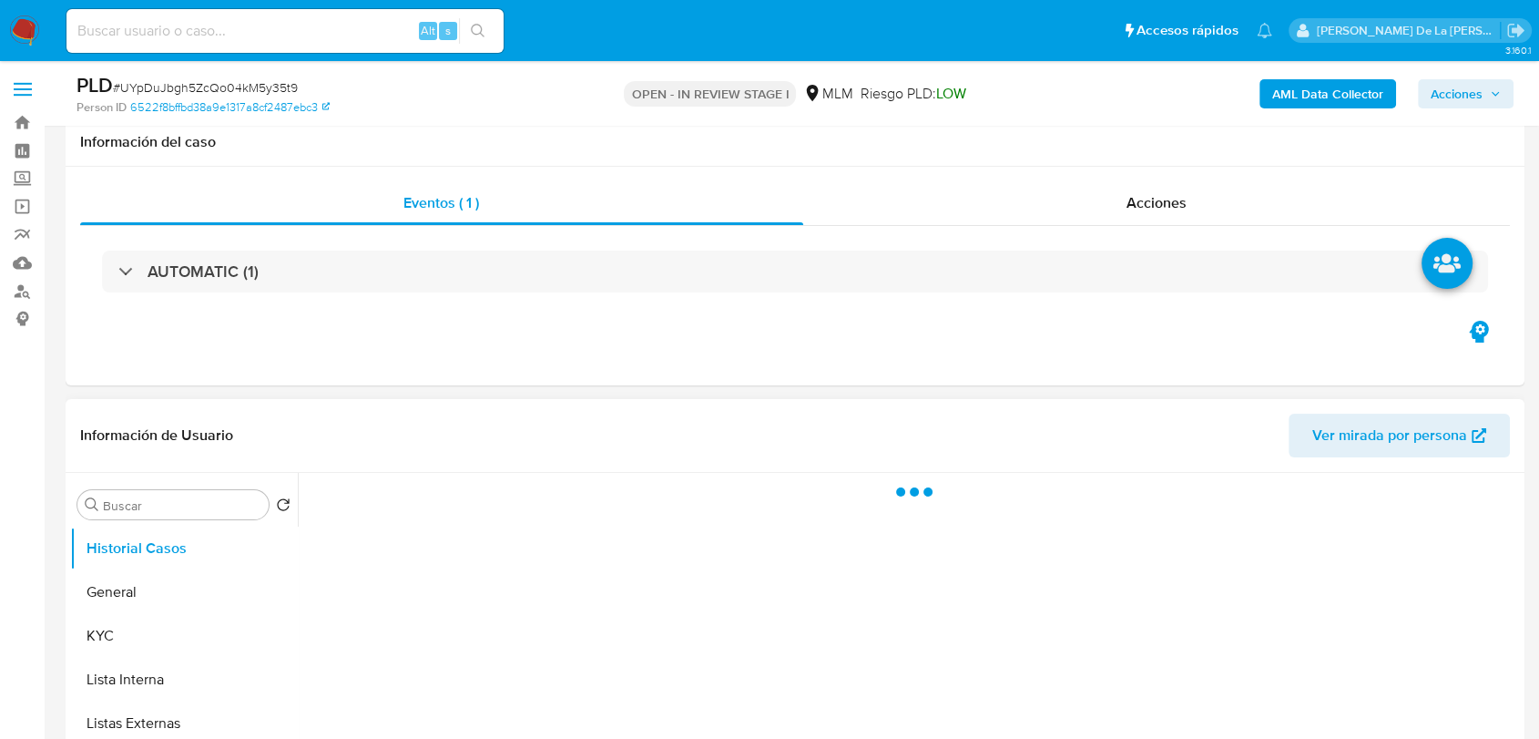
scroll to position [303, 0]
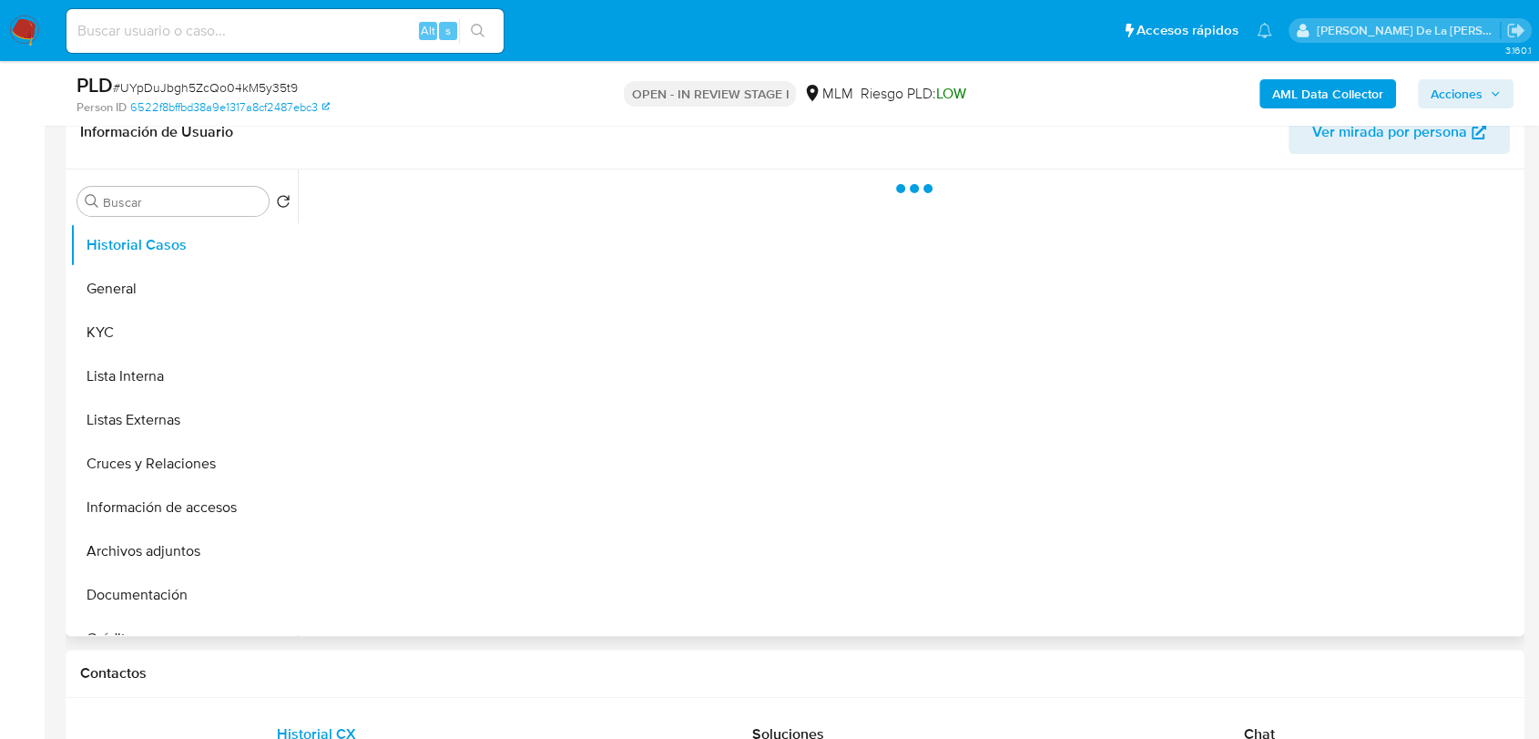
select select "10"
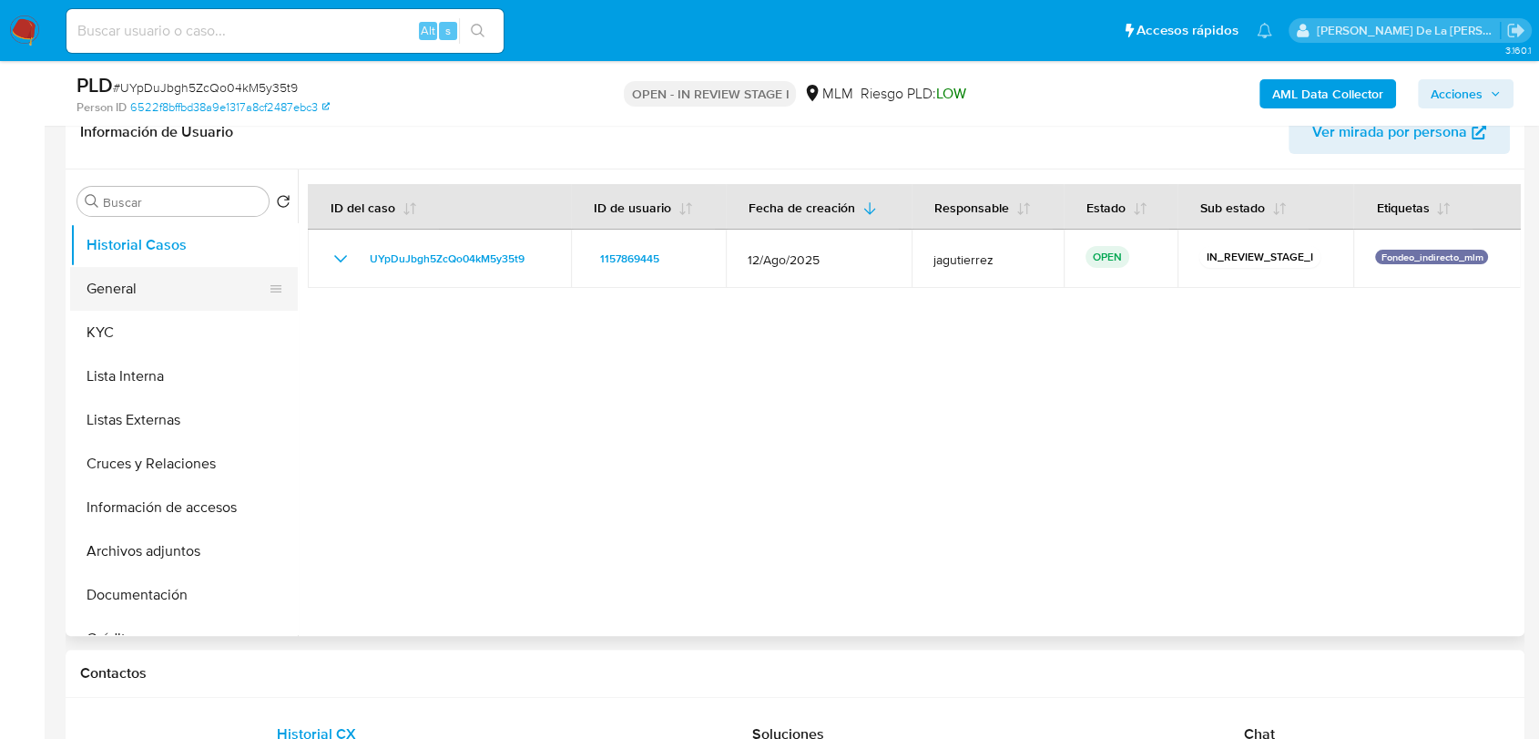
drag, startPoint x: 187, startPoint y: 280, endPoint x: 175, endPoint y: 281, distance: 12.0
click at [184, 280] on button "General" at bounding box center [176, 289] width 213 height 44
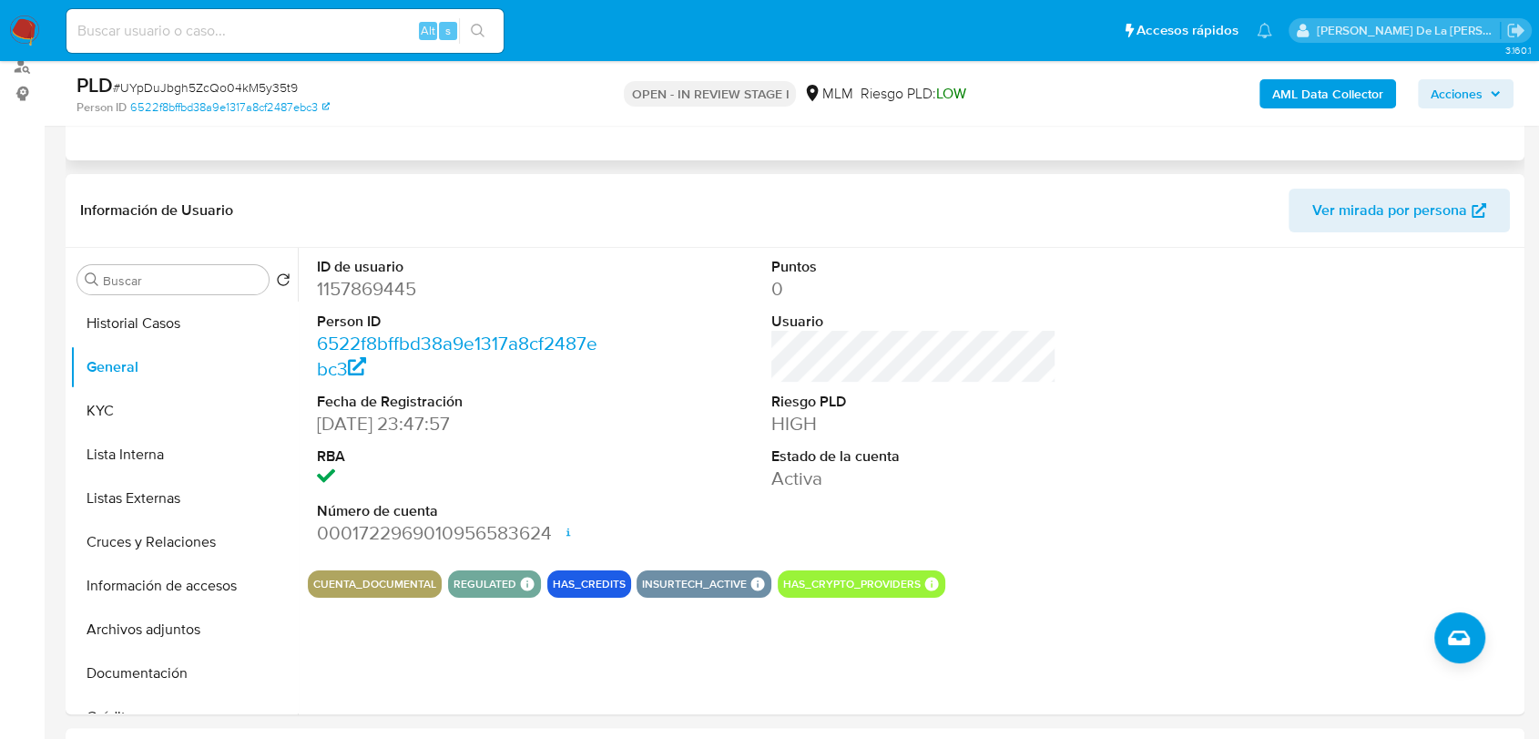
scroll to position [101, 0]
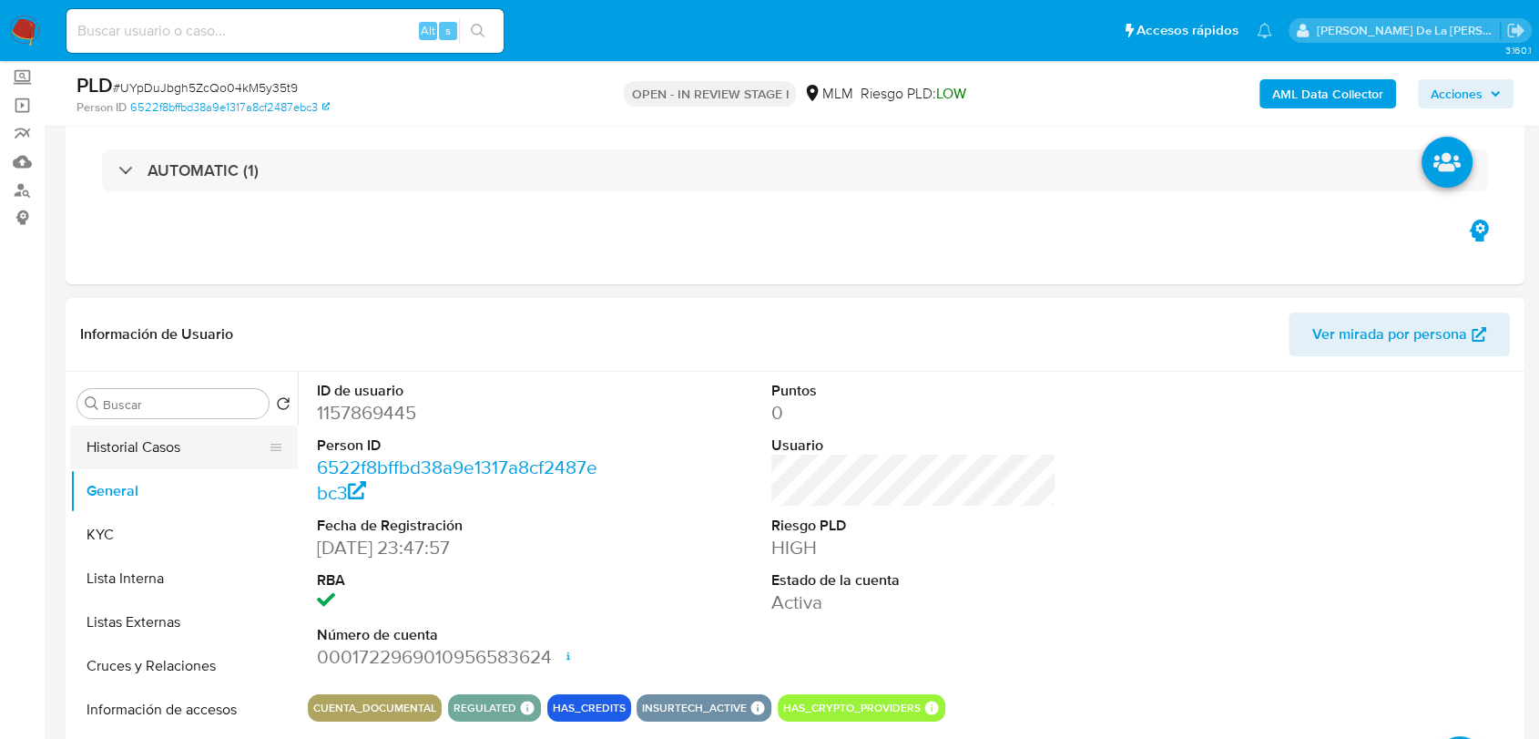
drag, startPoint x: 107, startPoint y: 471, endPoint x: 115, endPoint y: 458, distance: 15.2
click at [109, 467] on ul "Historial Casos General KYC Lista Interna Listas Externas Cruces y Relaciones I…" at bounding box center [184, 630] width 228 height 411
click at [119, 456] on button "Historial Casos" at bounding box center [176, 447] width 213 height 44
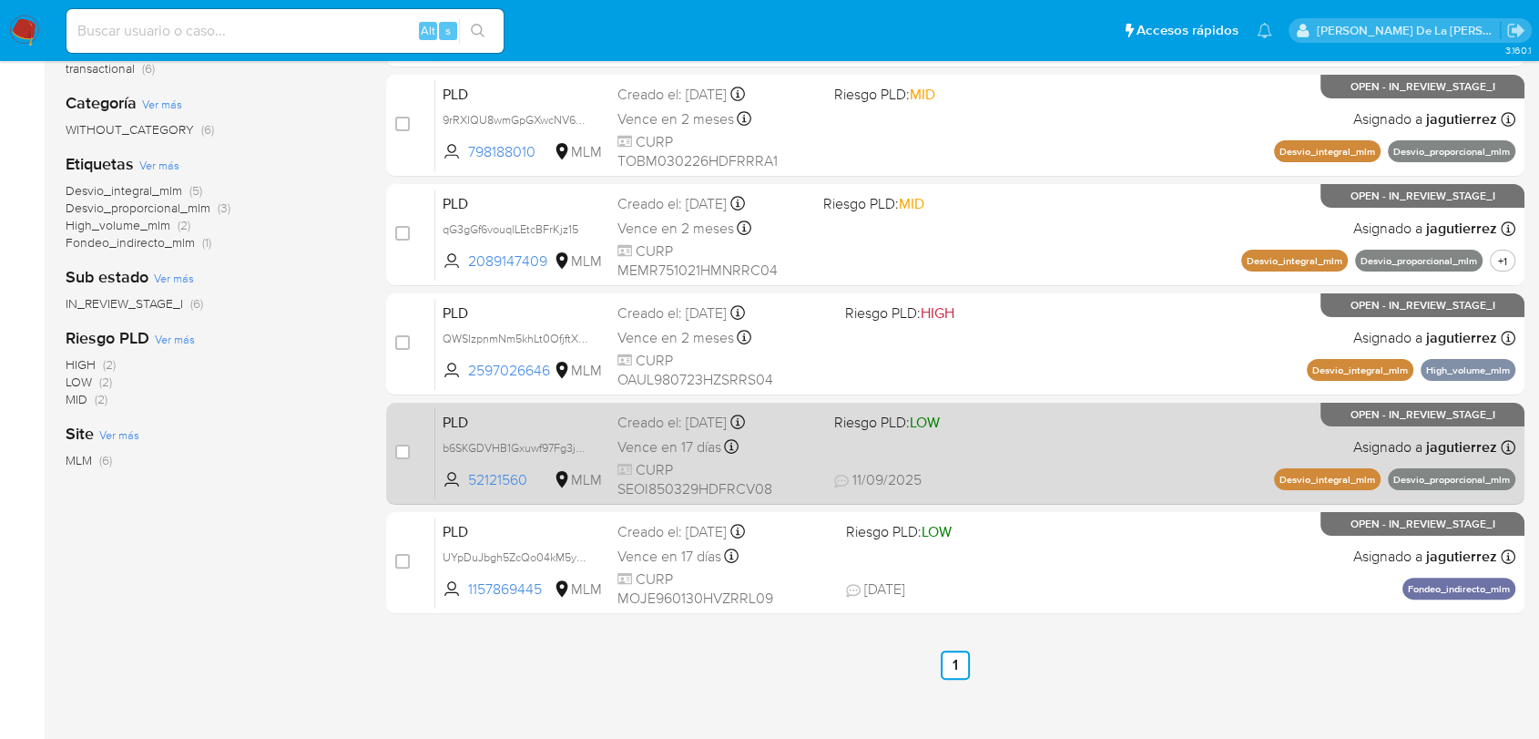
scroll to position [311, 0]
click at [966, 441] on div "PLD b6SKGDVHB1Gxuwf97Fg3j4vI 52121560 MLM Riesgo PLD: LOW Creado el: [DATE] Cre…" at bounding box center [975, 452] width 1080 height 92
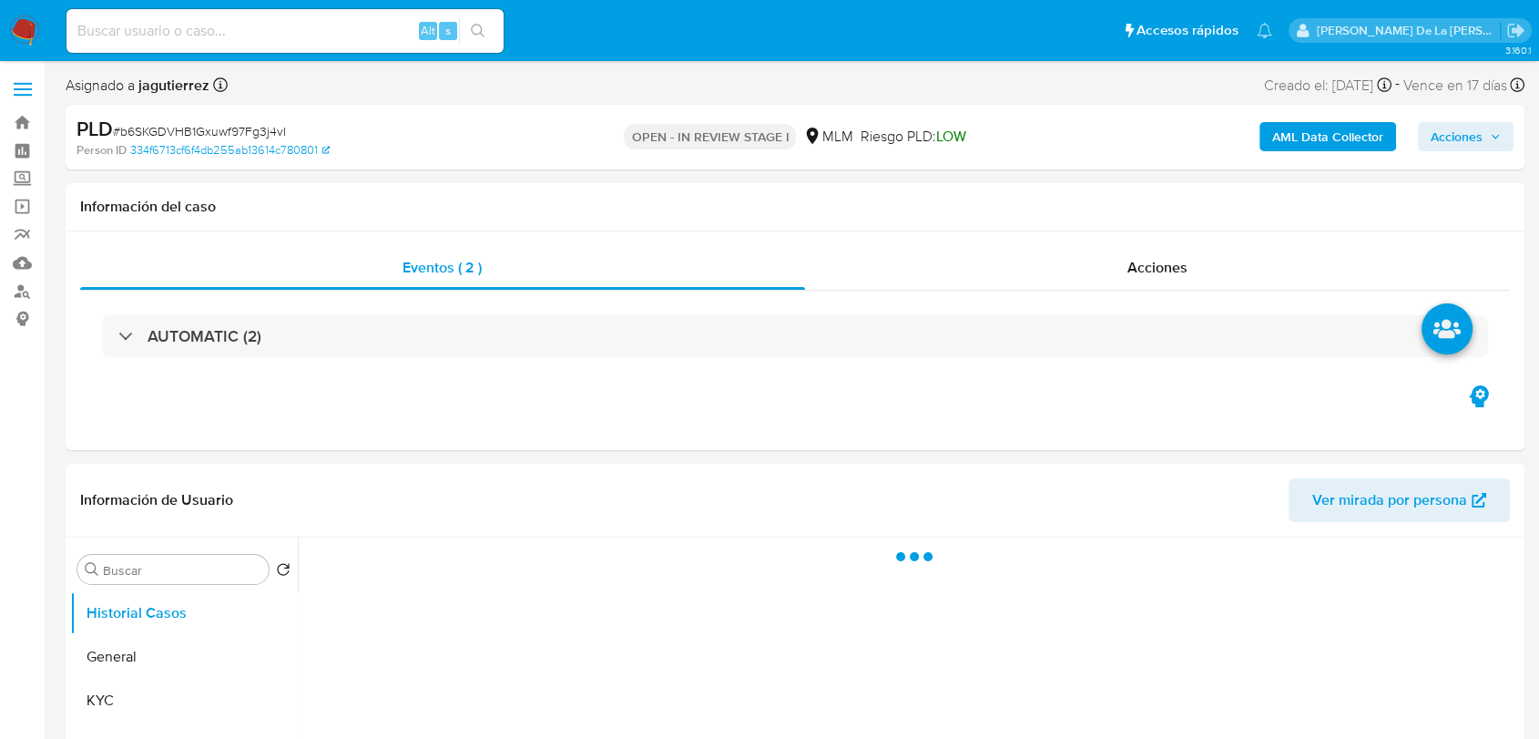
select select "10"
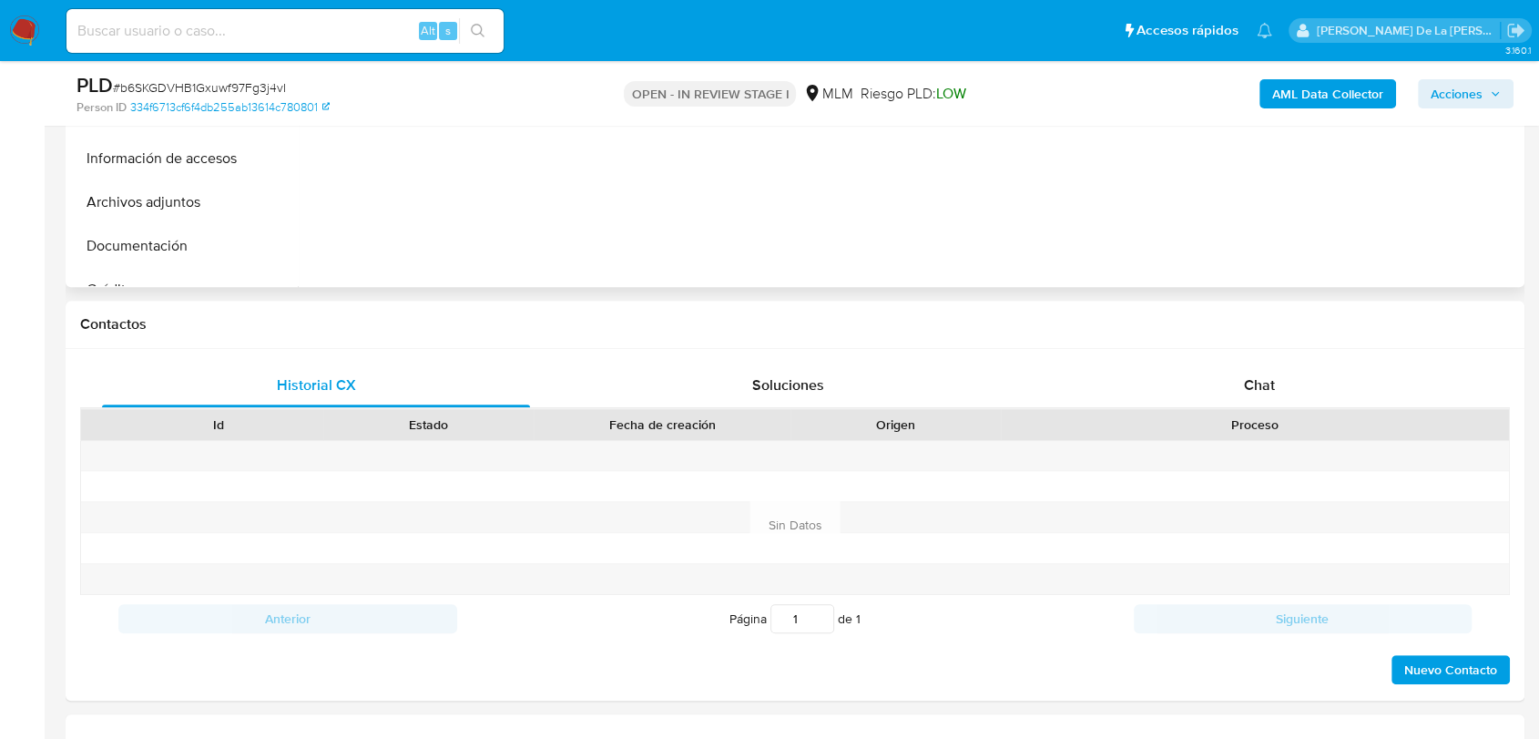
scroll to position [659, 0]
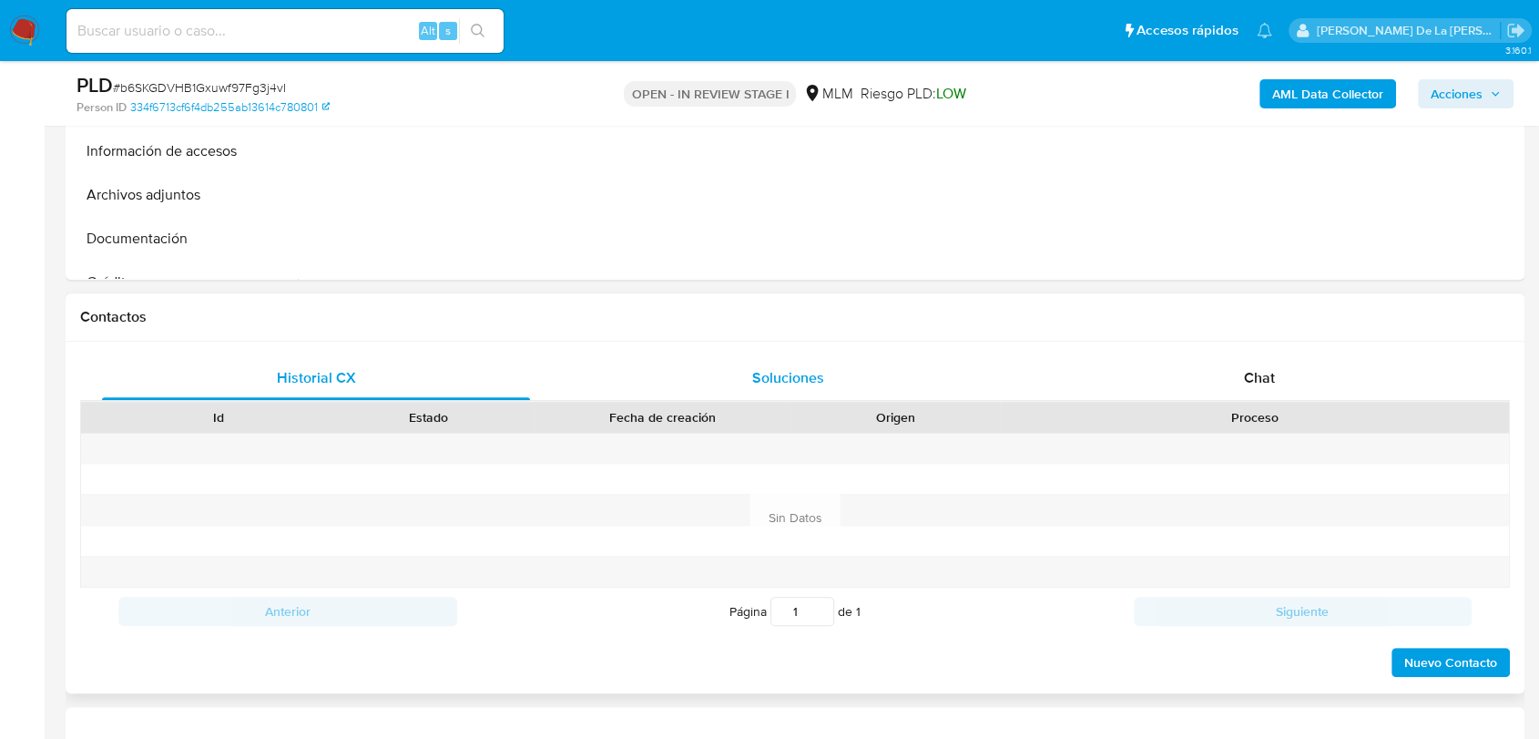
click at [774, 394] on div "Soluciones" at bounding box center [788, 378] width 428 height 44
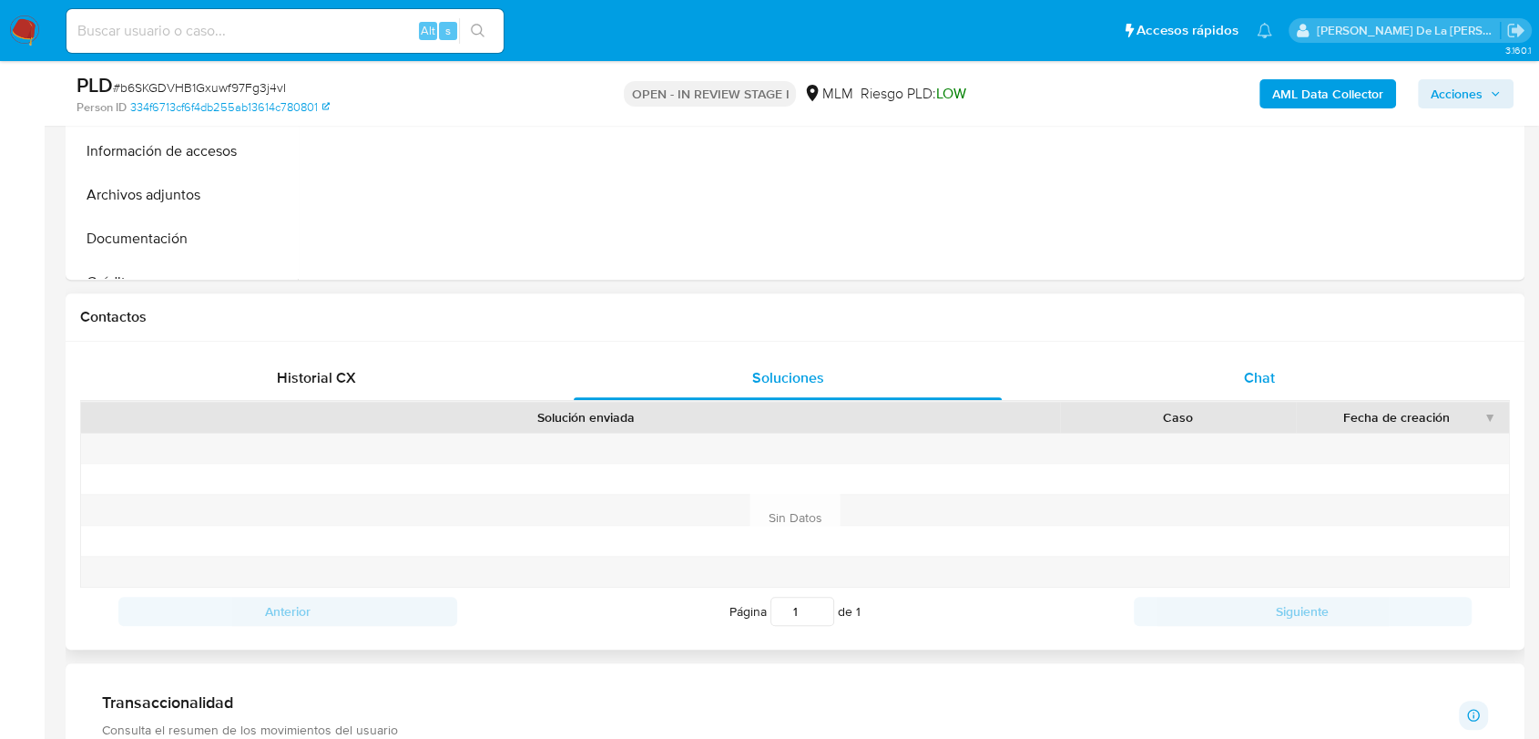
click at [1196, 357] on div "Chat" at bounding box center [1259, 378] width 428 height 44
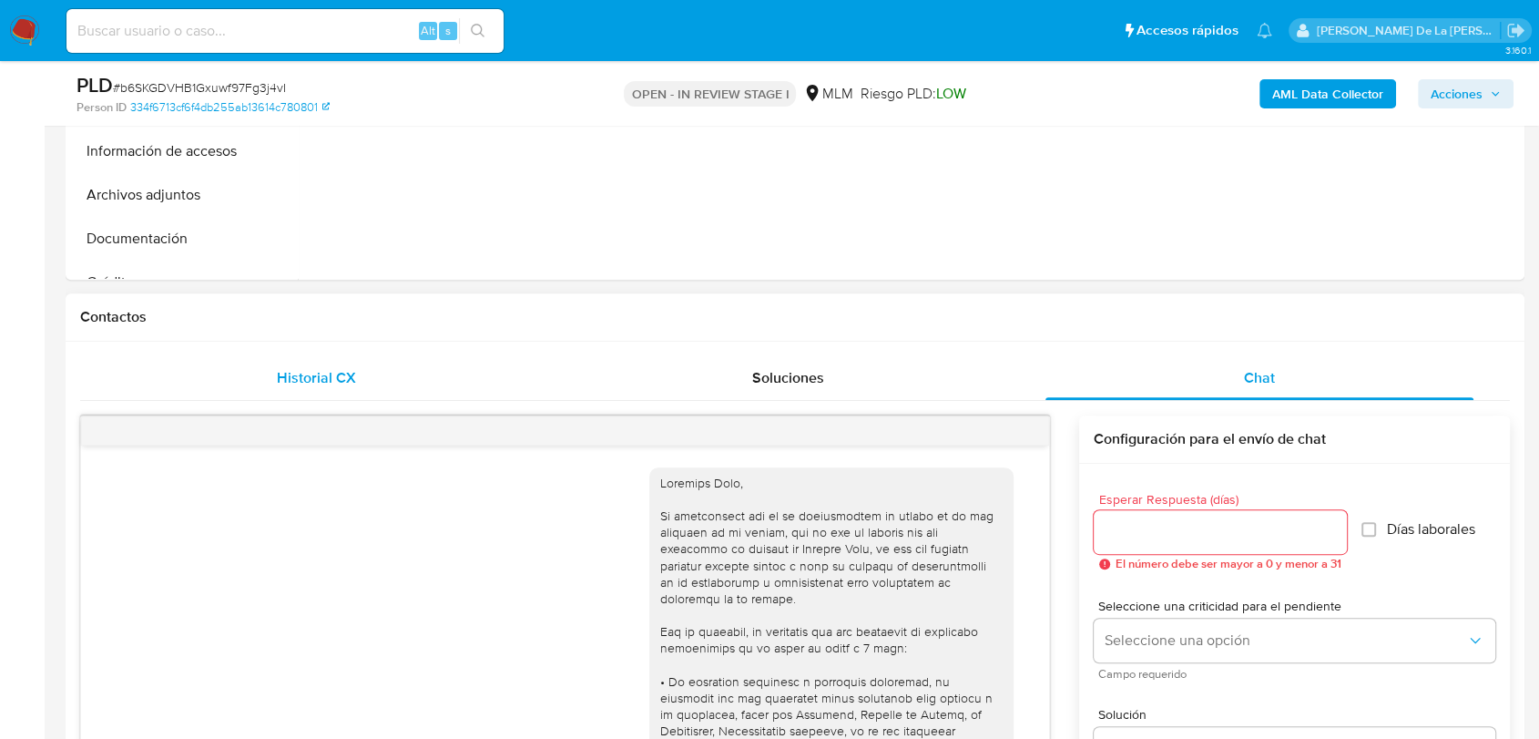
scroll to position [1035, 0]
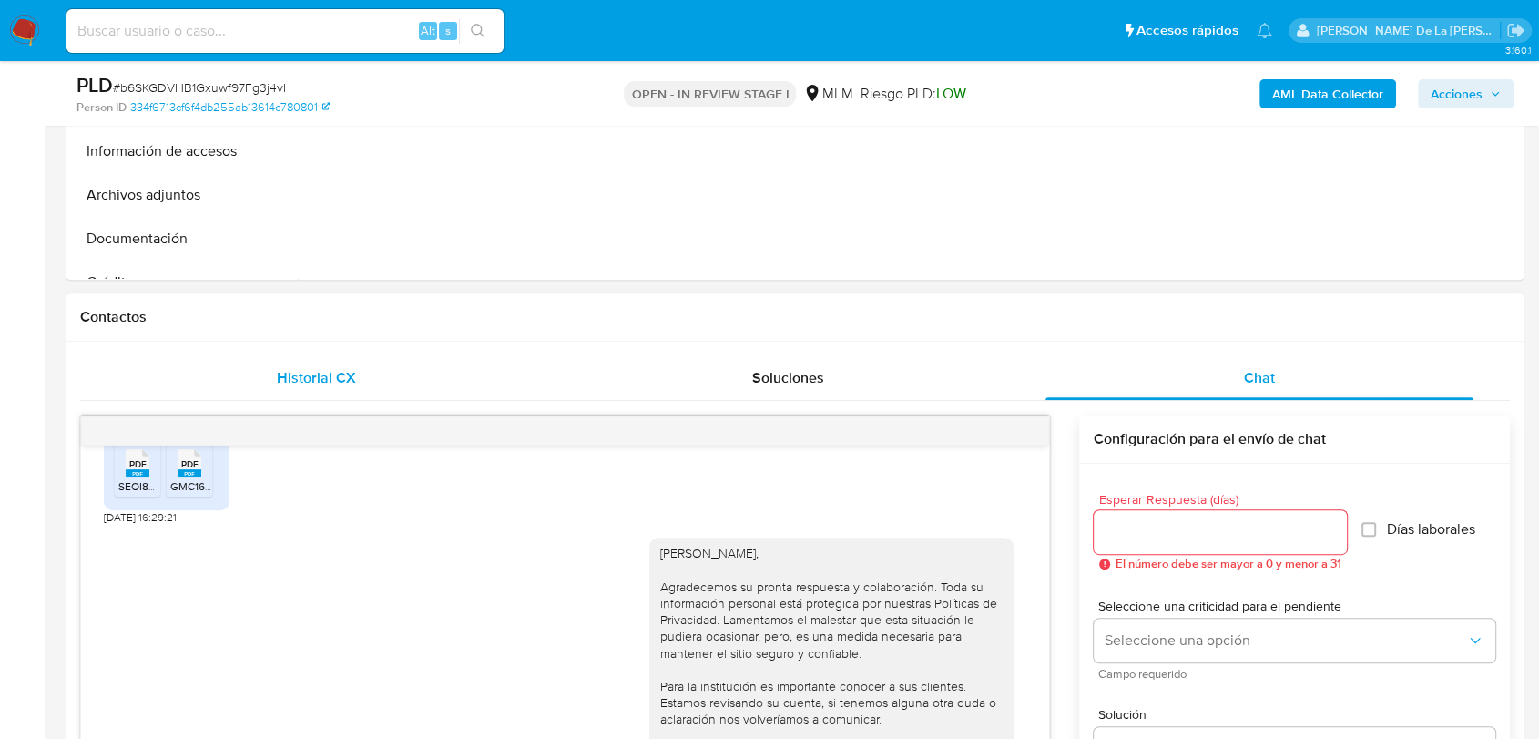
click at [270, 393] on div "Historial CX" at bounding box center [316, 378] width 428 height 44
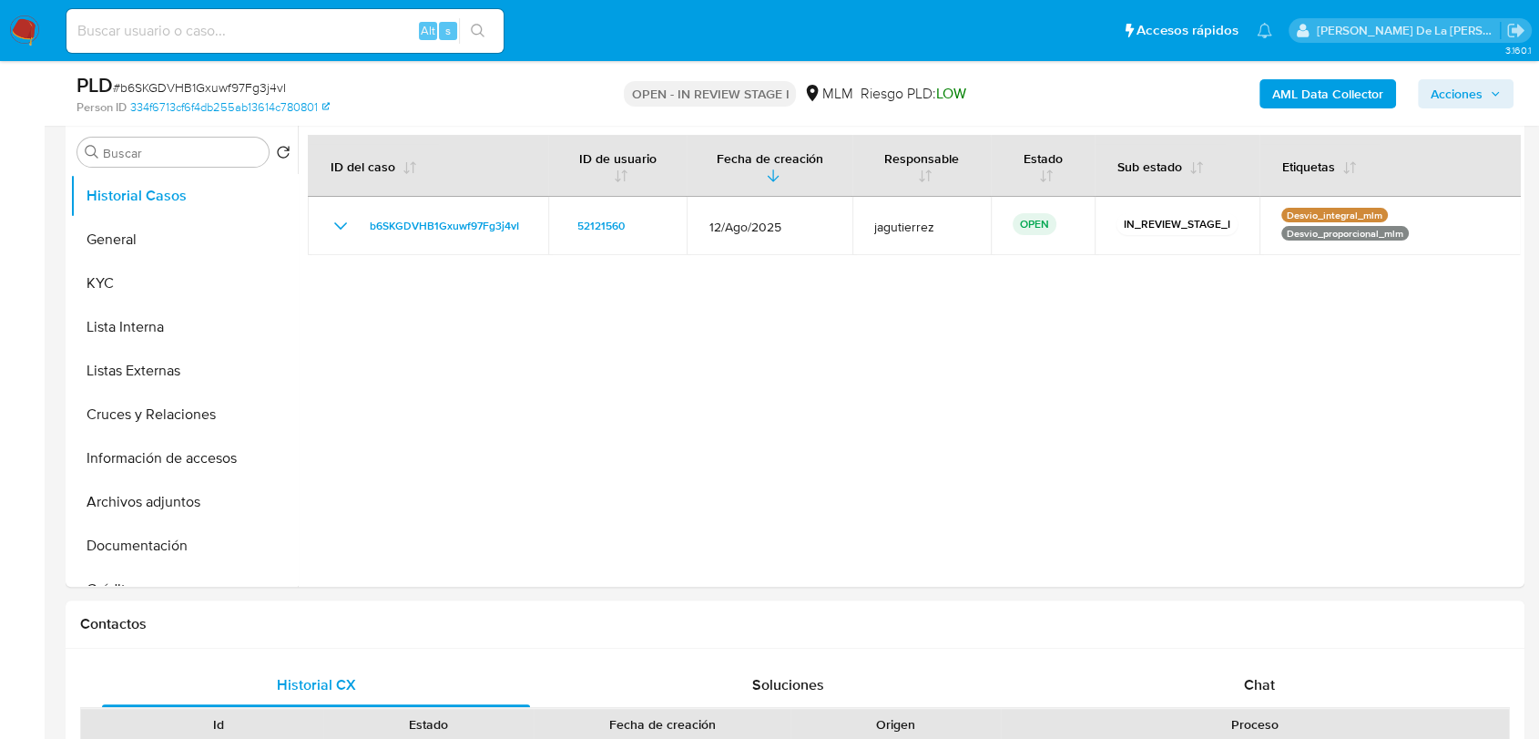
scroll to position [352, 0]
click at [153, 277] on button "KYC" at bounding box center [176, 284] width 213 height 44
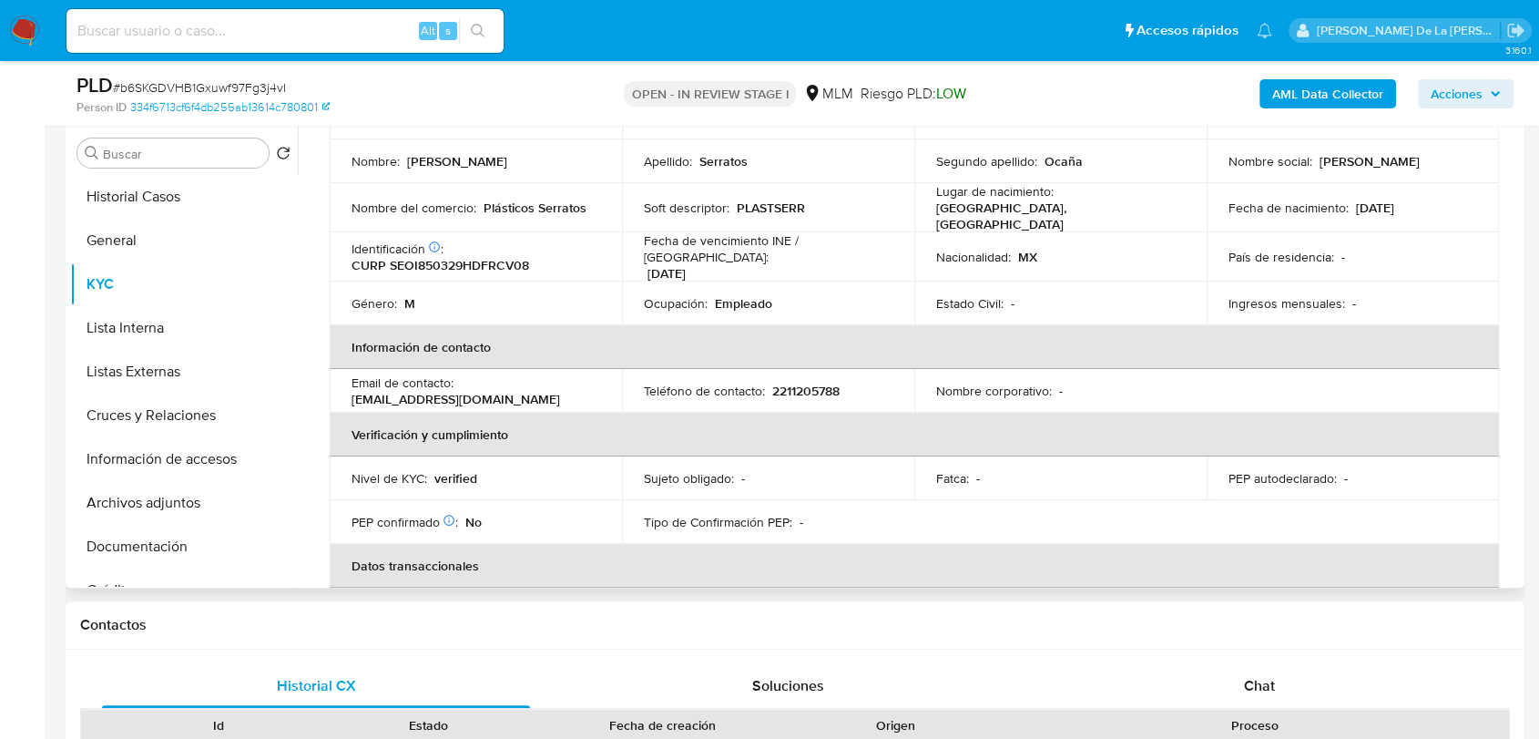
scroll to position [129, 0]
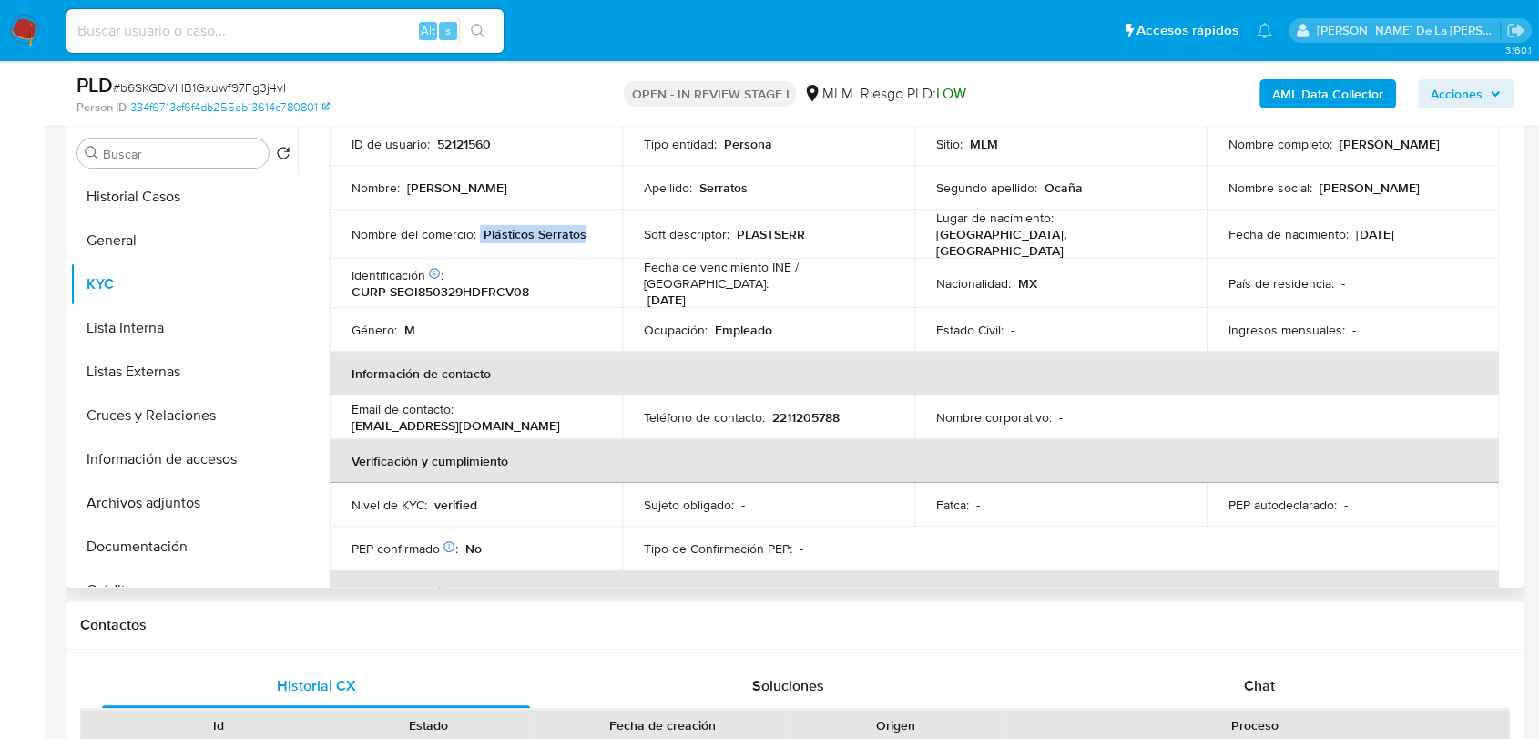
drag, startPoint x: 586, startPoint y: 228, endPoint x: 480, endPoint y: 227, distance: 106.6
click at [480, 227] on div "Nombre del comercio : Plásticos Serratos" at bounding box center [476, 234] width 249 height 16
drag, startPoint x: 124, startPoint y: 318, endPoint x: 127, endPoint y: 338, distance: 20.4
click at [124, 317] on button "Lista Interna" at bounding box center [176, 328] width 213 height 44
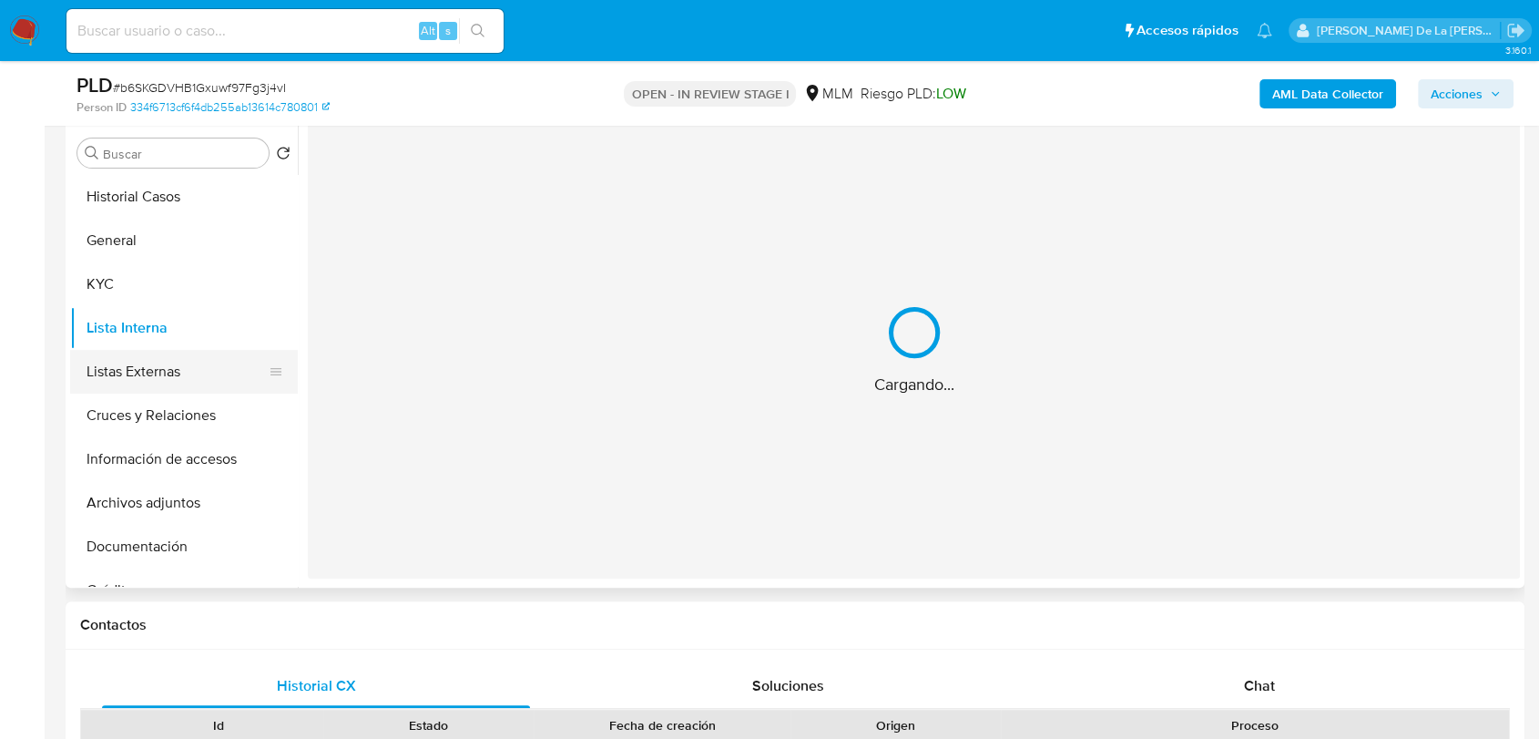
click at [138, 363] on button "Listas Externas" at bounding box center [176, 372] width 213 height 44
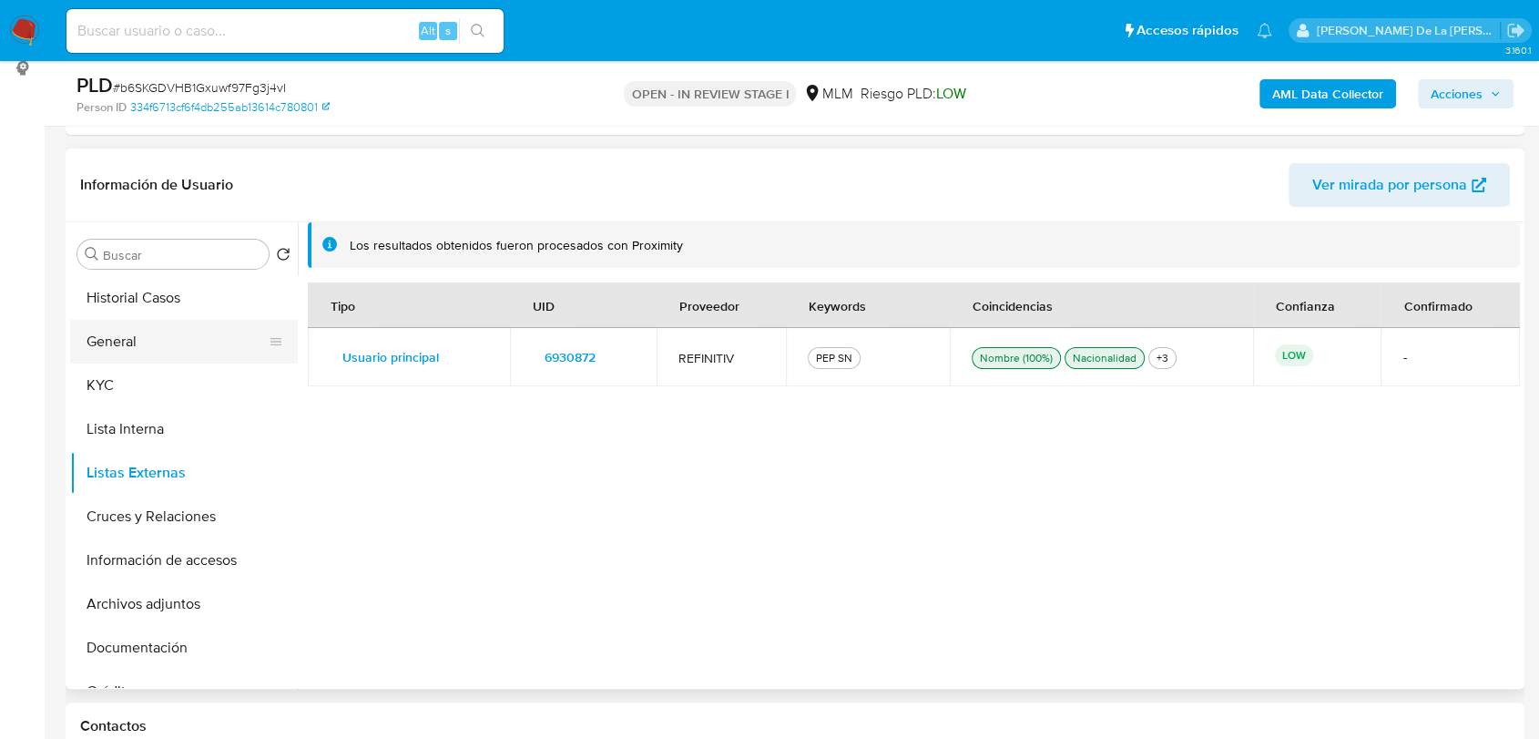
scroll to position [101, 0]
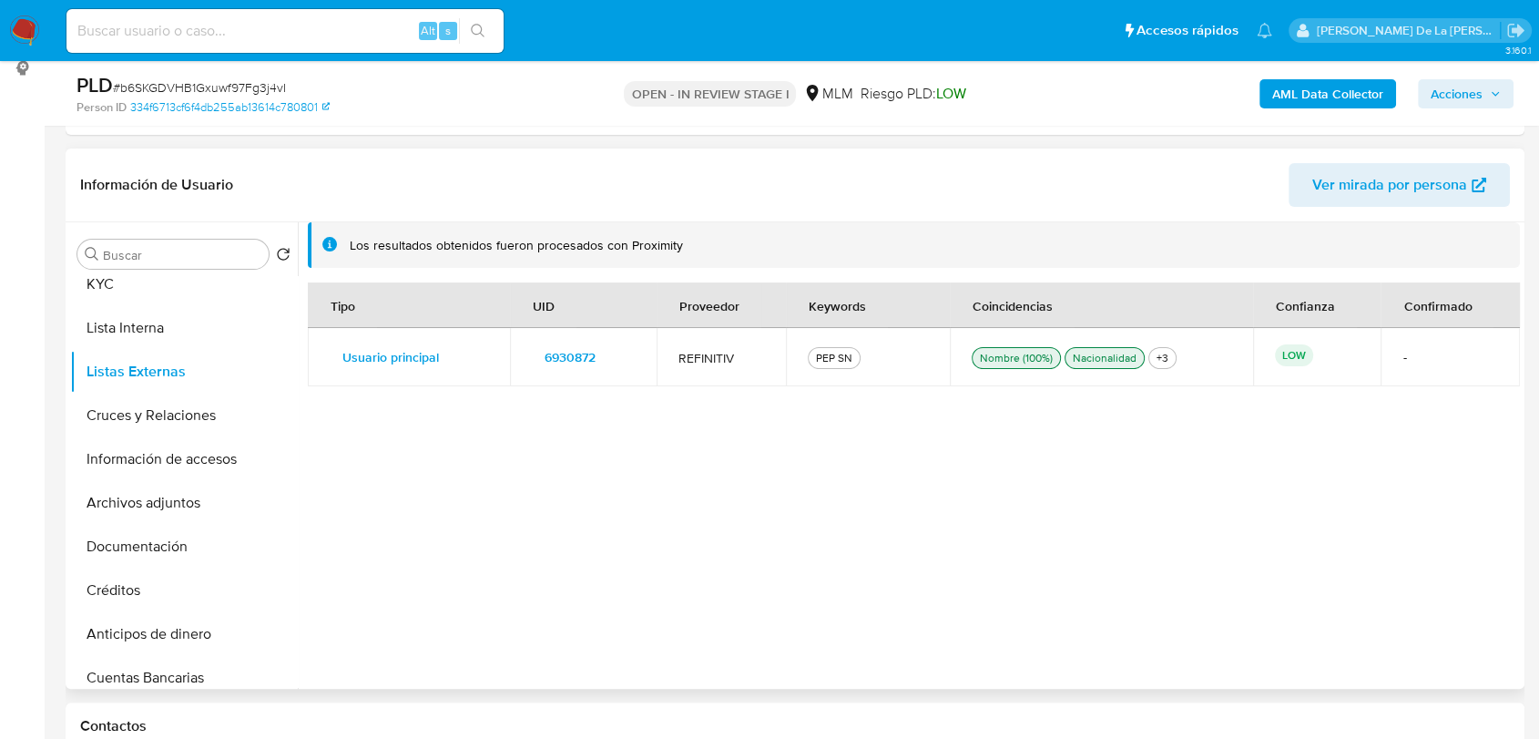
click at [586, 361] on span "6930872" at bounding box center [570, 356] width 51 height 25
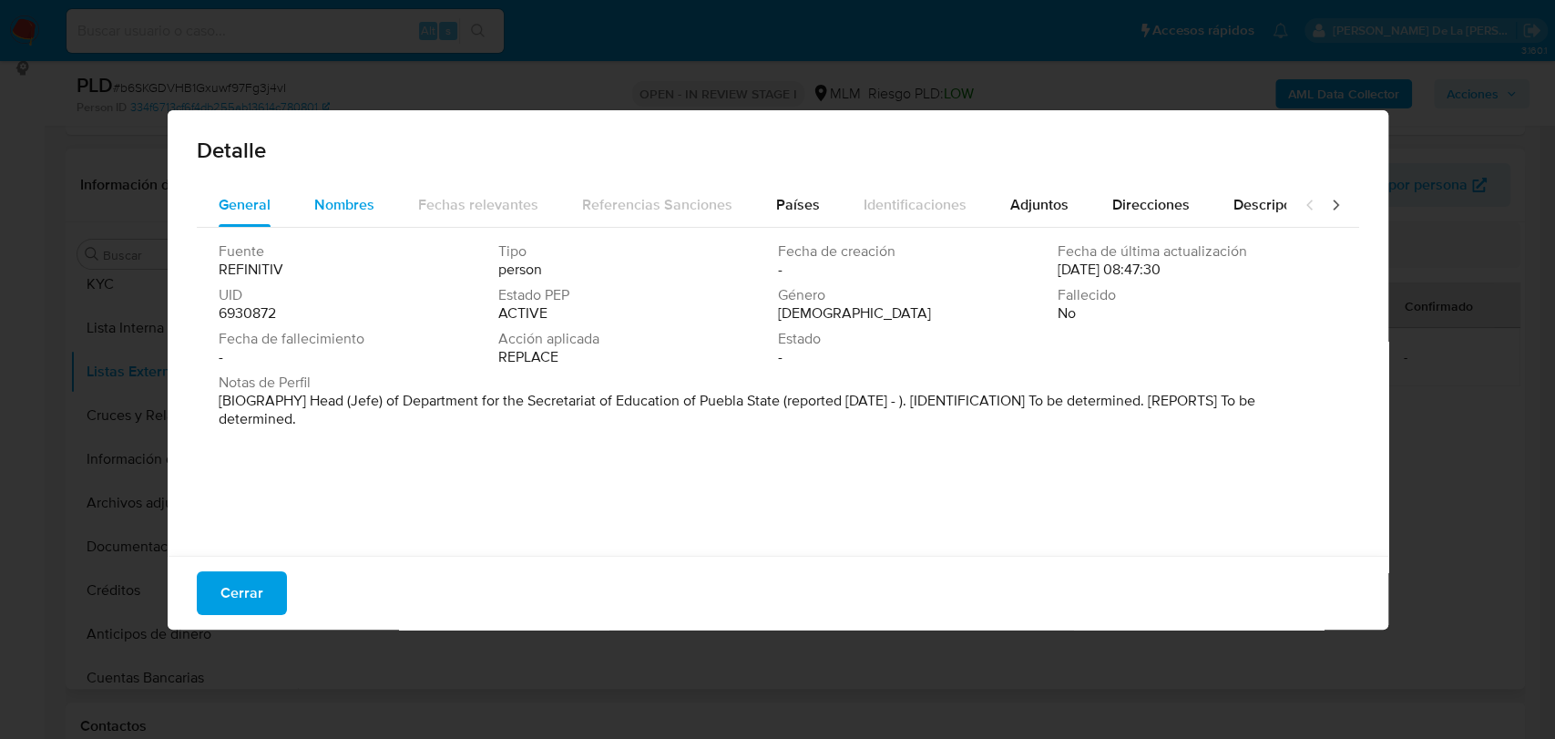
click at [379, 205] on button "Nombres" at bounding box center [344, 205] width 104 height 44
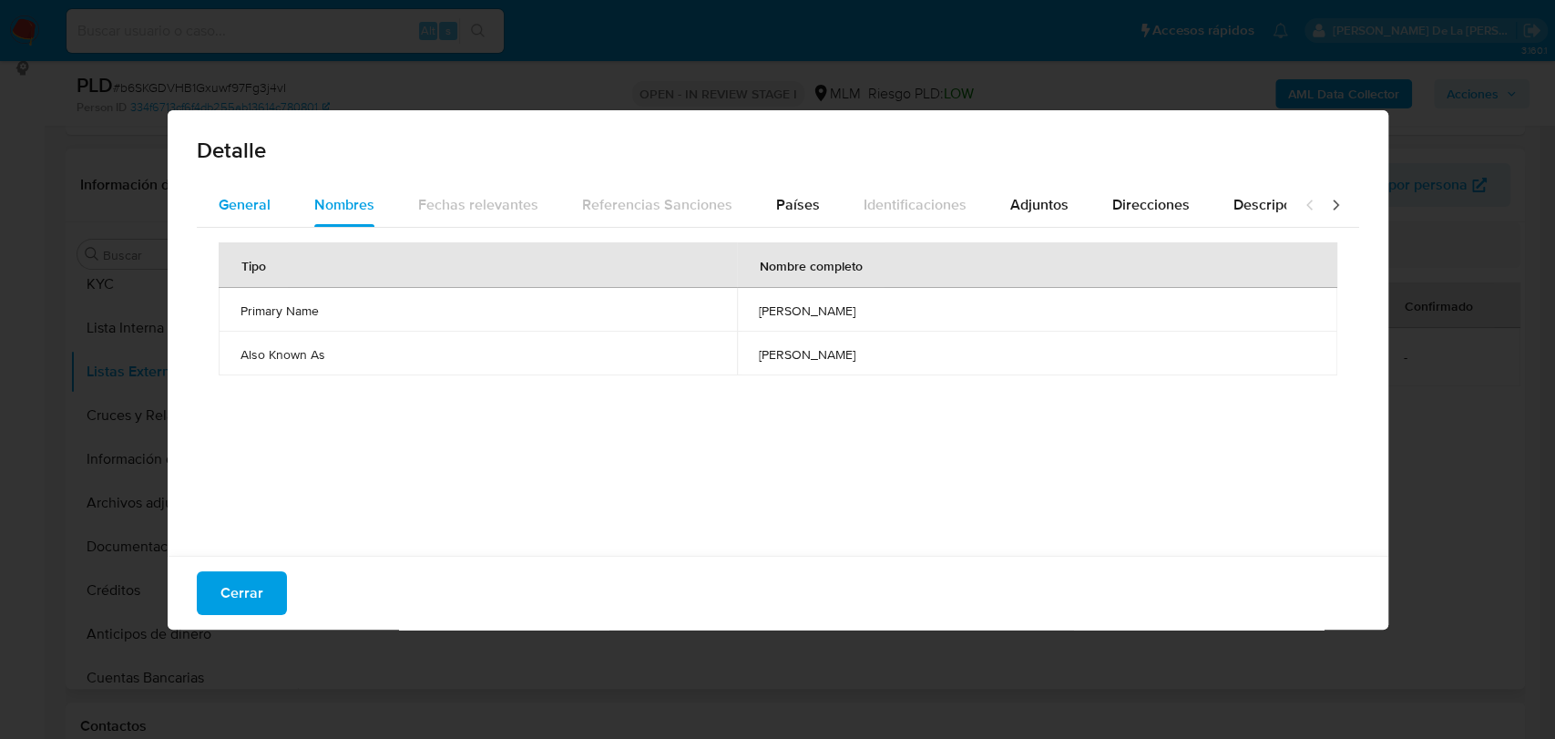
click at [281, 208] on button "General" at bounding box center [245, 205] width 96 height 44
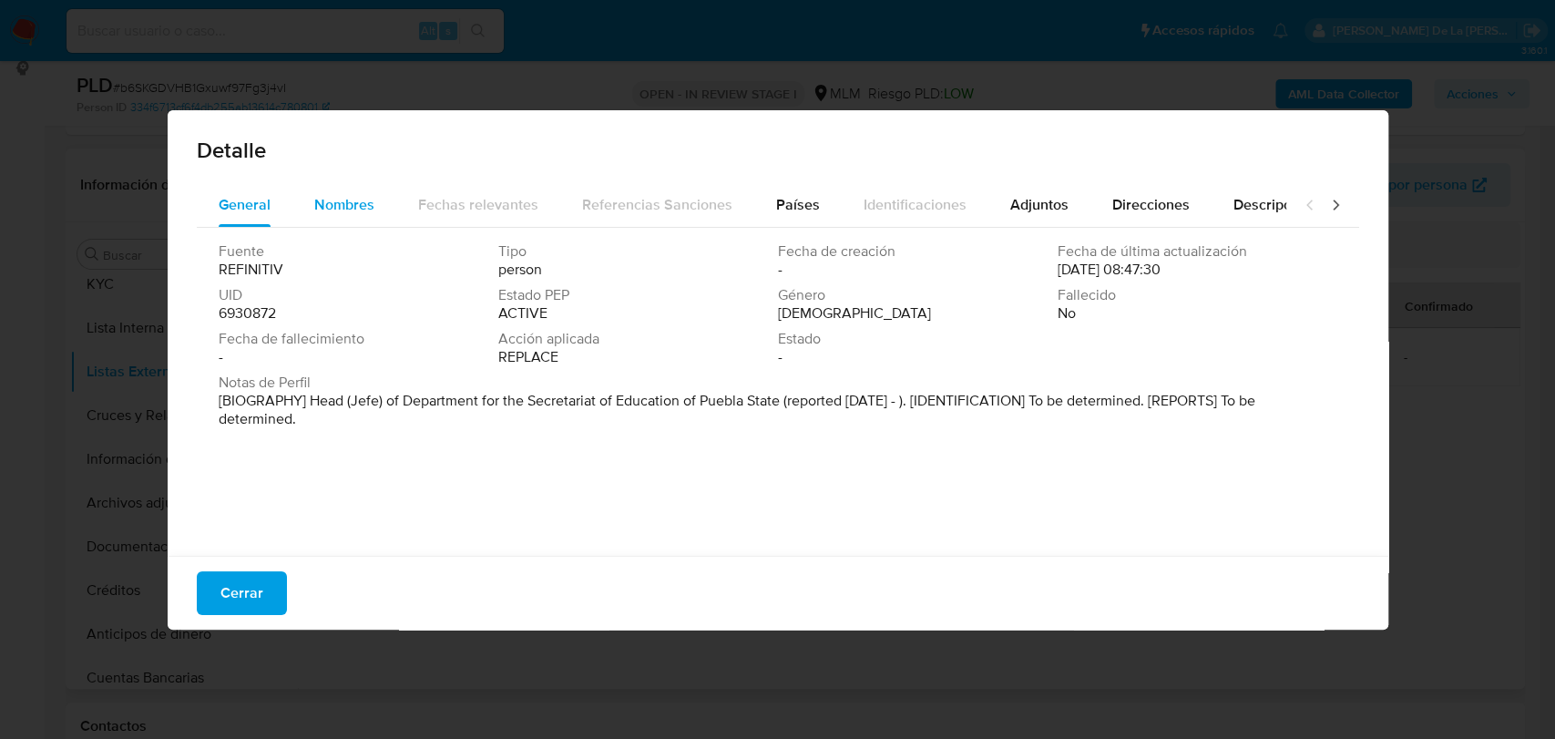
click at [316, 199] on span "Nombres" at bounding box center [344, 204] width 60 height 21
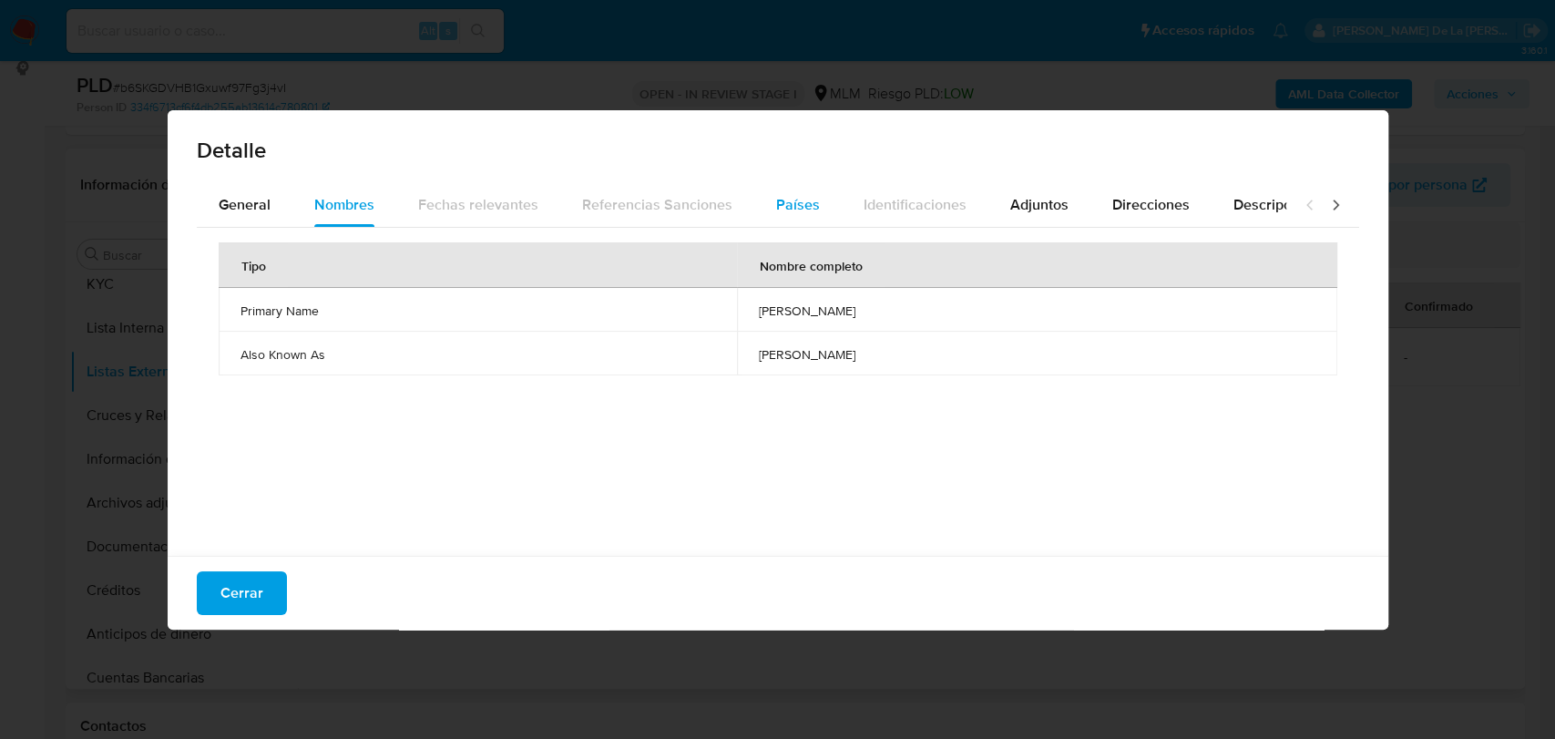
click at [776, 207] on span "Países" at bounding box center [798, 204] width 44 height 21
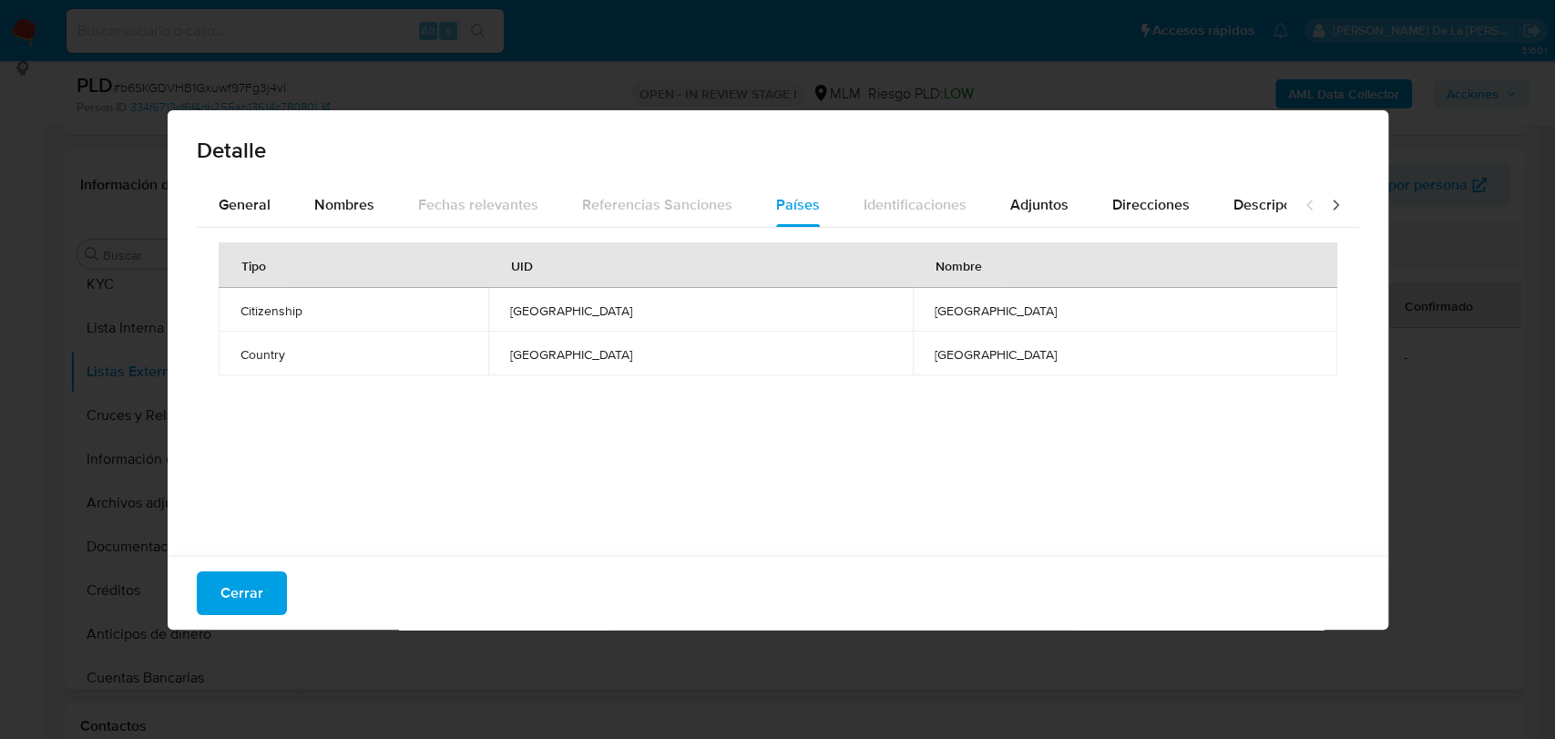
click at [1005, 229] on div "General Nombres Fechas relevantes Referencias Sanciones Países Identificaciones…" at bounding box center [778, 364] width 1162 height 363
drag, startPoint x: 1166, startPoint y: 215, endPoint x: 1147, endPoint y: 219, distance: 19.7
click at [1160, 219] on div "Direcciones" at bounding box center [1150, 205] width 77 height 44
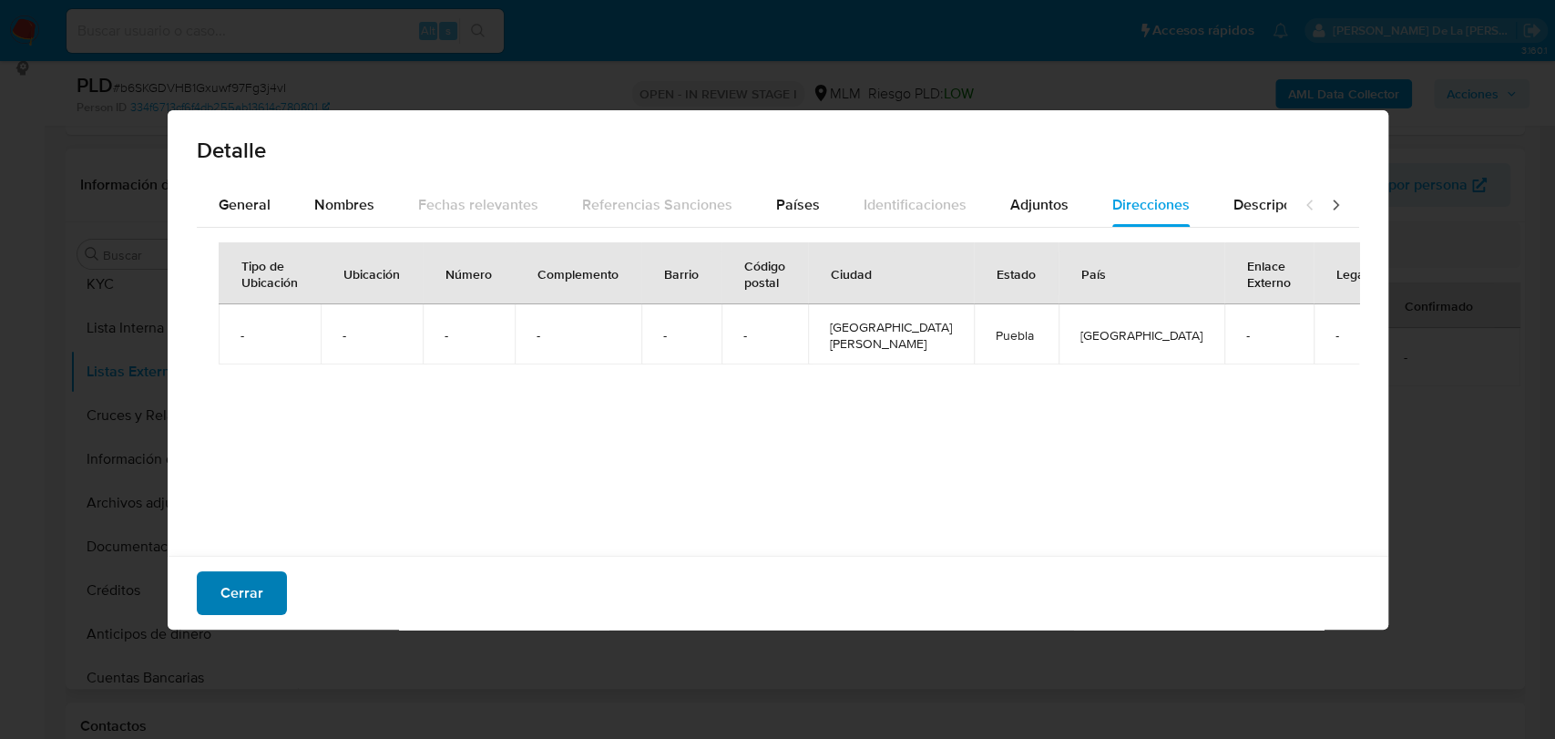
click at [282, 601] on button "Cerrar" at bounding box center [242, 593] width 90 height 44
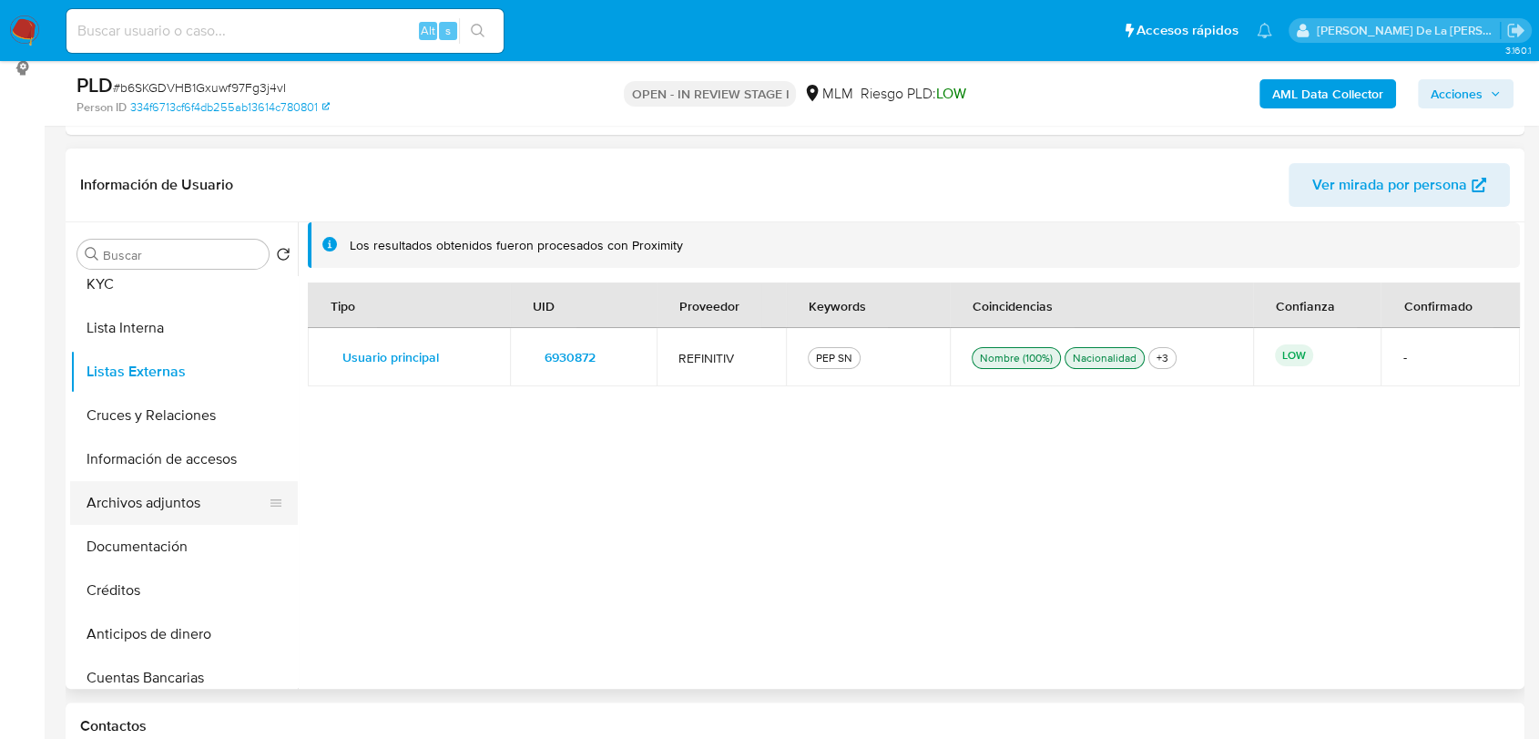
click at [190, 522] on button "Archivos adjuntos" at bounding box center [176, 503] width 213 height 44
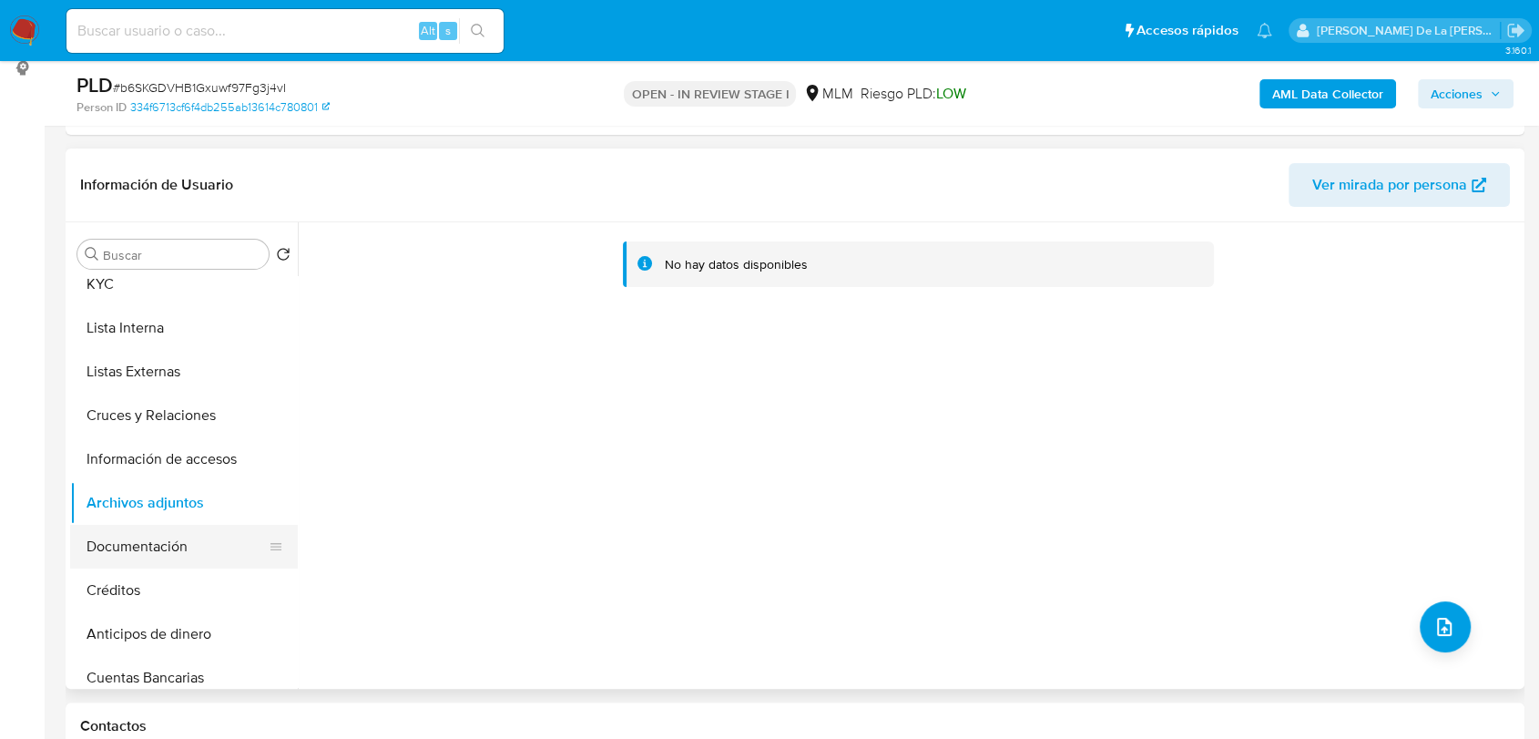
click at [145, 564] on button "Documentación" at bounding box center [176, 547] width 213 height 44
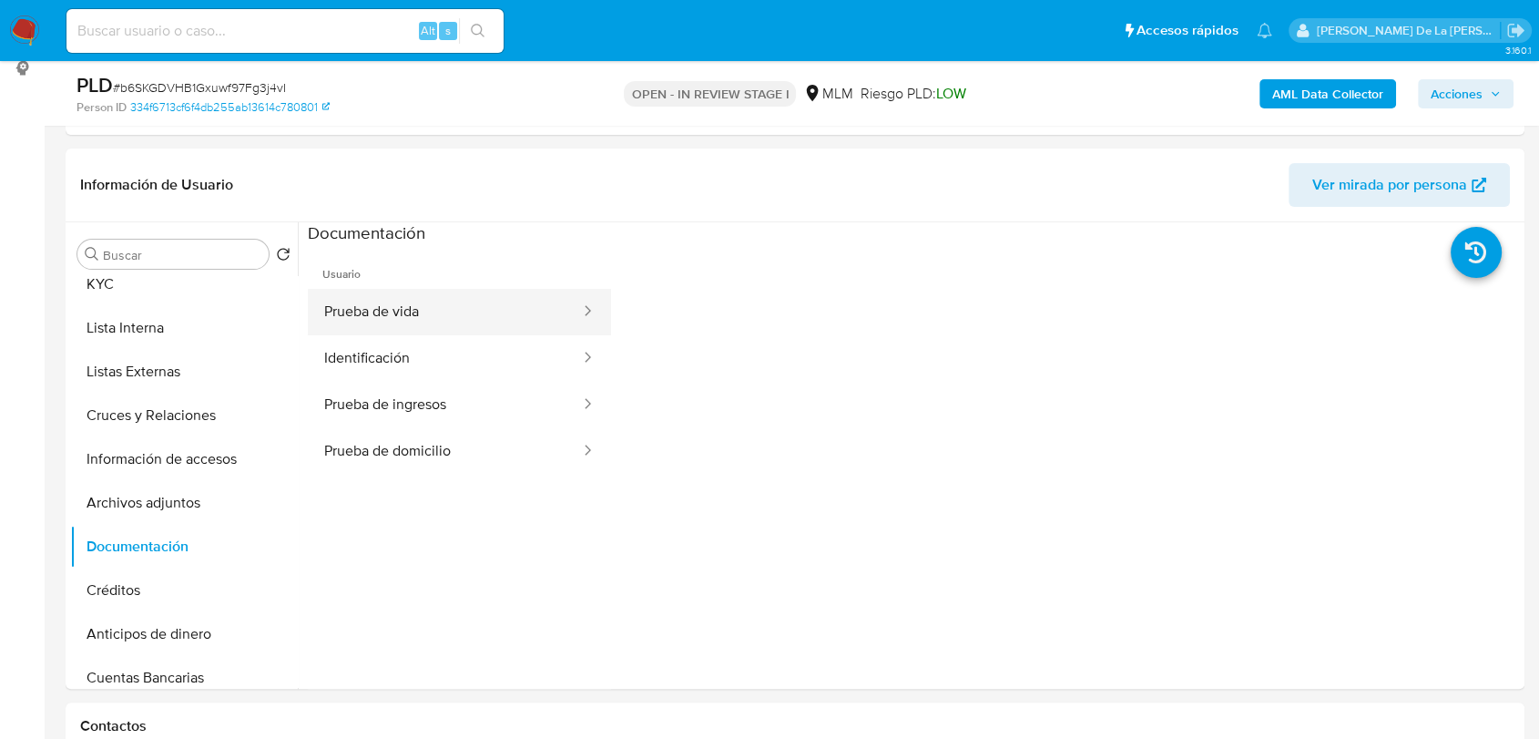
click at [453, 303] on button "Prueba de vida" at bounding box center [445, 312] width 274 height 46
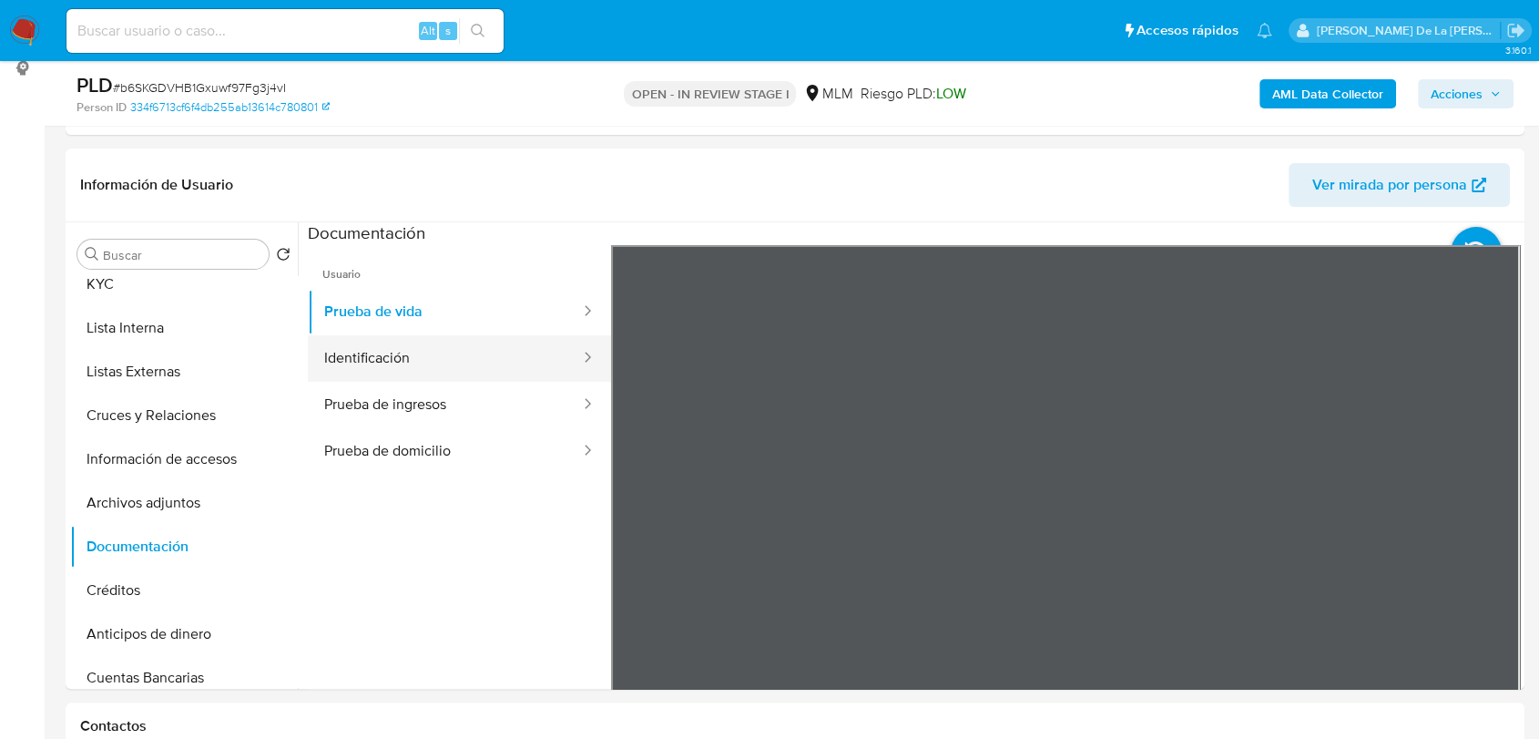
click at [481, 358] on button "Identificación" at bounding box center [445, 358] width 274 height 46
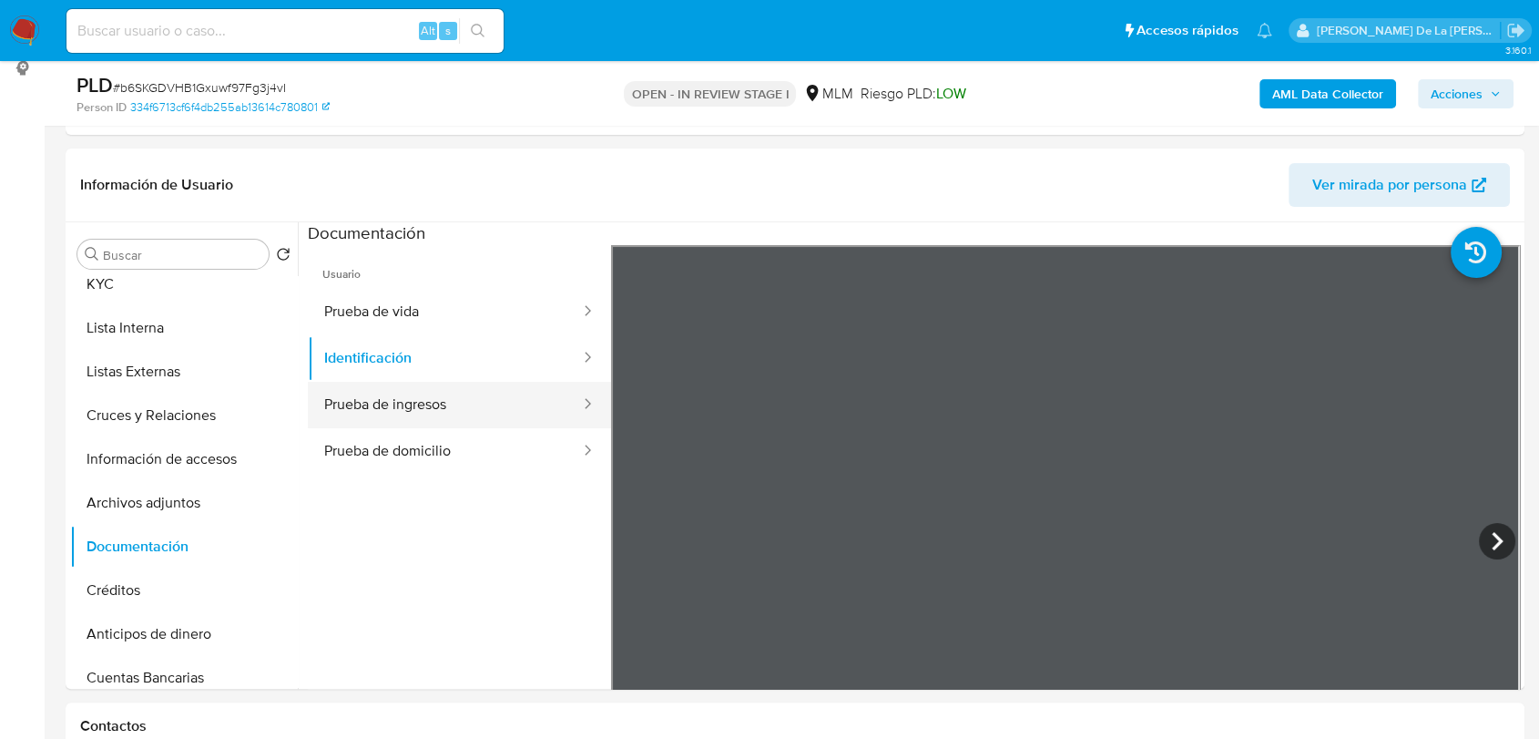
click at [452, 408] on button "Prueba de ingresos" at bounding box center [445, 405] width 274 height 46
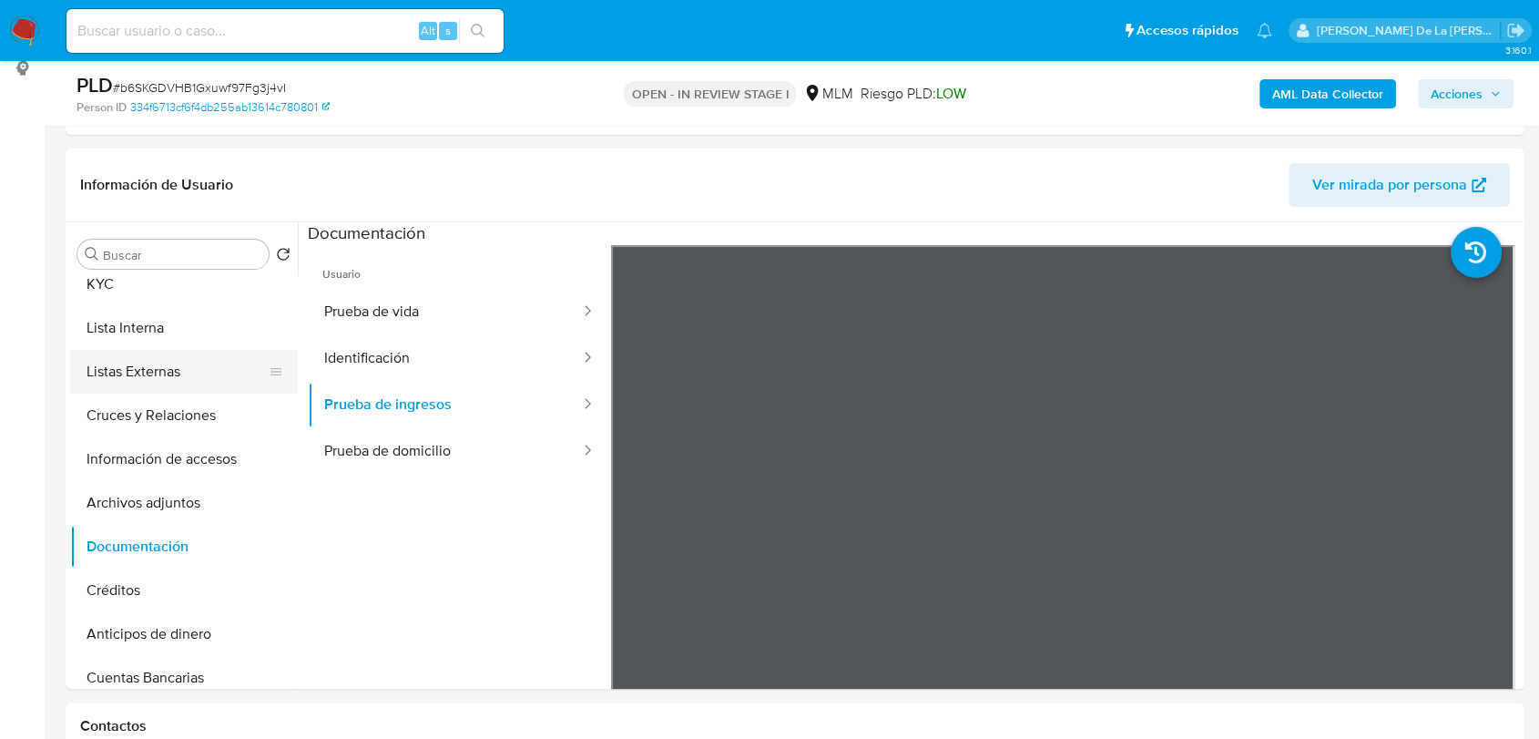
click at [164, 358] on button "Listas Externas" at bounding box center [176, 372] width 213 height 44
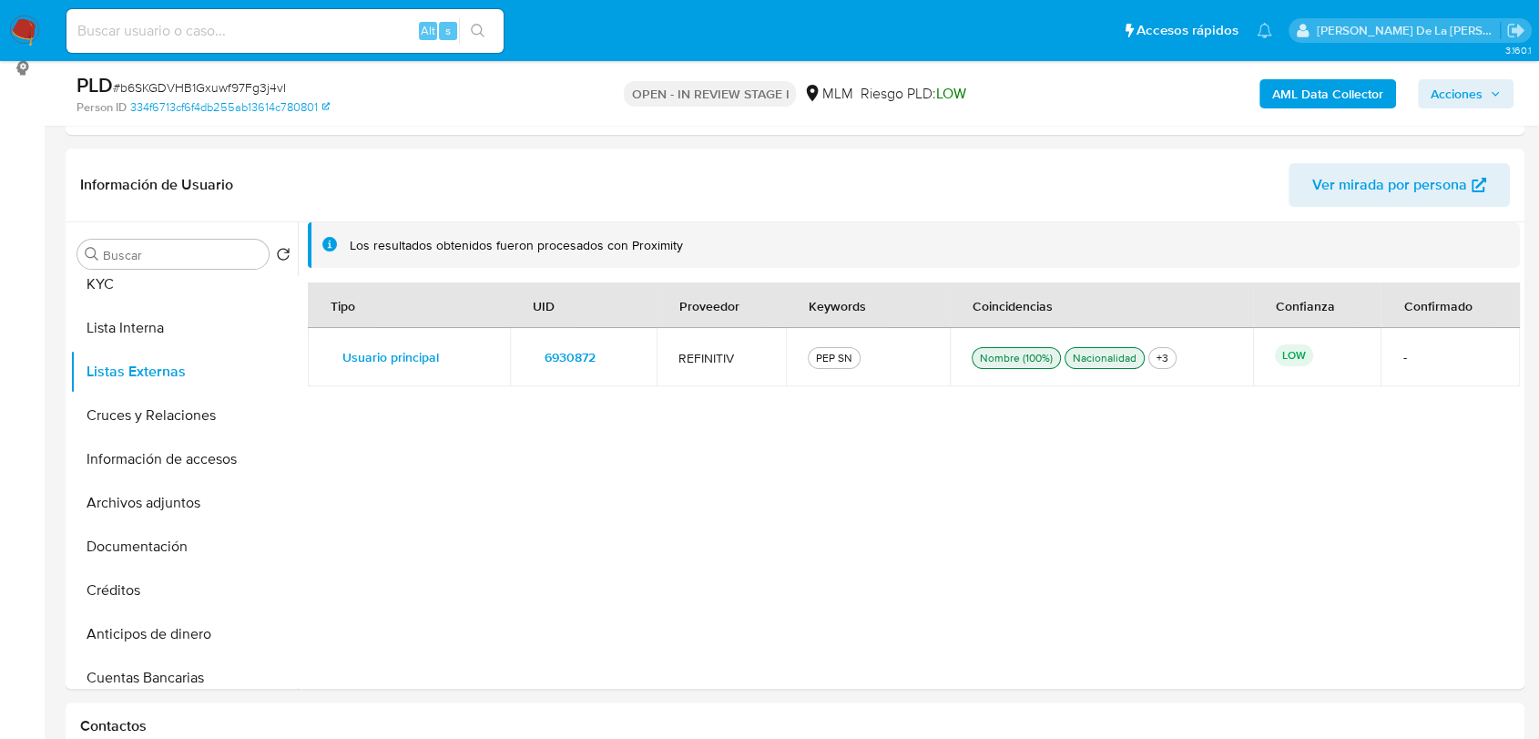
click at [561, 356] on span "6930872" at bounding box center [570, 356] width 51 height 25
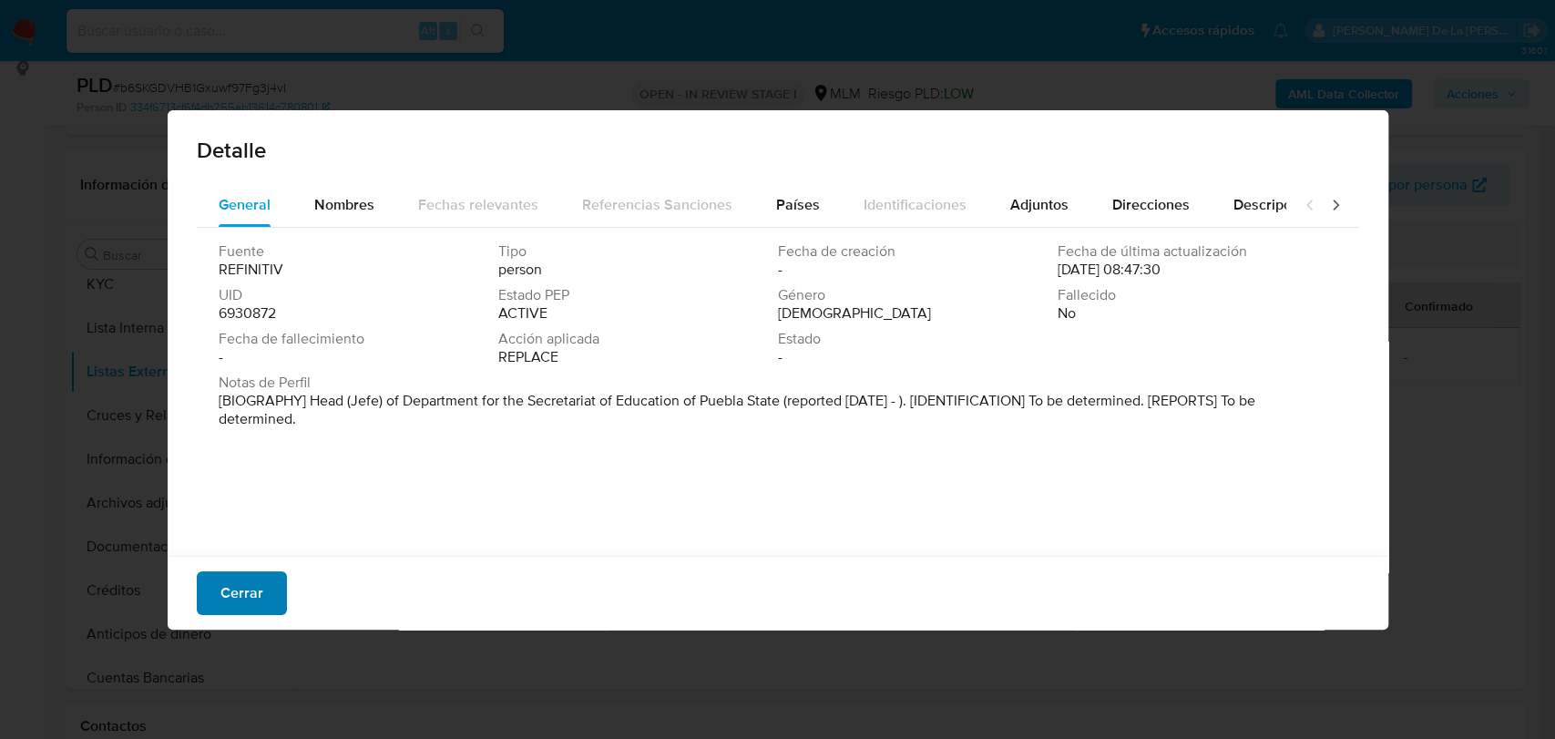
click at [268, 597] on button "Cerrar" at bounding box center [242, 593] width 90 height 44
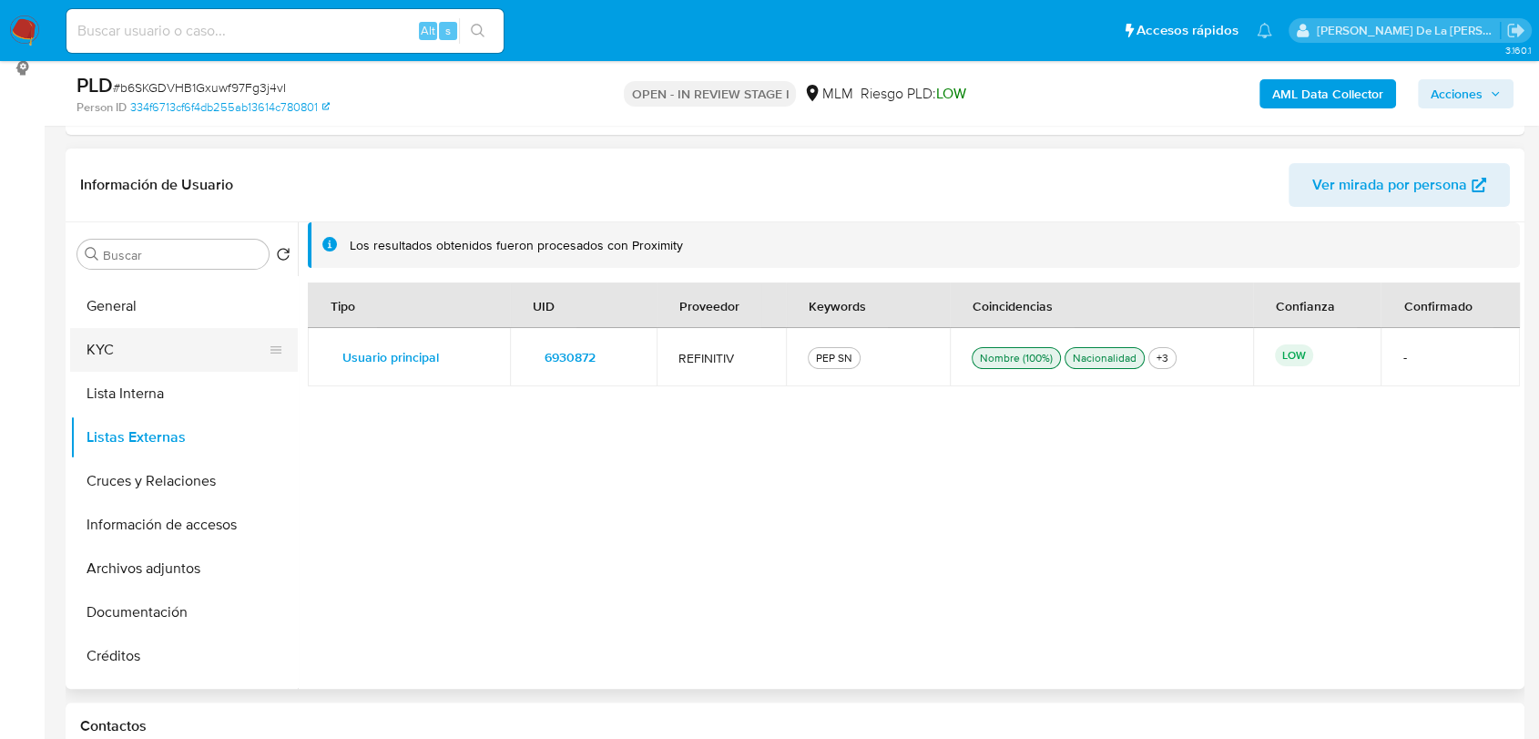
scroll to position [0, 0]
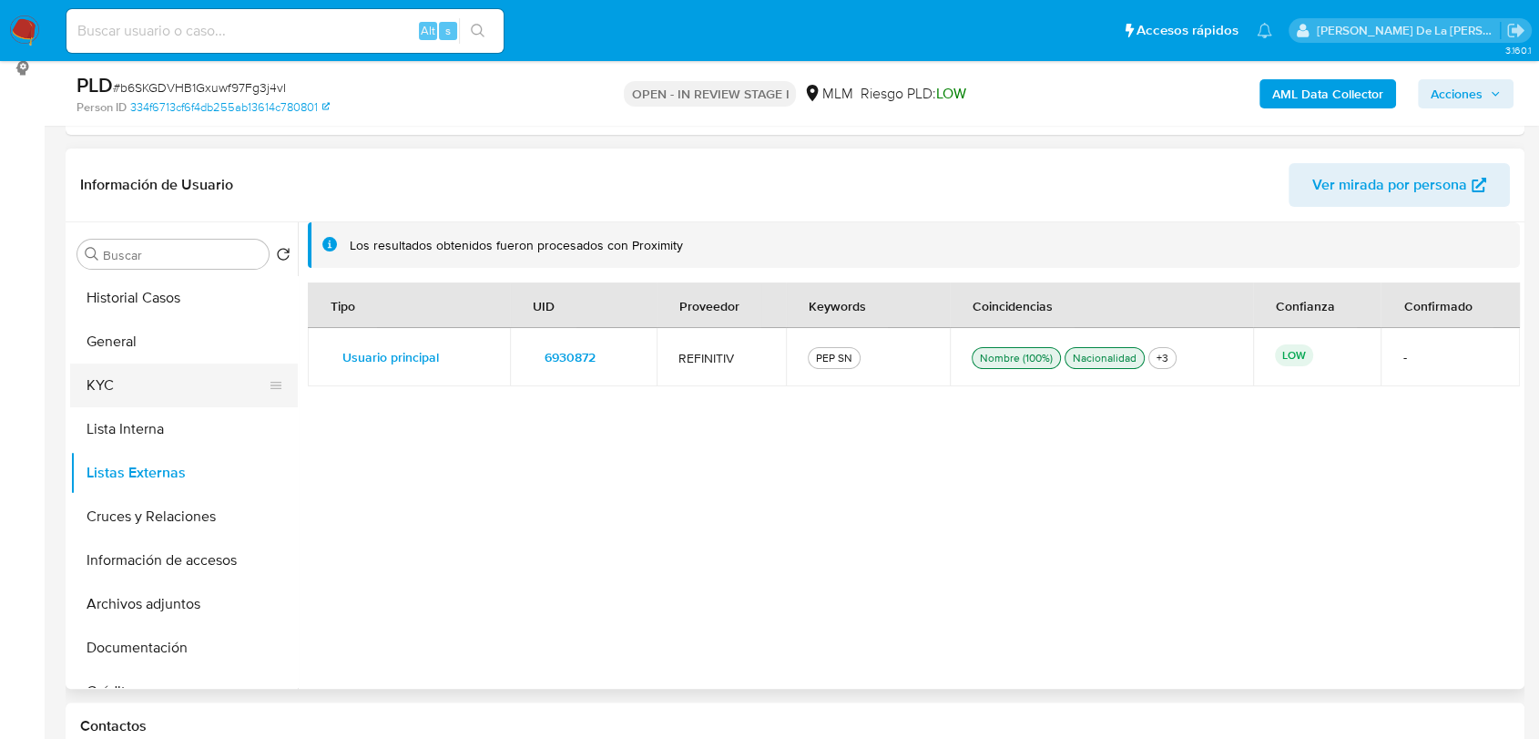
click at [153, 387] on button "KYC" at bounding box center [176, 385] width 213 height 44
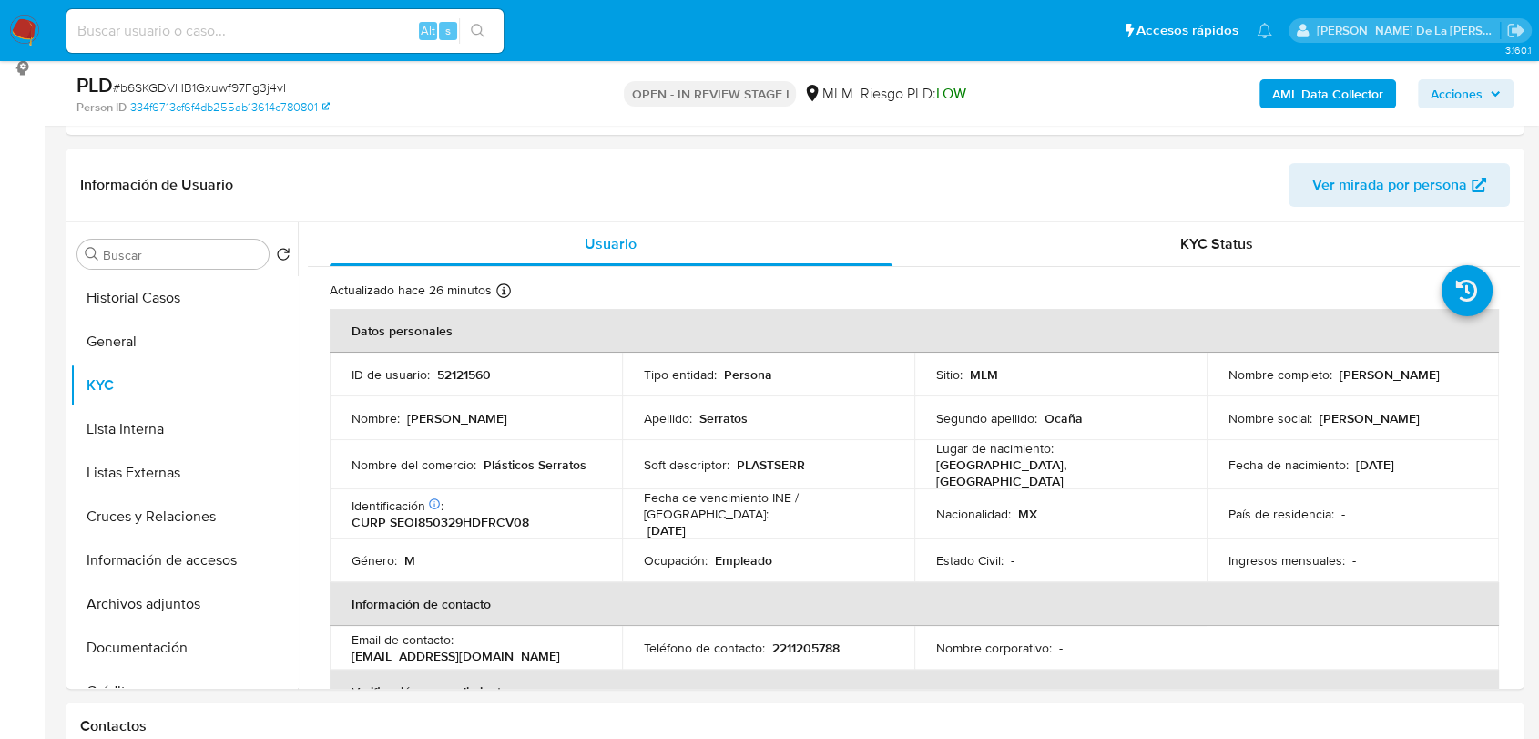
drag, startPoint x: 1331, startPoint y: 374, endPoint x: 1475, endPoint y: 382, distance: 144.1
click at [1475, 382] on td "Nombre completo : [PERSON_NAME]" at bounding box center [1353, 374] width 292 height 44
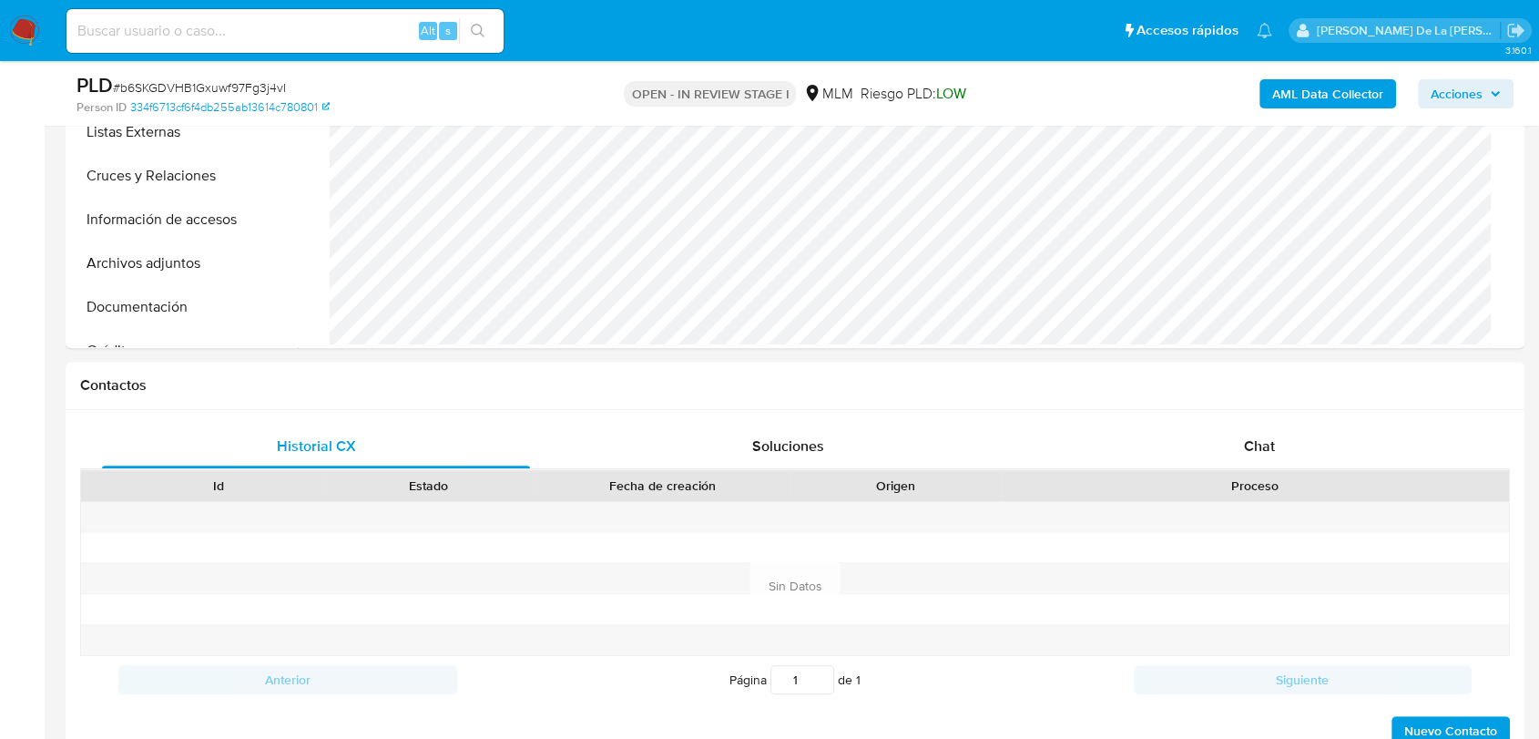
scroll to position [541, 0]
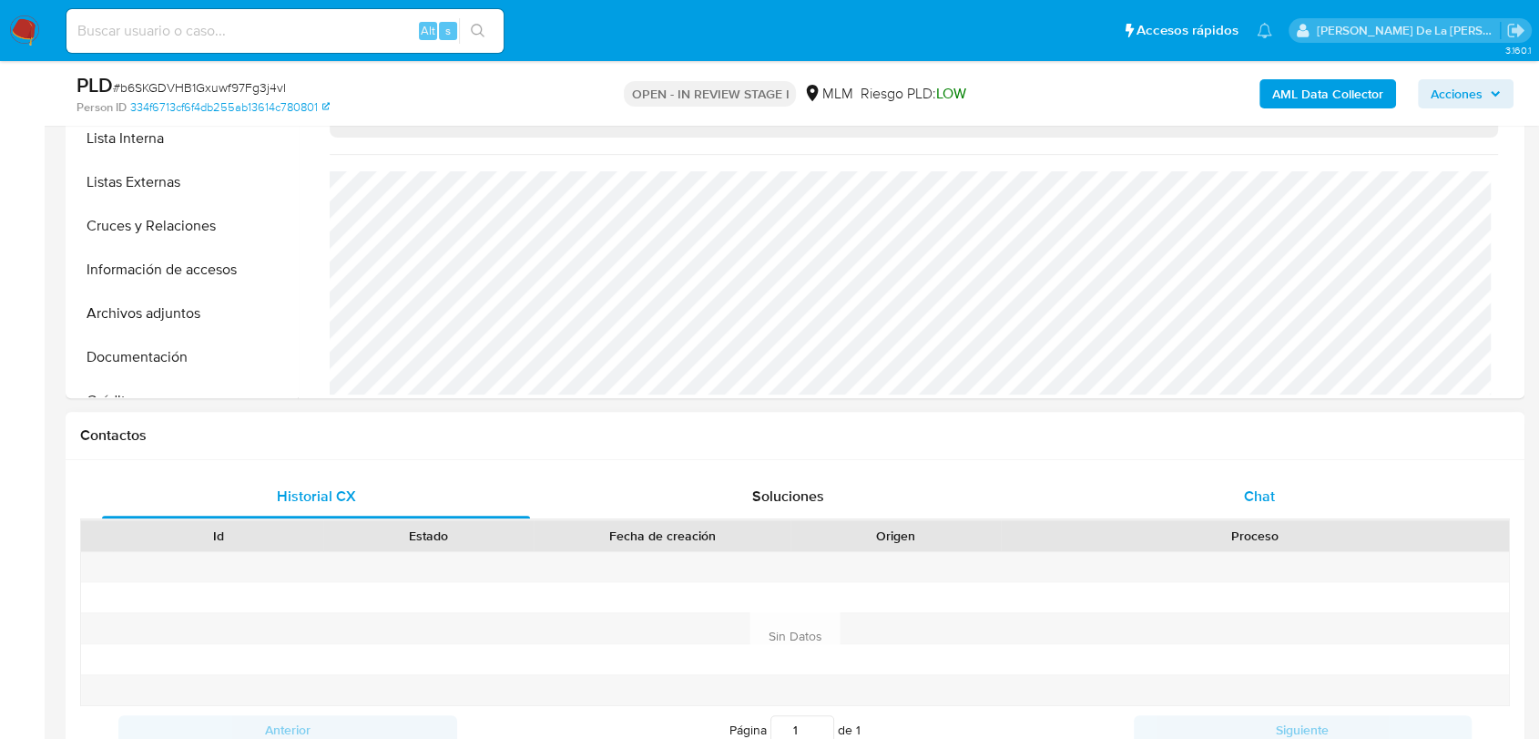
click at [1229, 491] on div "Chat" at bounding box center [1259, 496] width 428 height 44
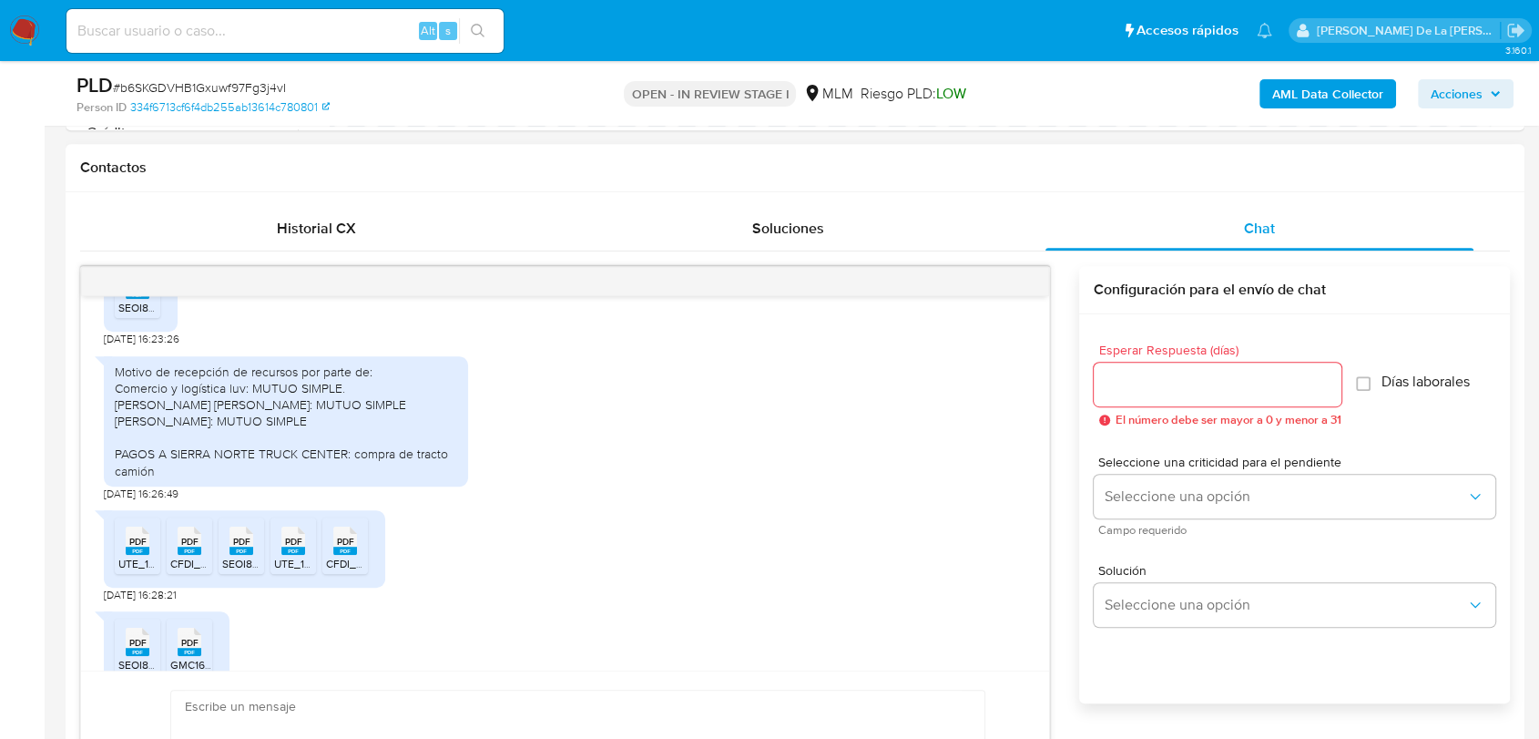
scroll to position [691, 0]
